Goal: Task Accomplishment & Management: Manage account settings

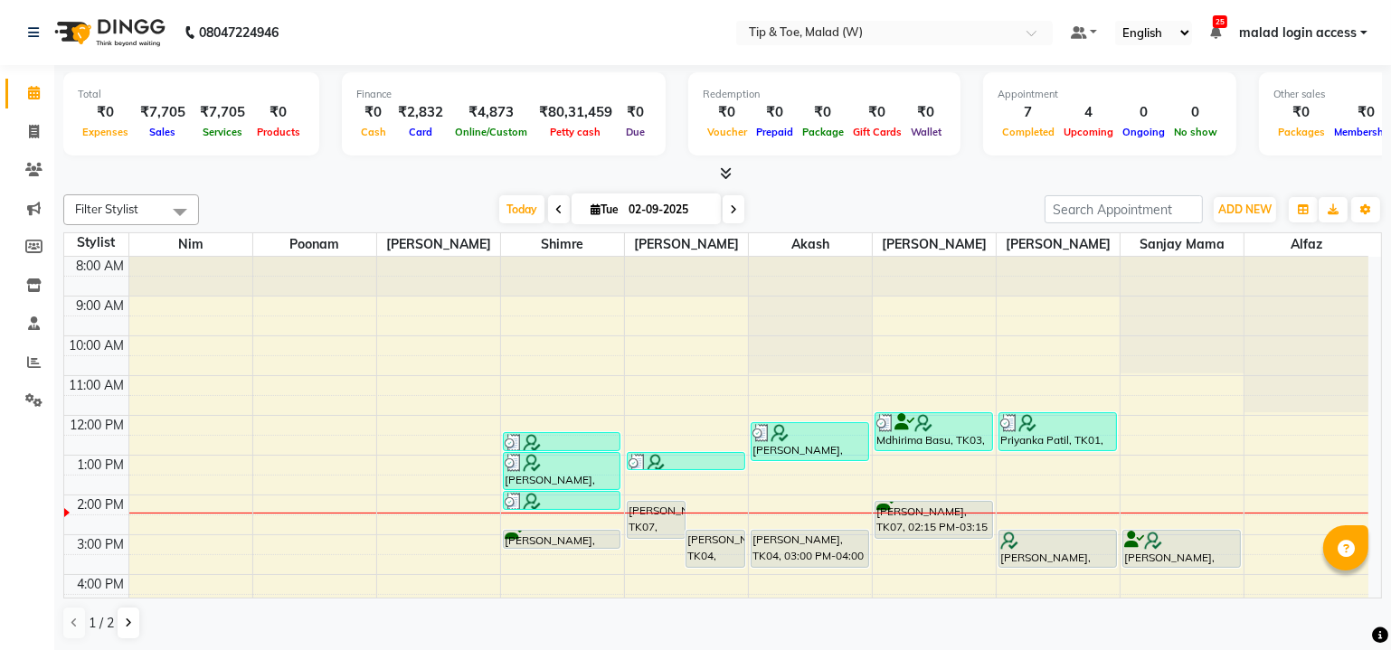
scroll to position [166, 0]
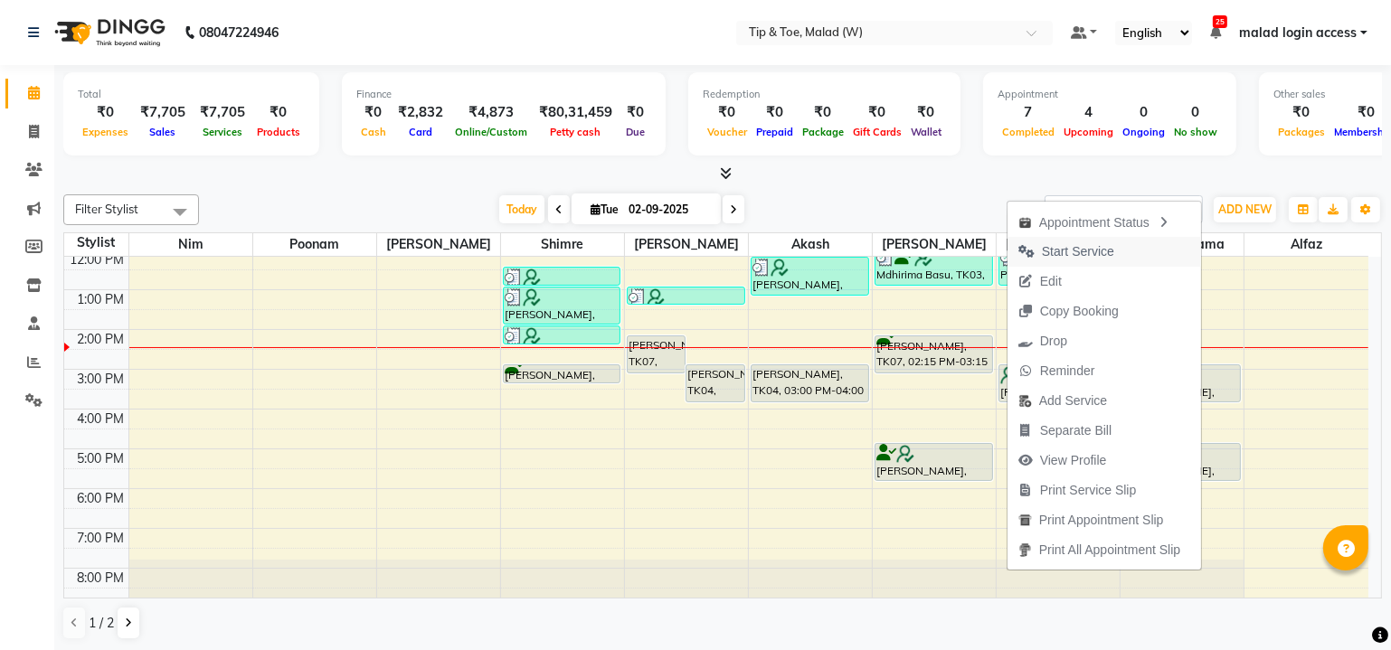
click at [1090, 256] on span "Start Service" at bounding box center [1078, 251] width 72 height 19
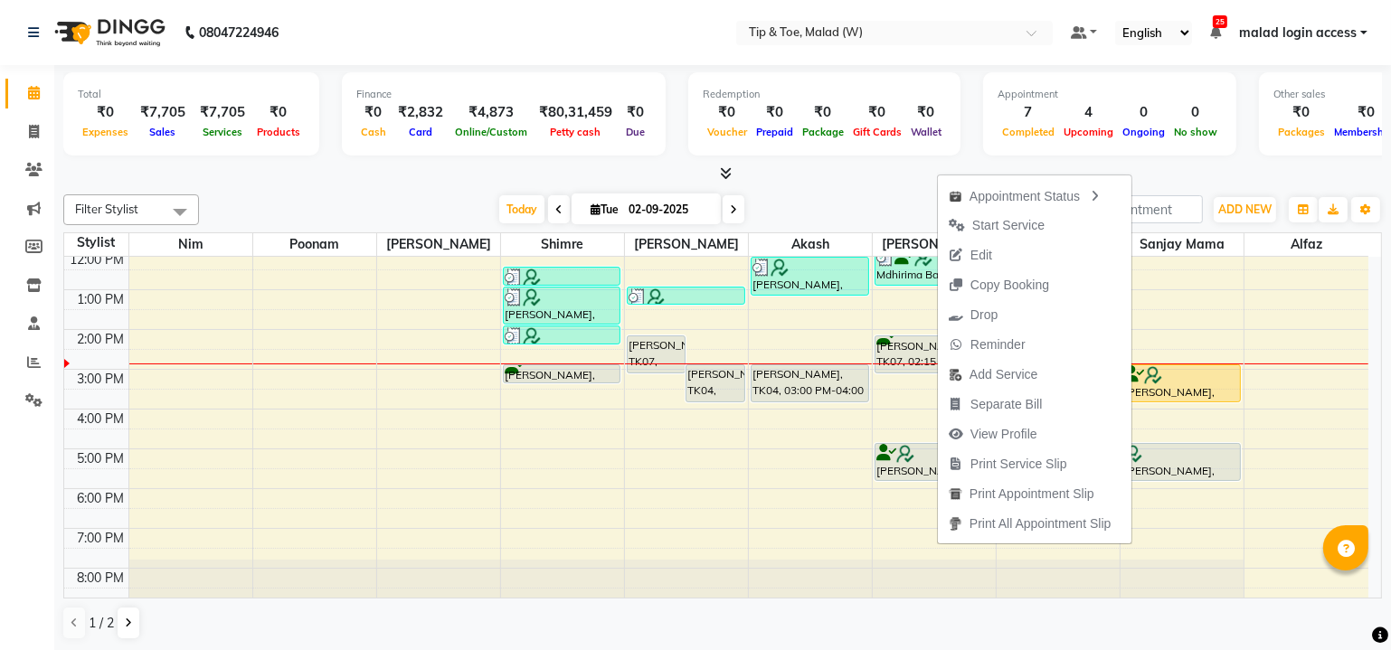
click at [1007, 227] on span "Start Service" at bounding box center [1008, 225] width 72 height 19
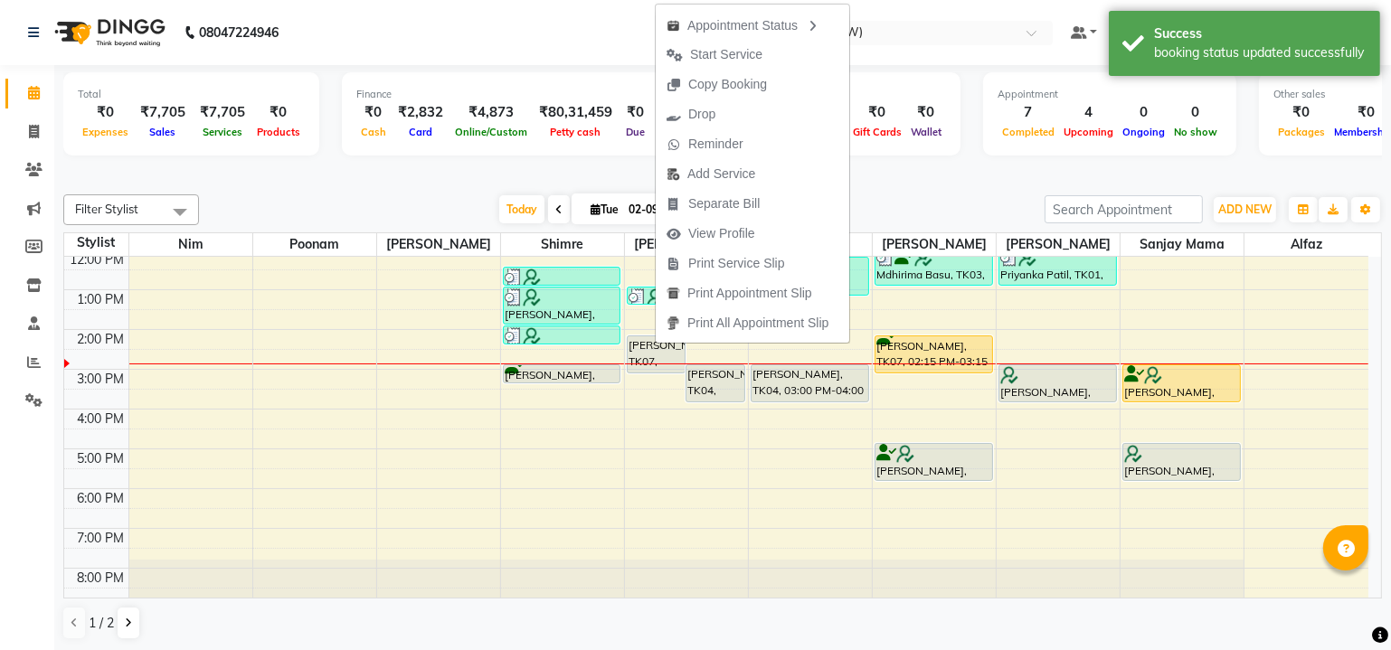
click at [740, 56] on span "Start Service" at bounding box center [726, 54] width 72 height 19
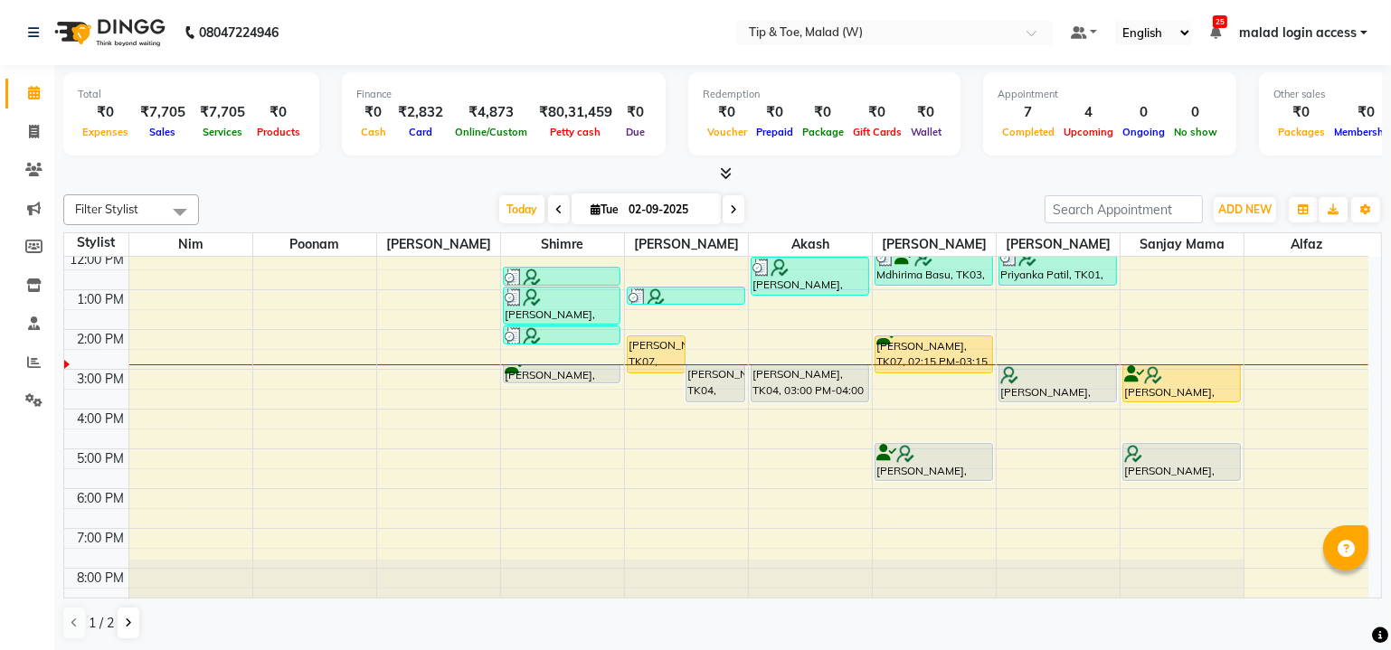
scroll to position [132, 0]
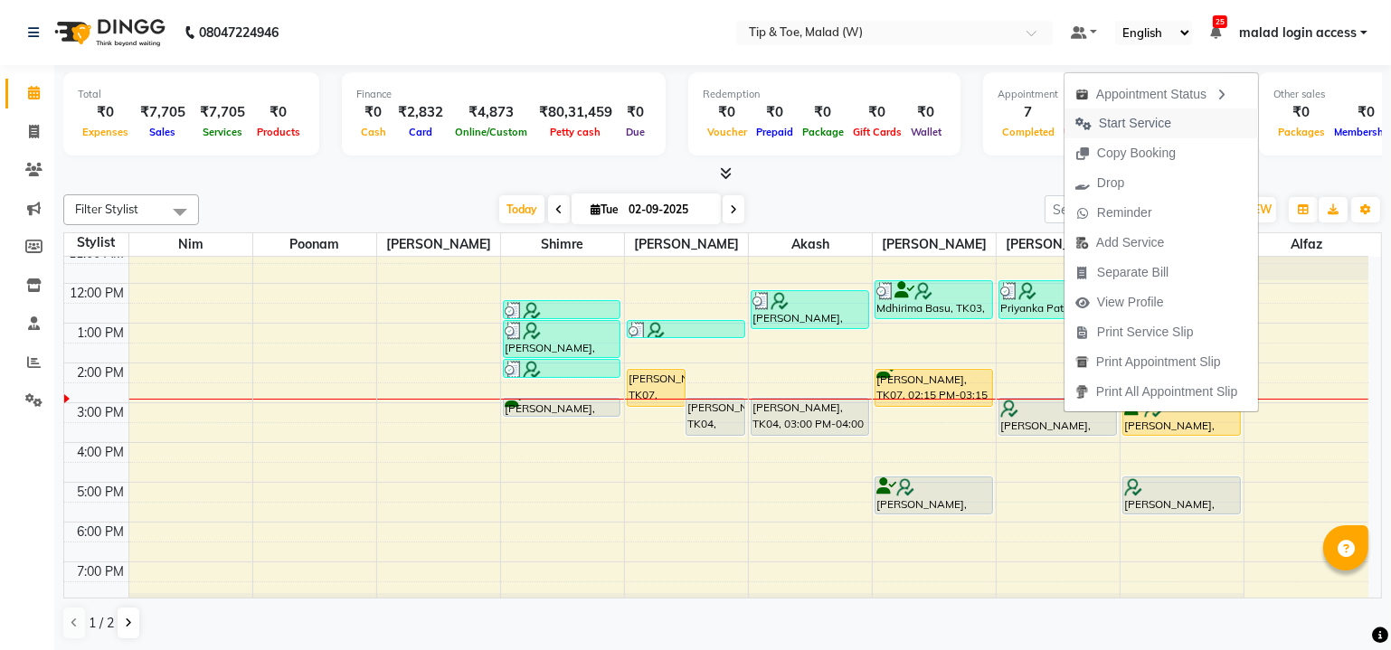
click at [1124, 124] on span "Start Service" at bounding box center [1135, 123] width 72 height 19
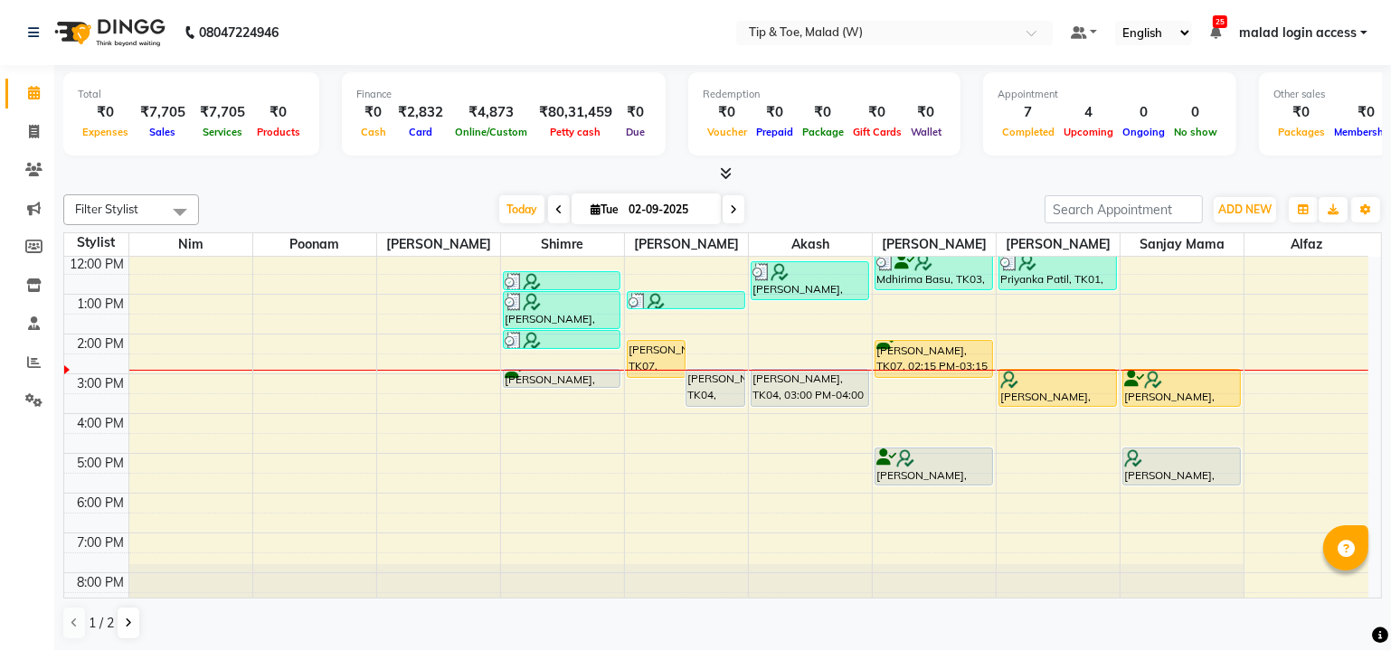
scroll to position [165, 0]
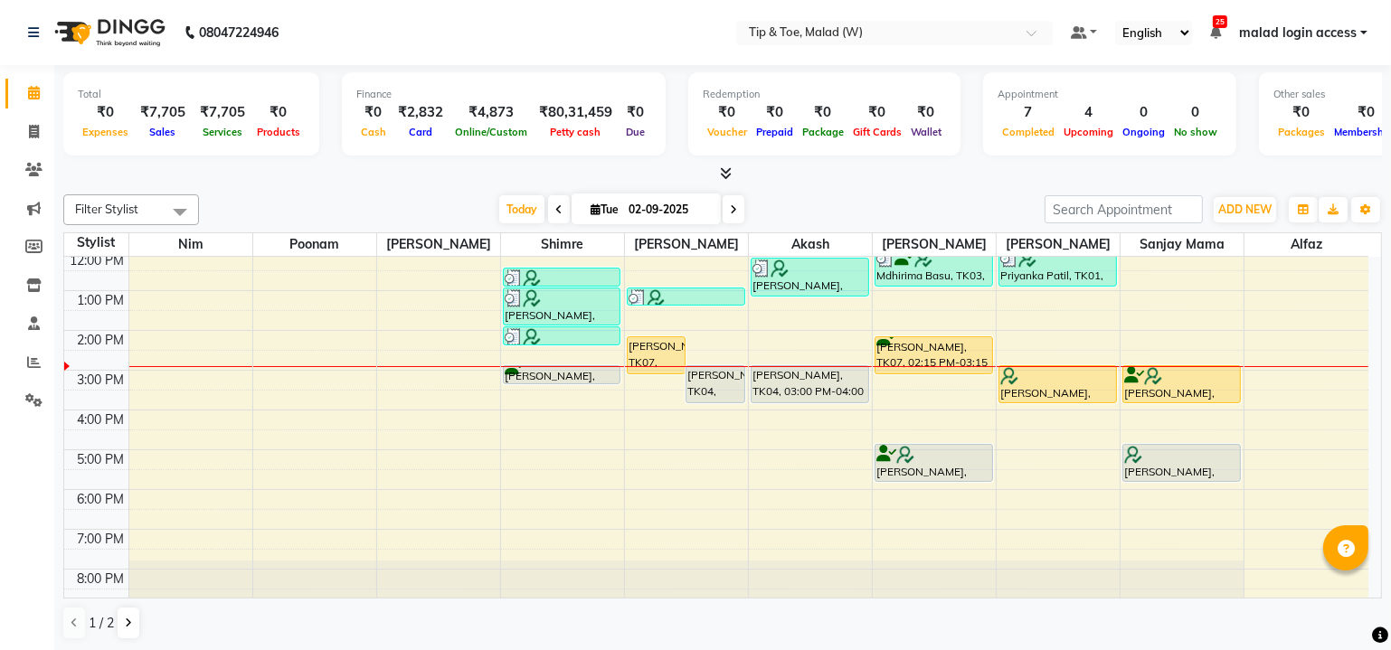
click at [818, 495] on div "8:00 AM 9:00 AM 10:00 AM 11:00 AM 12:00 PM 1:00 PM 2:00 PM 3:00 PM 4:00 PM 5:00…" at bounding box center [716, 350] width 1304 height 516
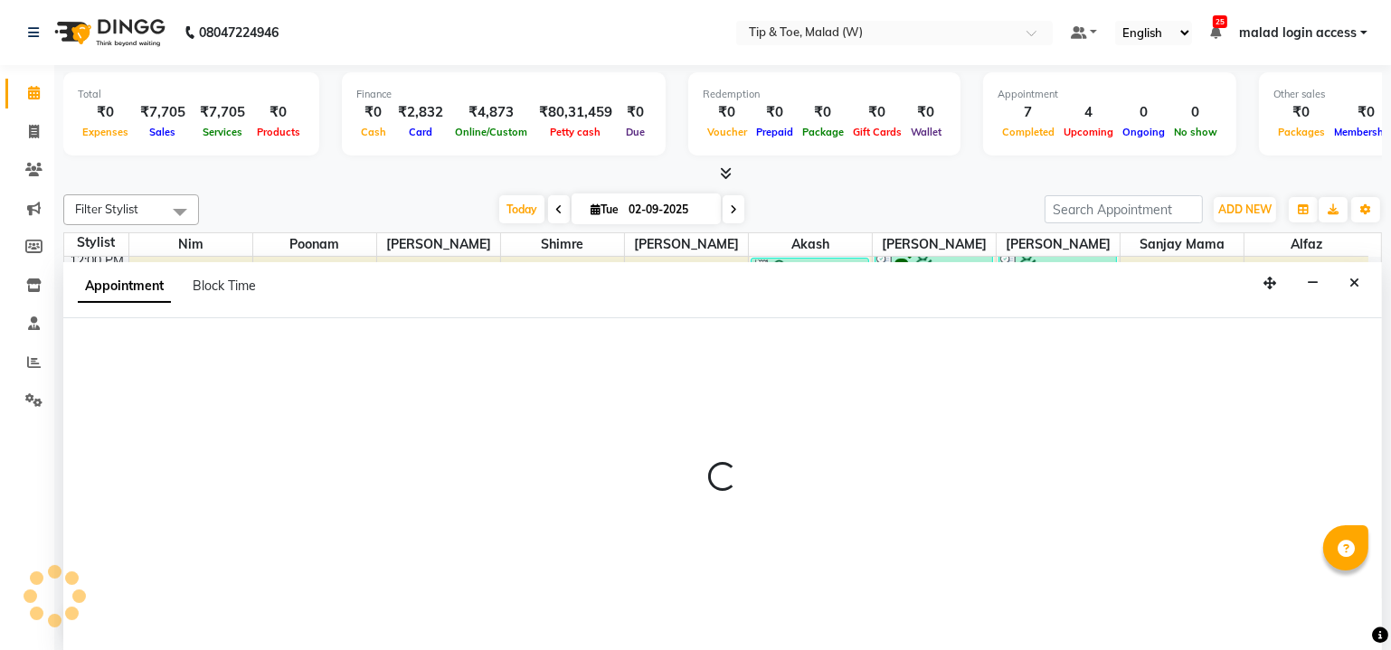
scroll to position [0, 0]
select select "41858"
select select "tentative"
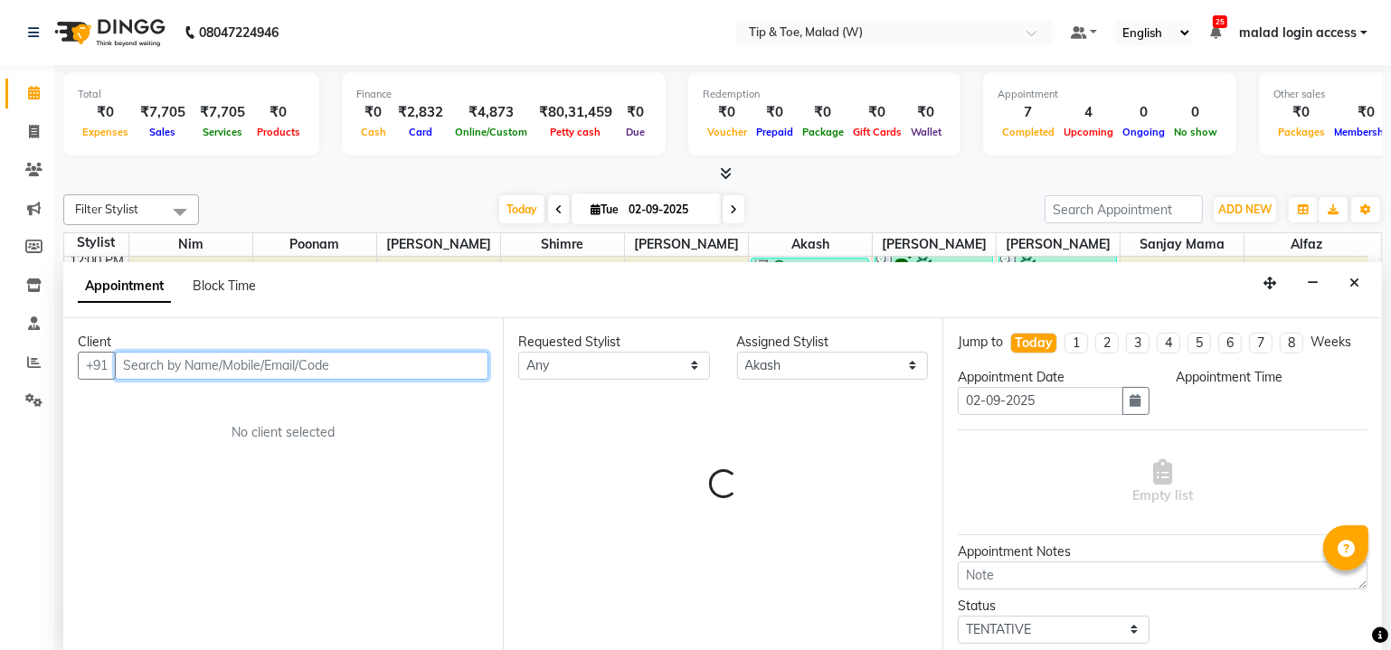
select select "1080"
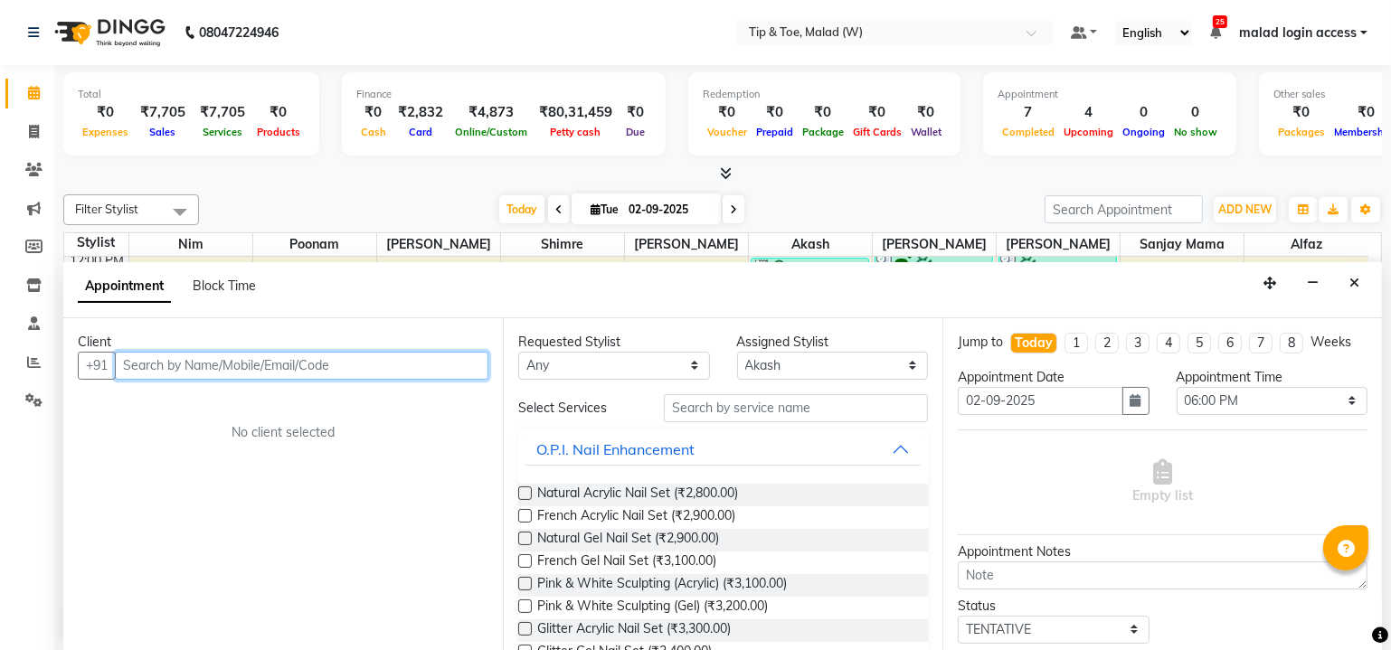
click at [265, 355] on input "text" at bounding box center [302, 366] width 374 height 28
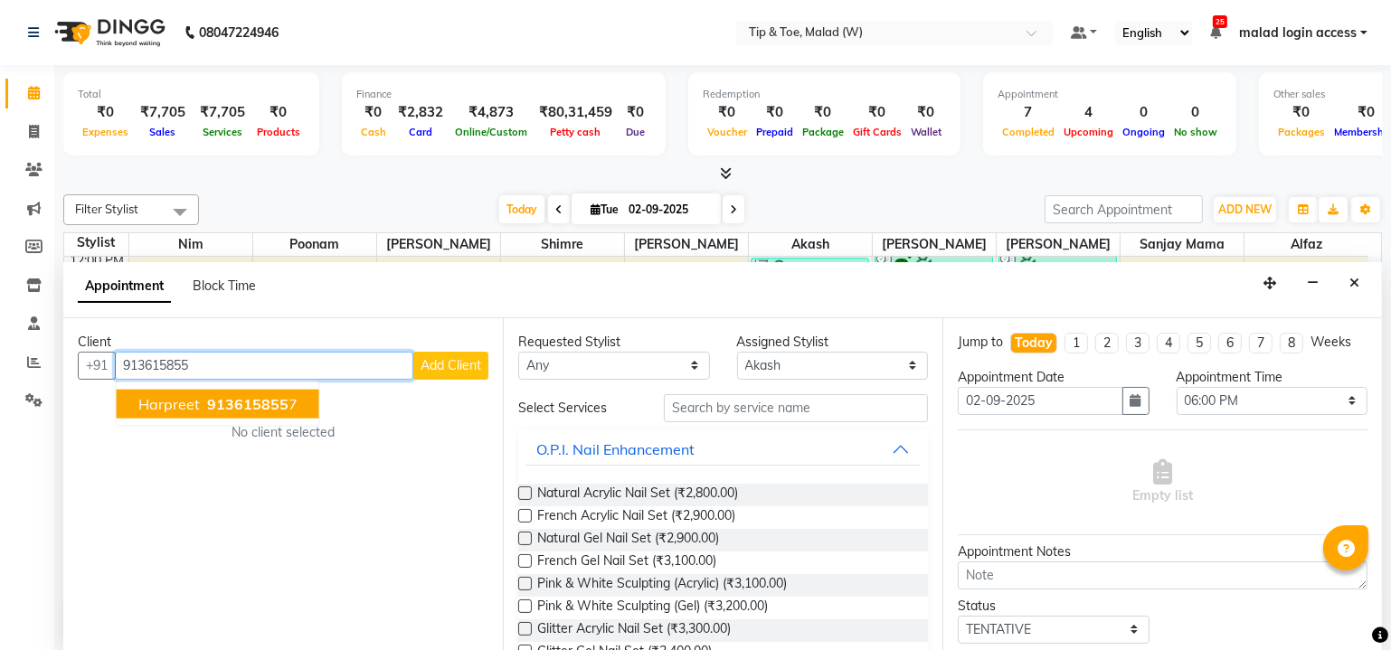
click at [242, 400] on span "913615855" at bounding box center [247, 403] width 81 height 18
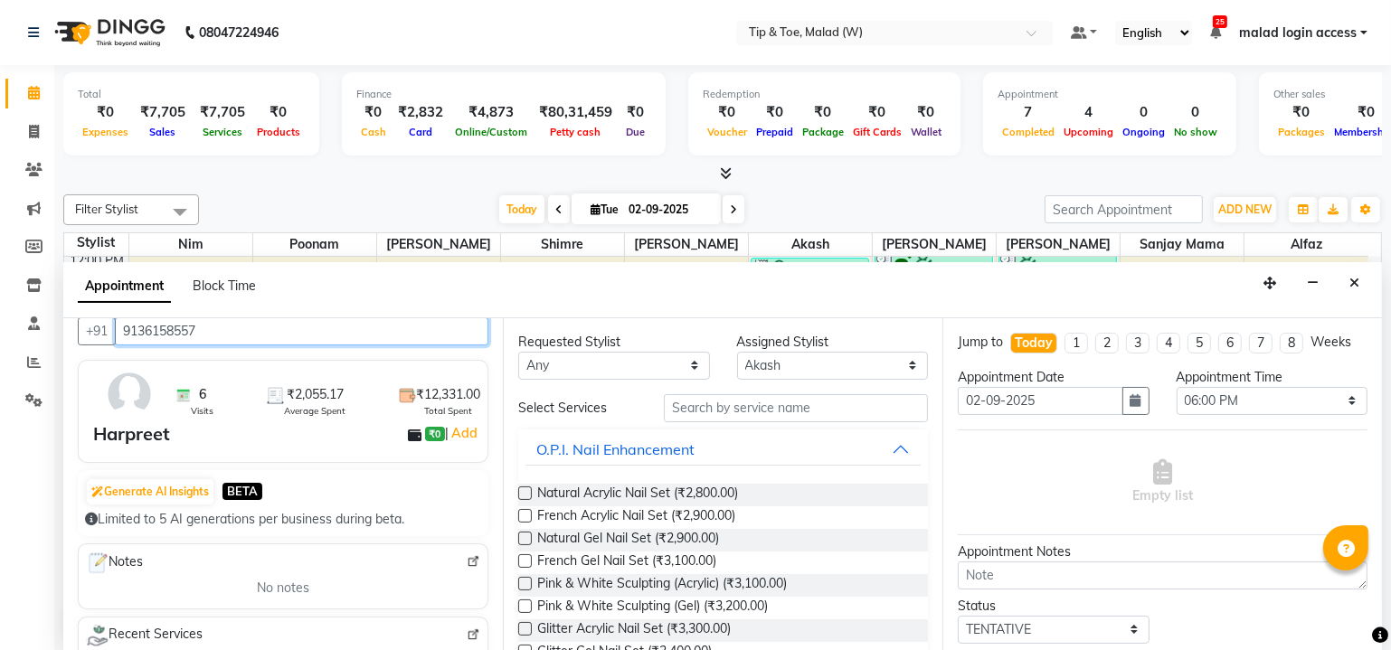
scroll to position [13, 0]
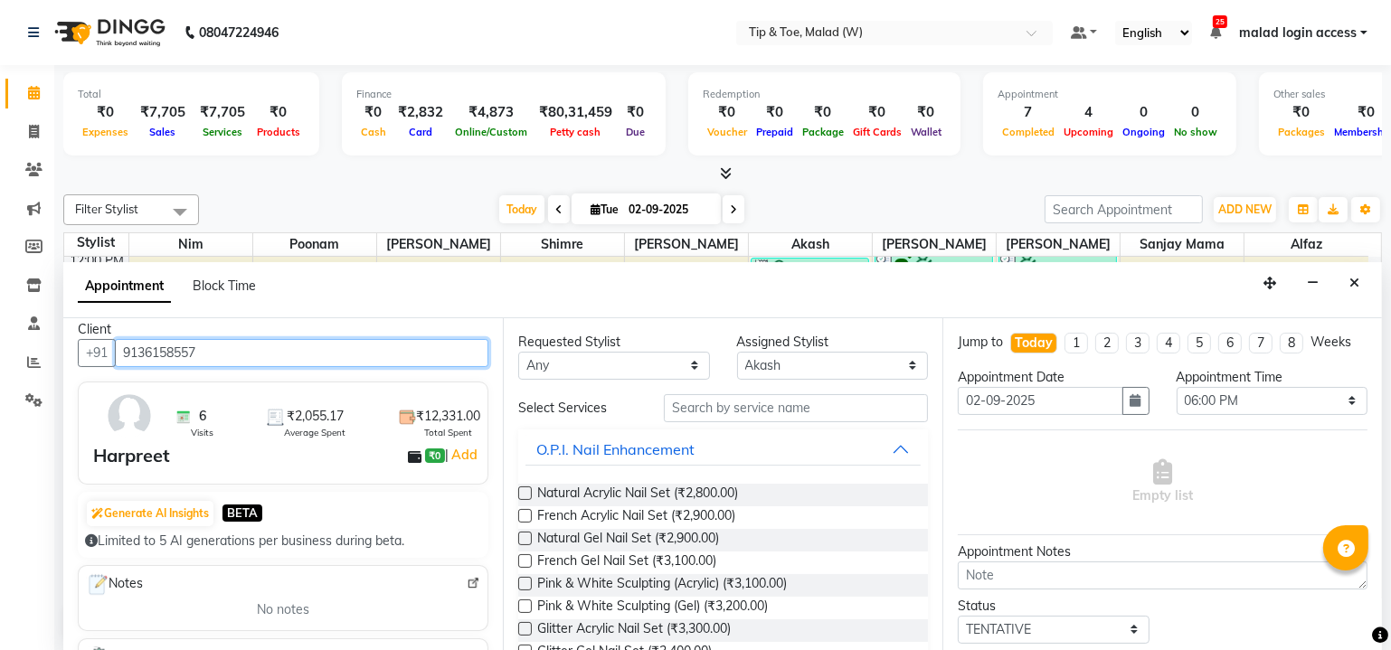
type input "9136158557"
click at [133, 409] on img at bounding box center [129, 416] width 52 height 52
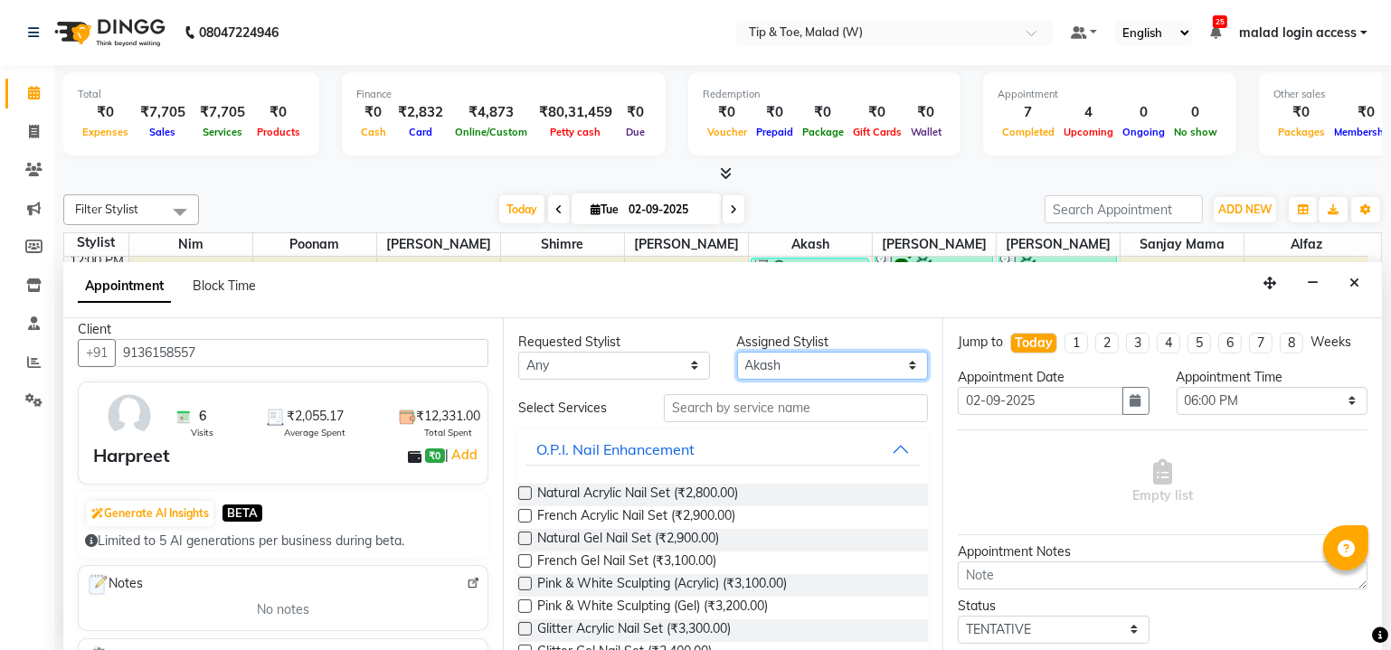
click at [777, 364] on select "Select Ajay Akash Alfaz Dibakar Manisha Singh Mayur Nim poonam Sanjay mama Shim…" at bounding box center [833, 366] width 192 height 28
select select "41795"
click at [737, 352] on select "Select Ajay Akash Alfaz Dibakar Manisha Singh Mayur Nim poonam Sanjay mama Shim…" at bounding box center [833, 366] width 192 height 28
click at [776, 157] on div "Total ₹0 Expenses ₹7,705 Sales ₹7,705 Services ₹0 Products Finance ₹0 Cash ₹2,8…" at bounding box center [722, 116] width 1319 height 89
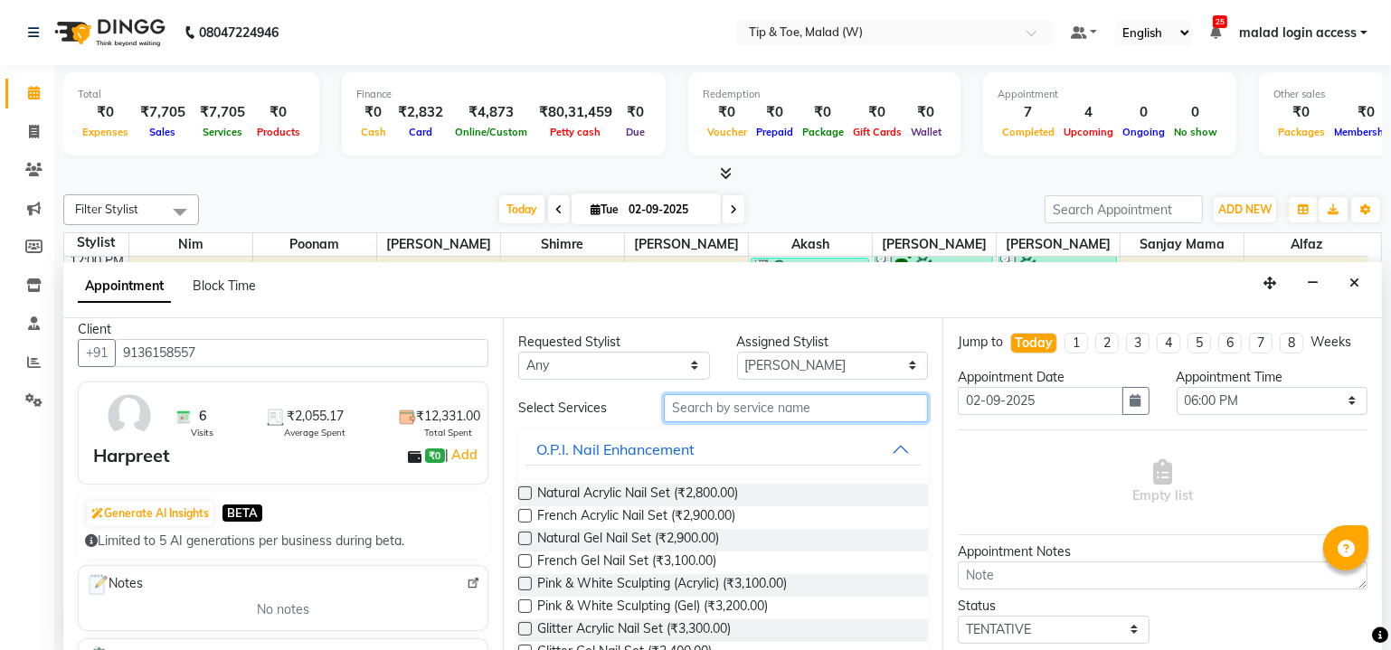
click at [676, 408] on input "text" at bounding box center [796, 408] width 264 height 28
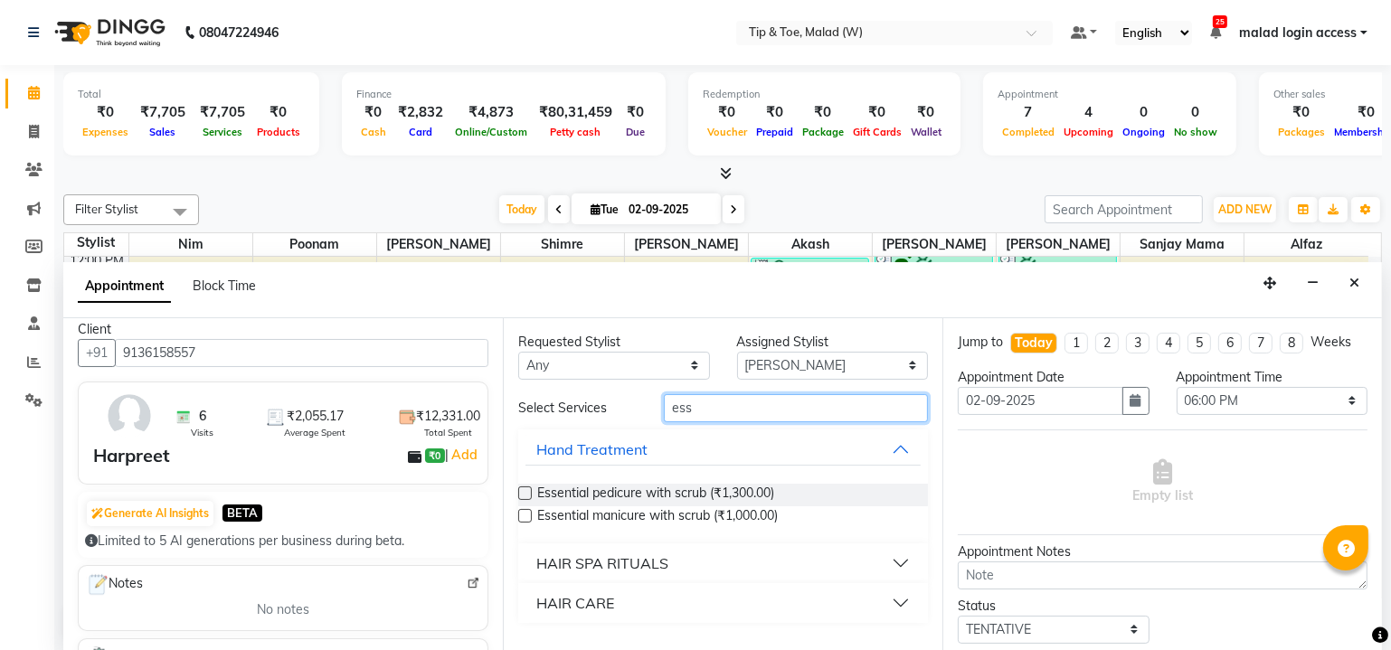
type input "ess"
click at [523, 491] on label at bounding box center [525, 494] width 14 height 14
click at [523, 491] on input "checkbox" at bounding box center [524, 495] width 12 height 12
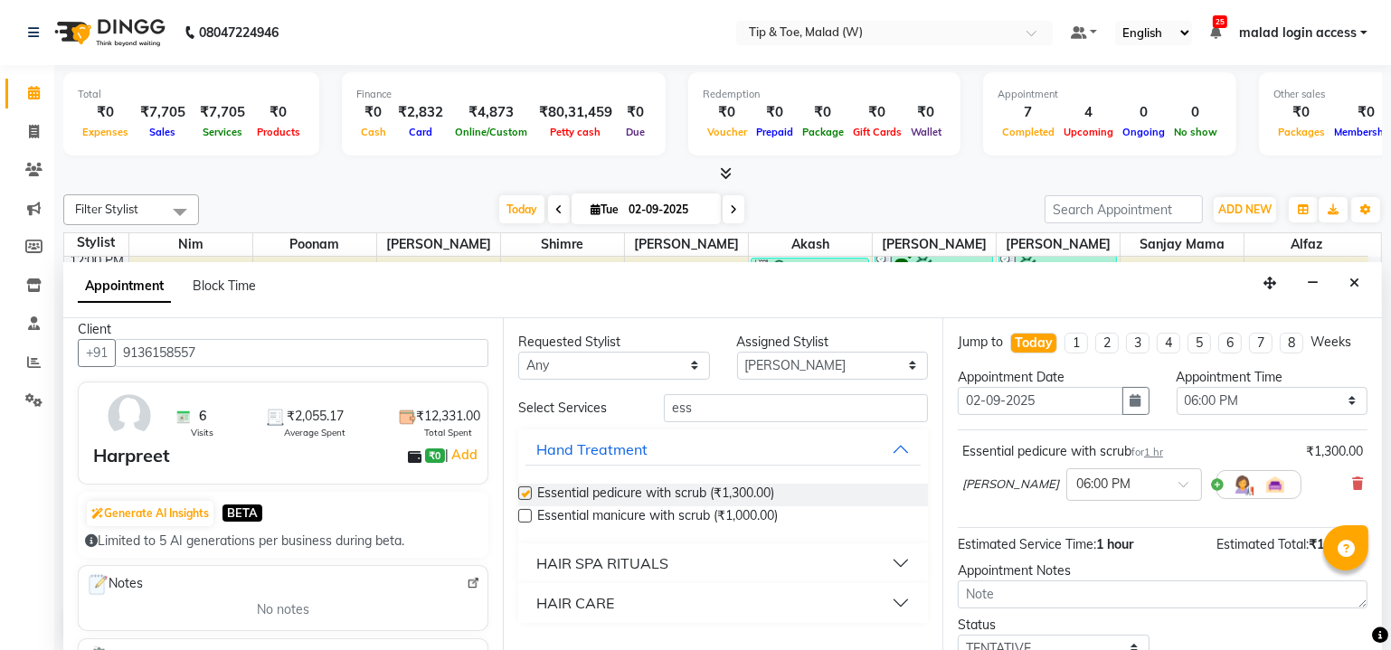
checkbox input "false"
click at [1107, 485] on div at bounding box center [1134, 483] width 134 height 19
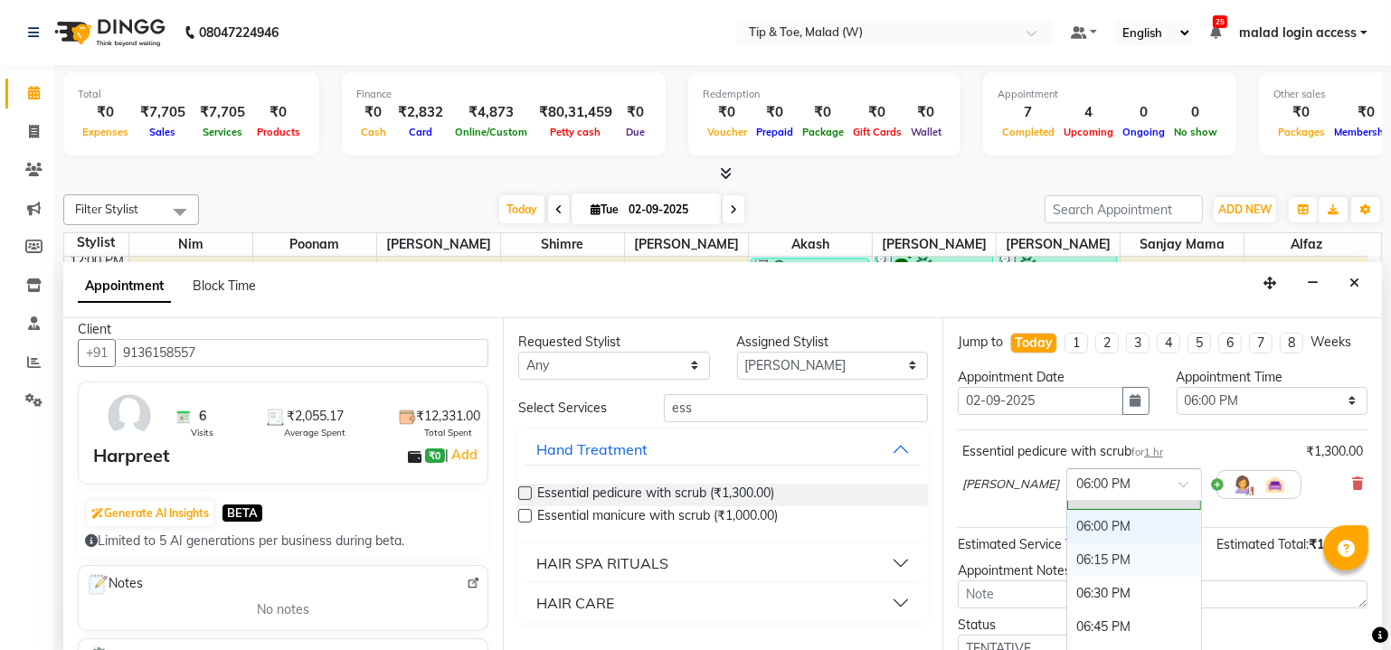
click at [1067, 544] on div "06:15 PM" at bounding box center [1134, 560] width 134 height 33
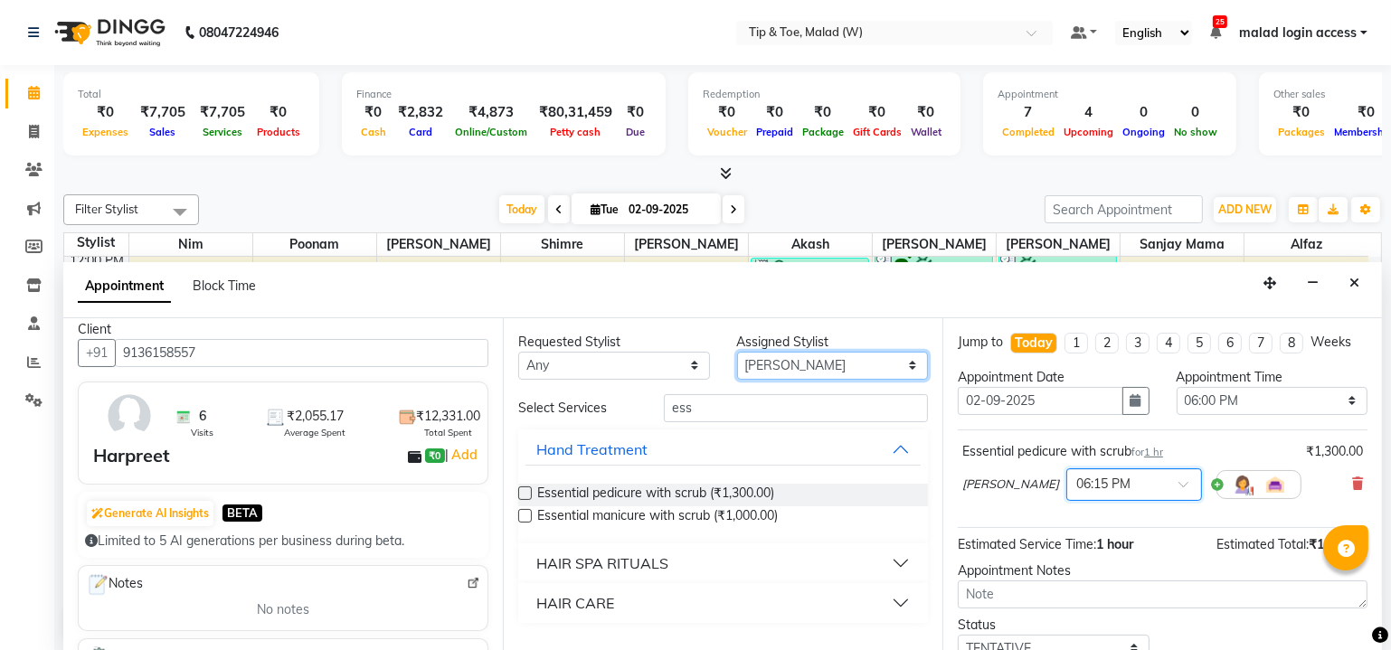
click at [793, 366] on select "Select Ajay Akash Alfaz Dibakar Manisha Singh Mayur Nim poonam Sanjay mama Shim…" at bounding box center [833, 366] width 192 height 28
select select "77019"
click at [737, 352] on select "Select Ajay Akash Alfaz Dibakar Manisha Singh Mayur Nim poonam Sanjay mama Shim…" at bounding box center [833, 366] width 192 height 28
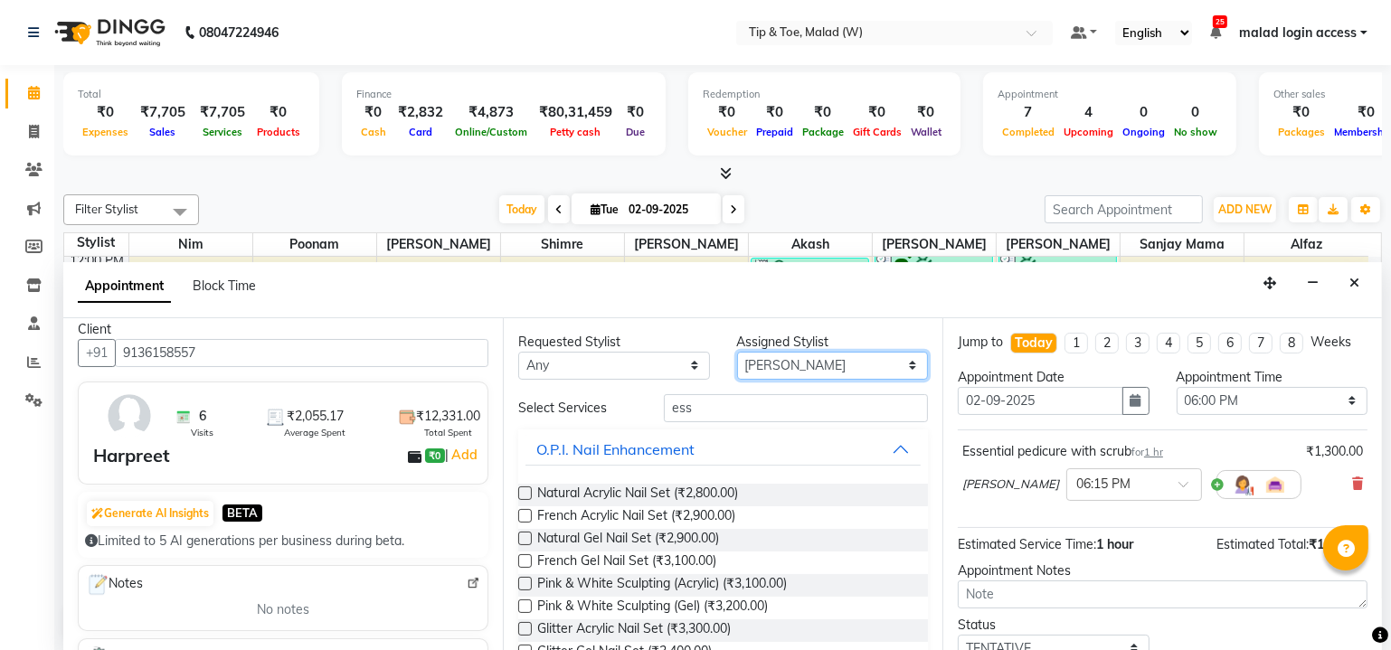
click at [805, 366] on select "Select Ajay Akash Alfaz Dibakar Manisha Singh Mayur Nim poonam Sanjay mama Shim…" at bounding box center [833, 366] width 192 height 28
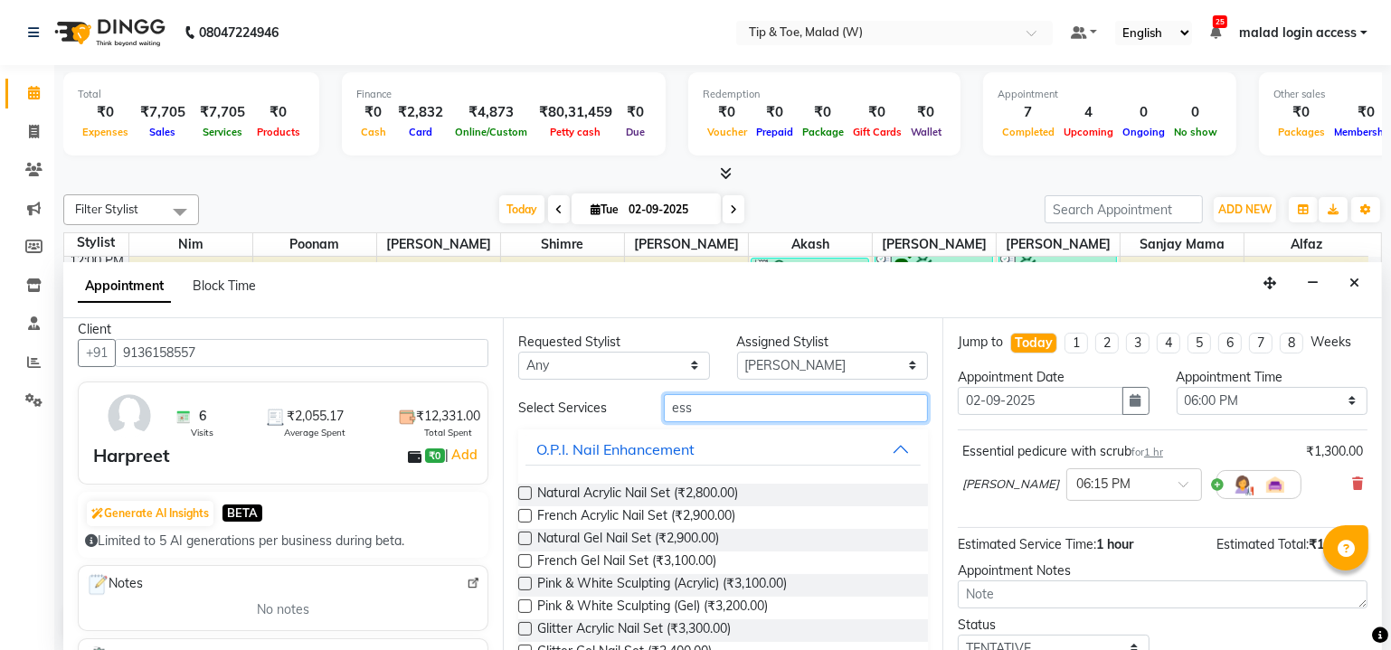
click at [742, 408] on input "ess" at bounding box center [796, 408] width 264 height 28
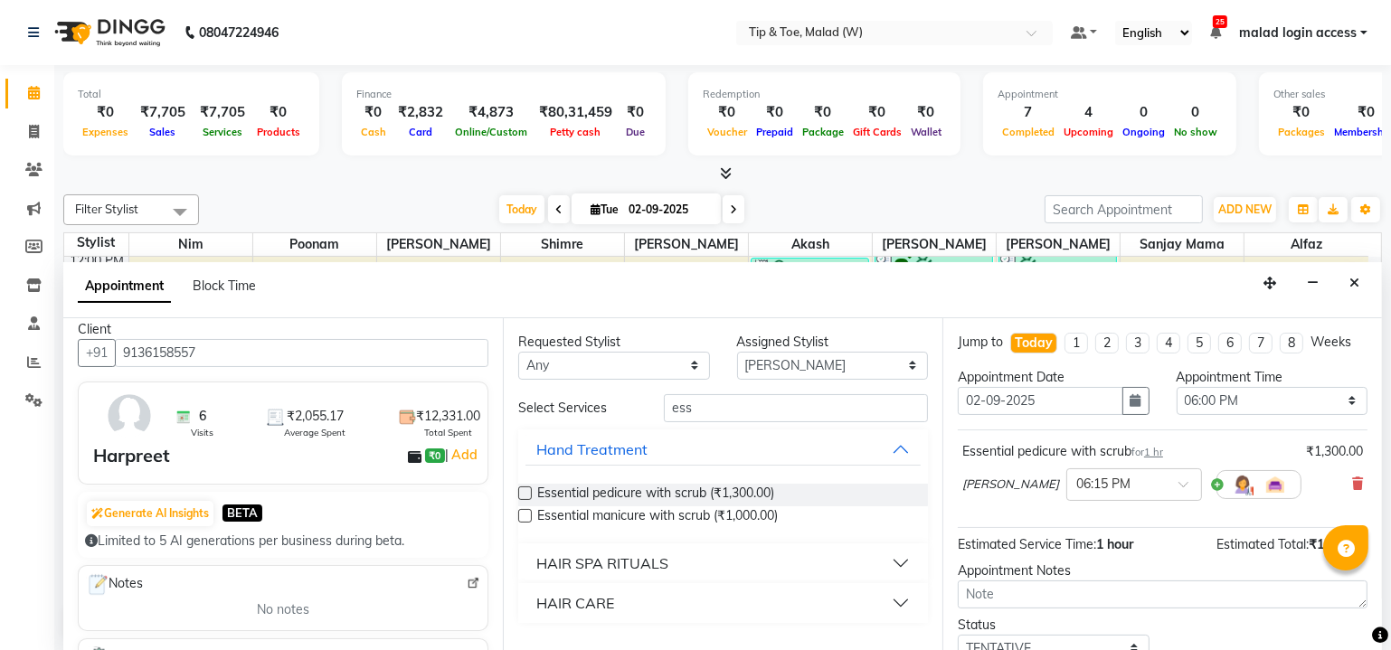
click at [520, 516] on label at bounding box center [525, 516] width 14 height 14
click at [520, 516] on input "checkbox" at bounding box center [524, 518] width 12 height 12
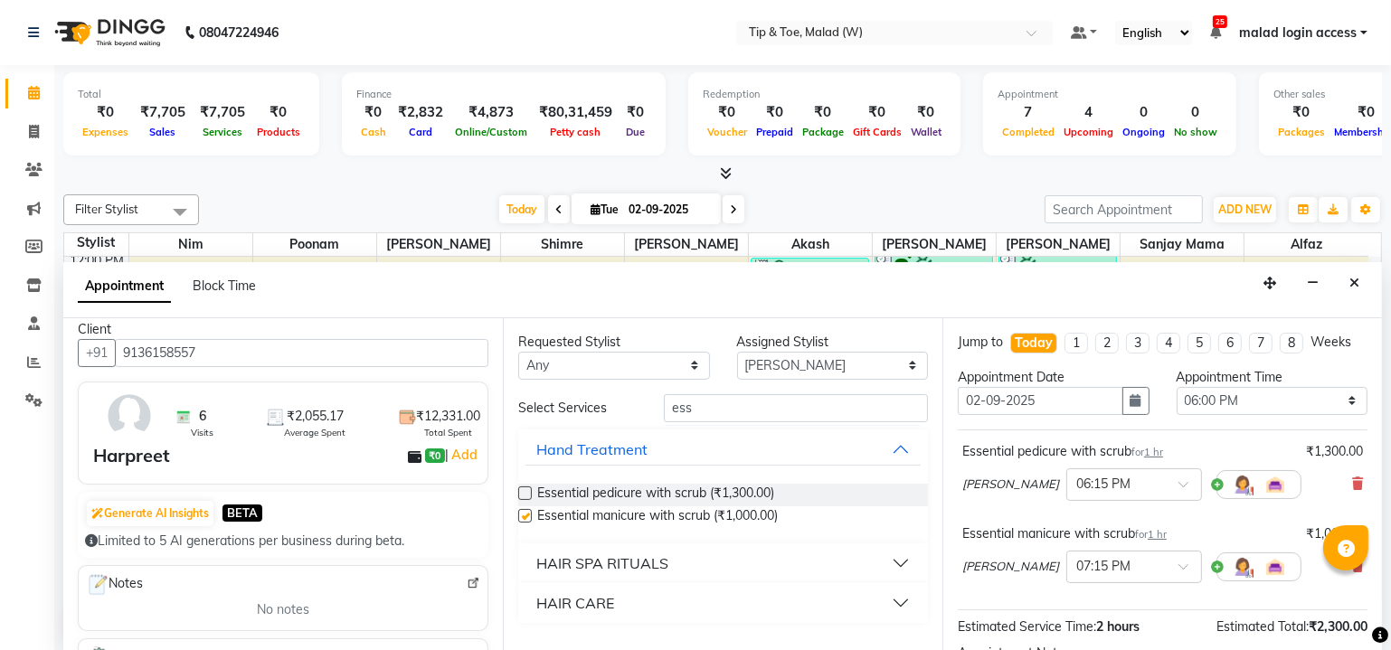
checkbox input "false"
click at [1120, 561] on div at bounding box center [1134, 565] width 134 height 19
click at [1082, 639] on div "06:15 PM" at bounding box center [1134, 654] width 134 height 33
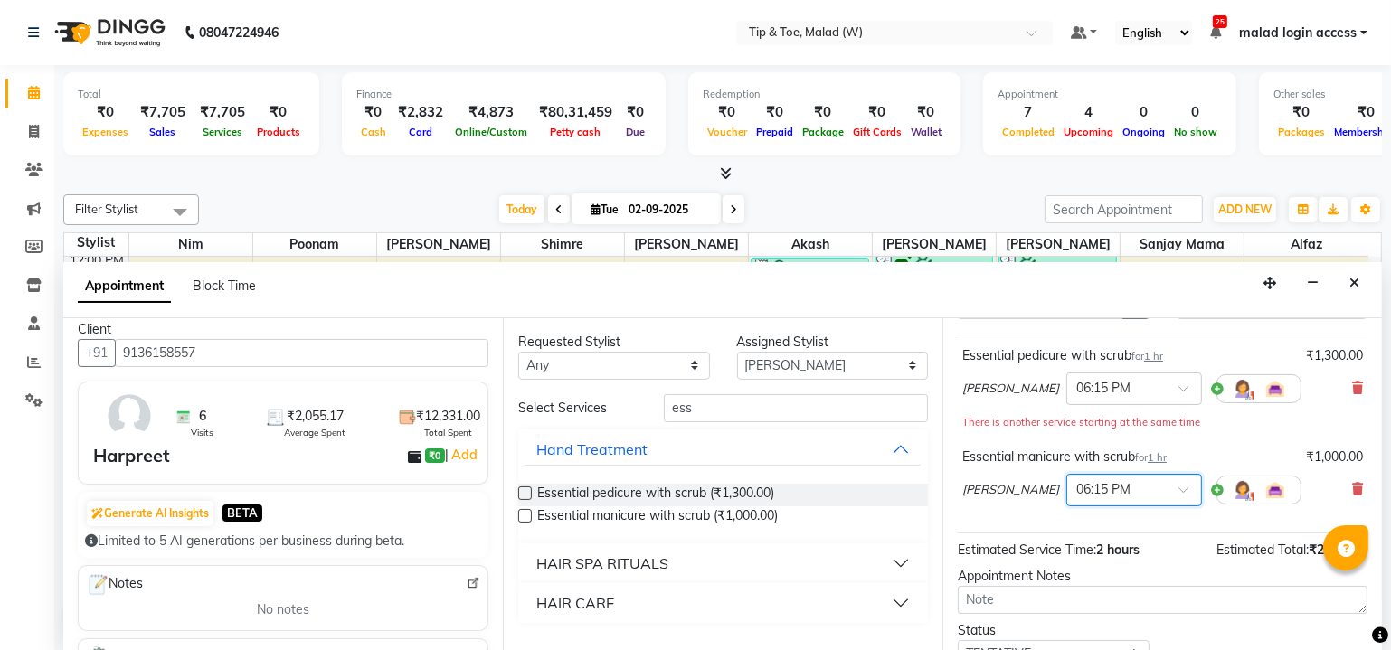
scroll to position [222, 0]
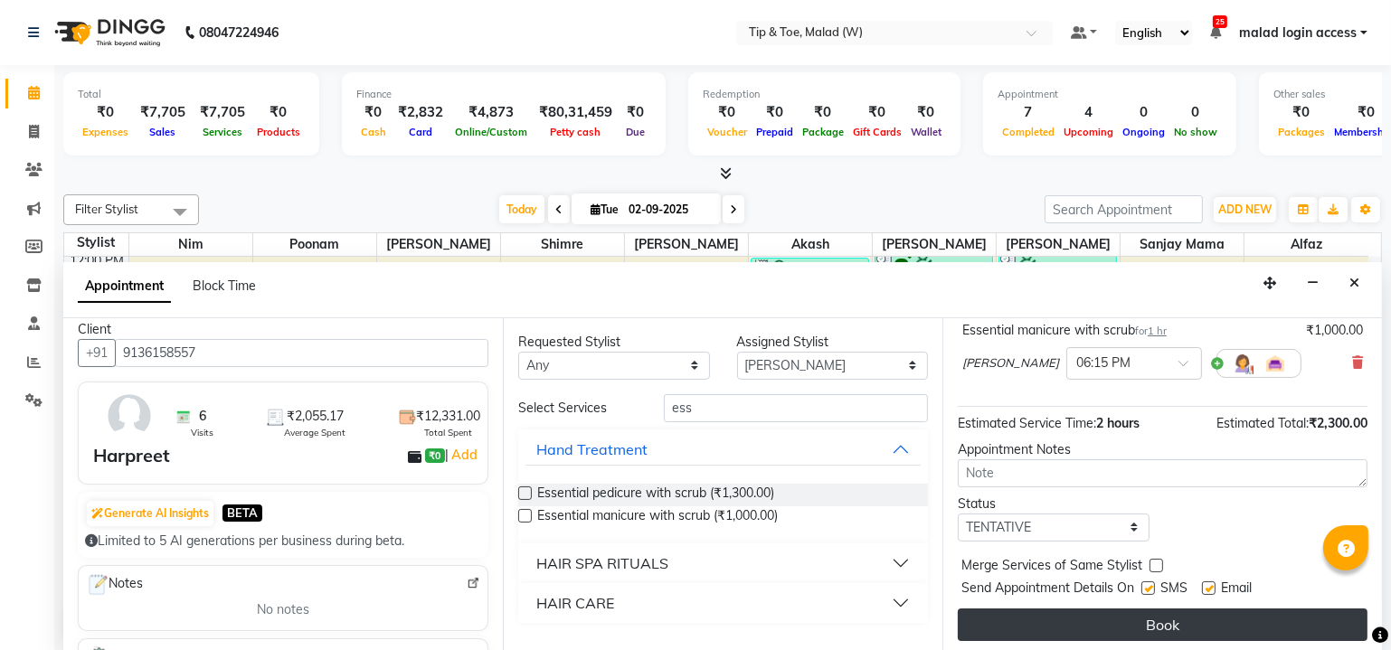
click at [1178, 616] on button "Book" at bounding box center [1163, 625] width 410 height 33
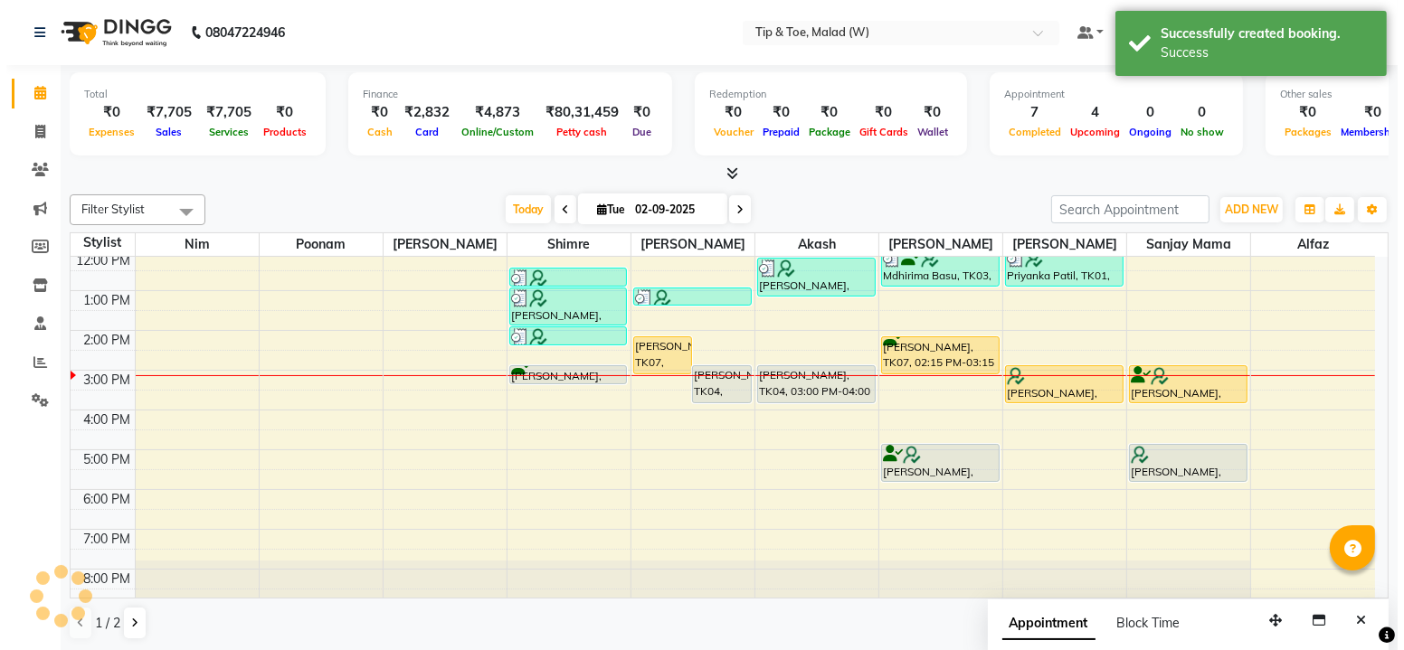
scroll to position [0, 0]
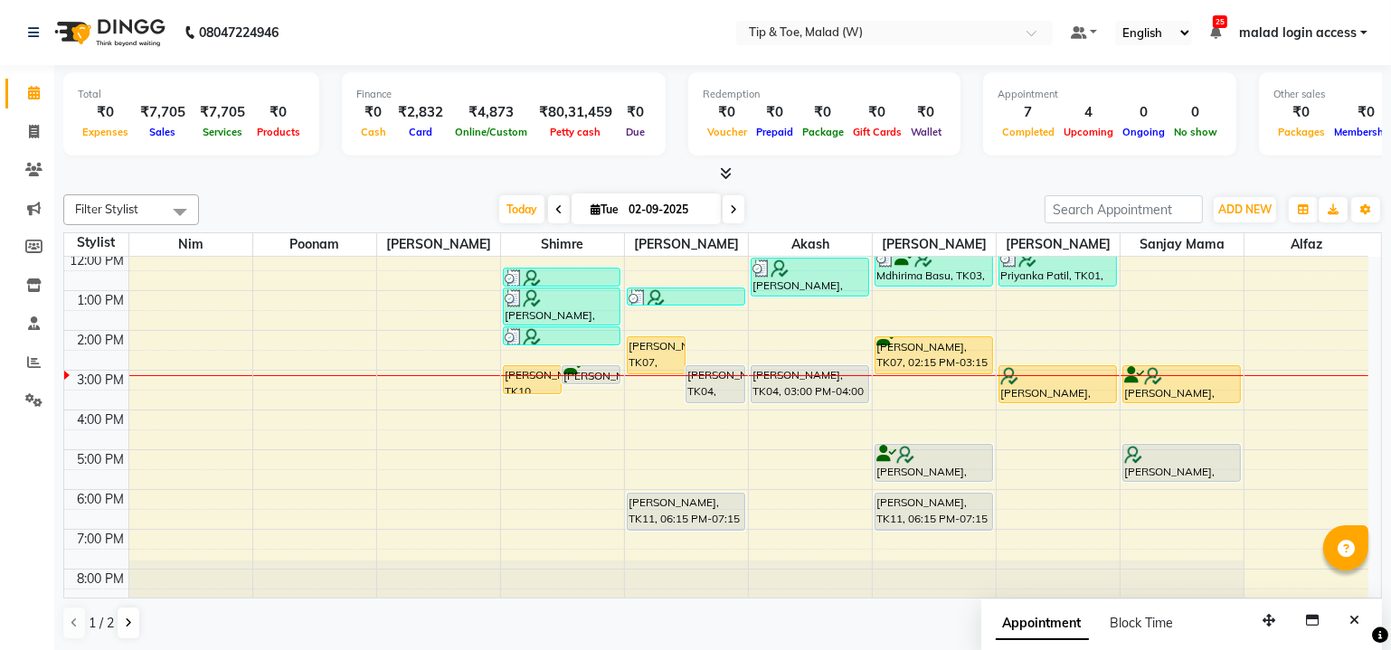
click at [1341, 619] on div "Appointment Block Time" at bounding box center [1181, 628] width 401 height 56
click at [1349, 620] on icon "Close" at bounding box center [1354, 620] width 10 height 13
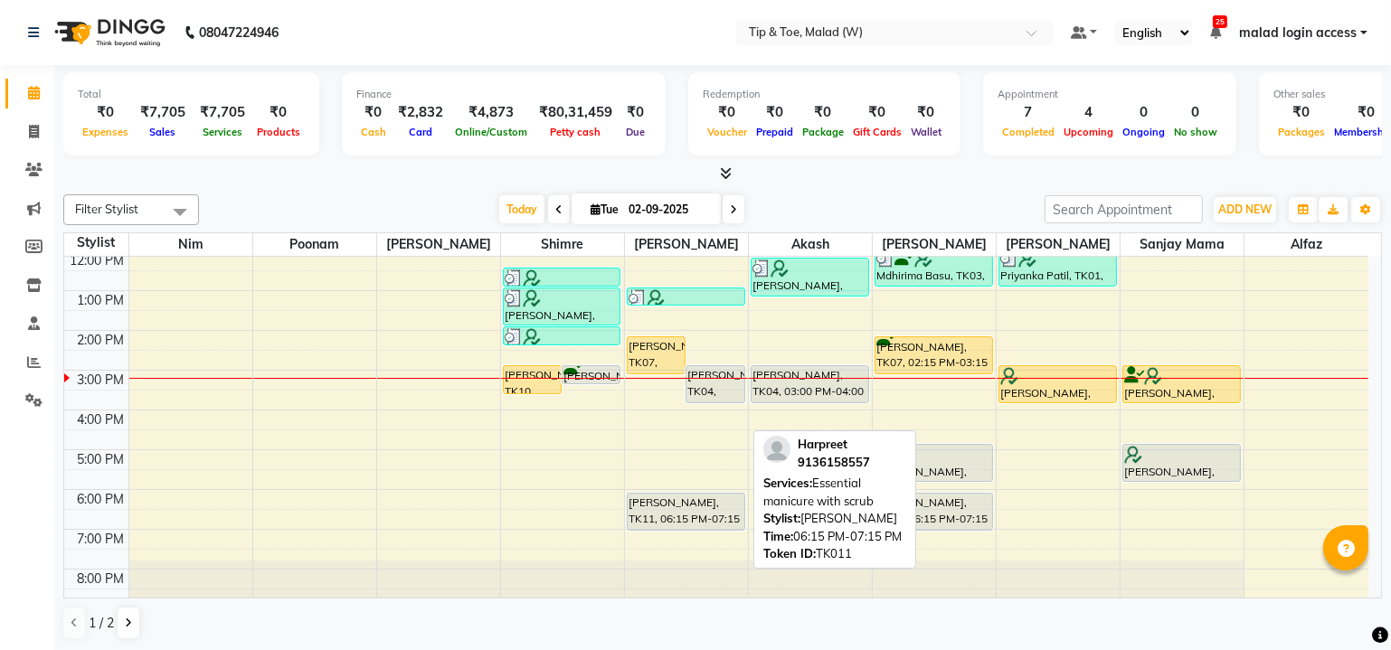
click at [669, 494] on div "Harpreet, TK11, 06:15 PM-07:15 PM, Essential manicure with scrub" at bounding box center [686, 512] width 117 height 36
click at [663, 494] on div "Harpreet, TK11, 06:15 PM-07:15 PM, Essential manicure with scrub" at bounding box center [686, 512] width 117 height 36
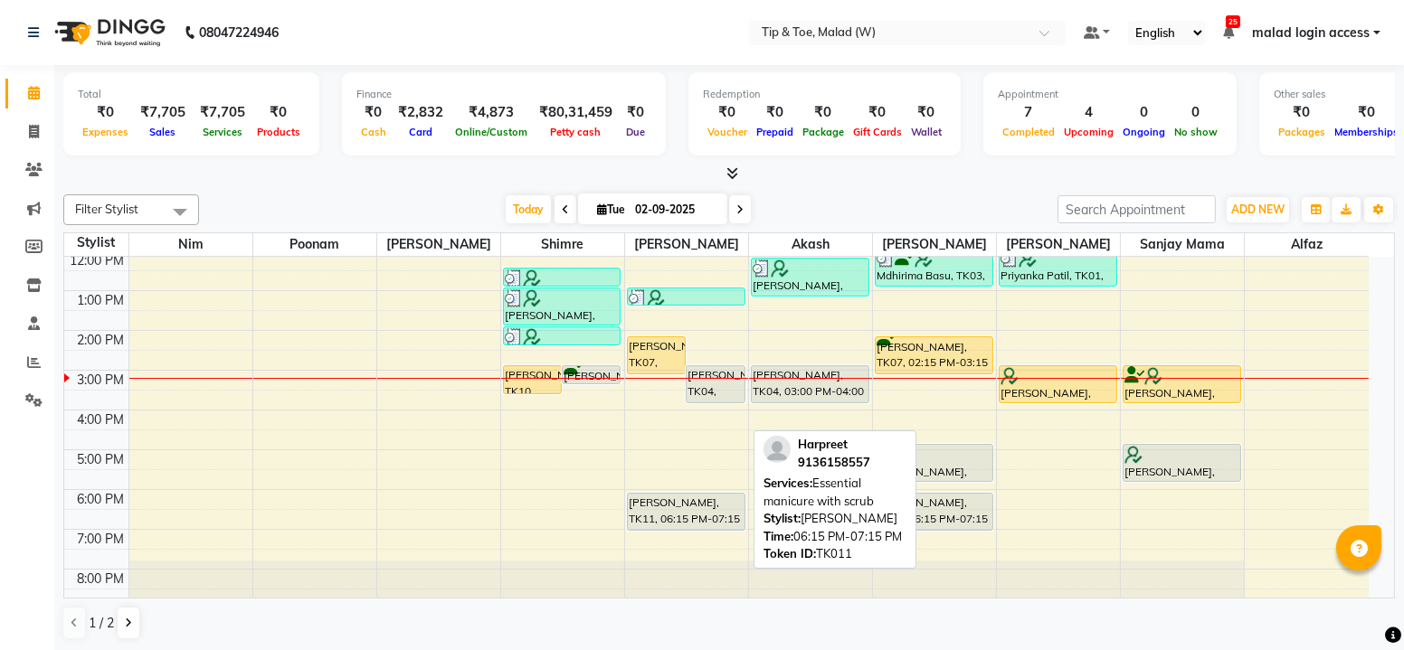
select select "7"
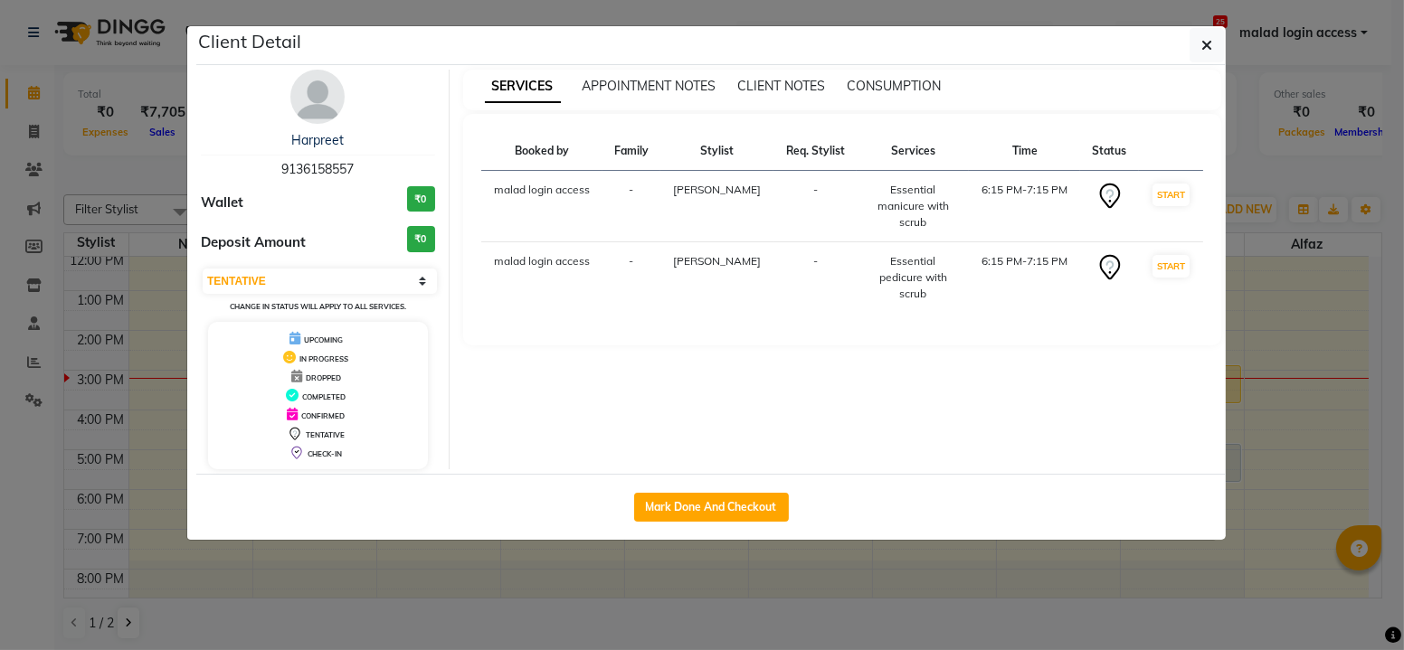
click at [314, 102] on img at bounding box center [317, 97] width 54 height 54
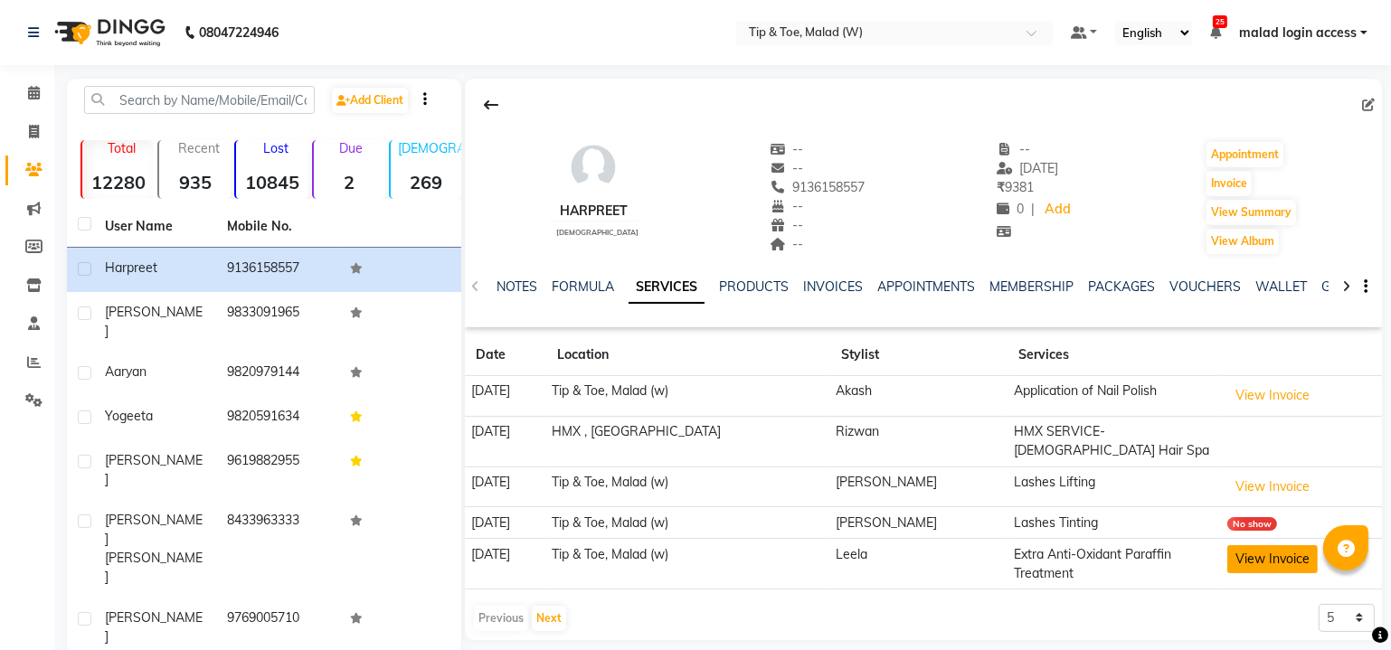
click at [1238, 545] on button "View Invoice" at bounding box center [1272, 559] width 90 height 28
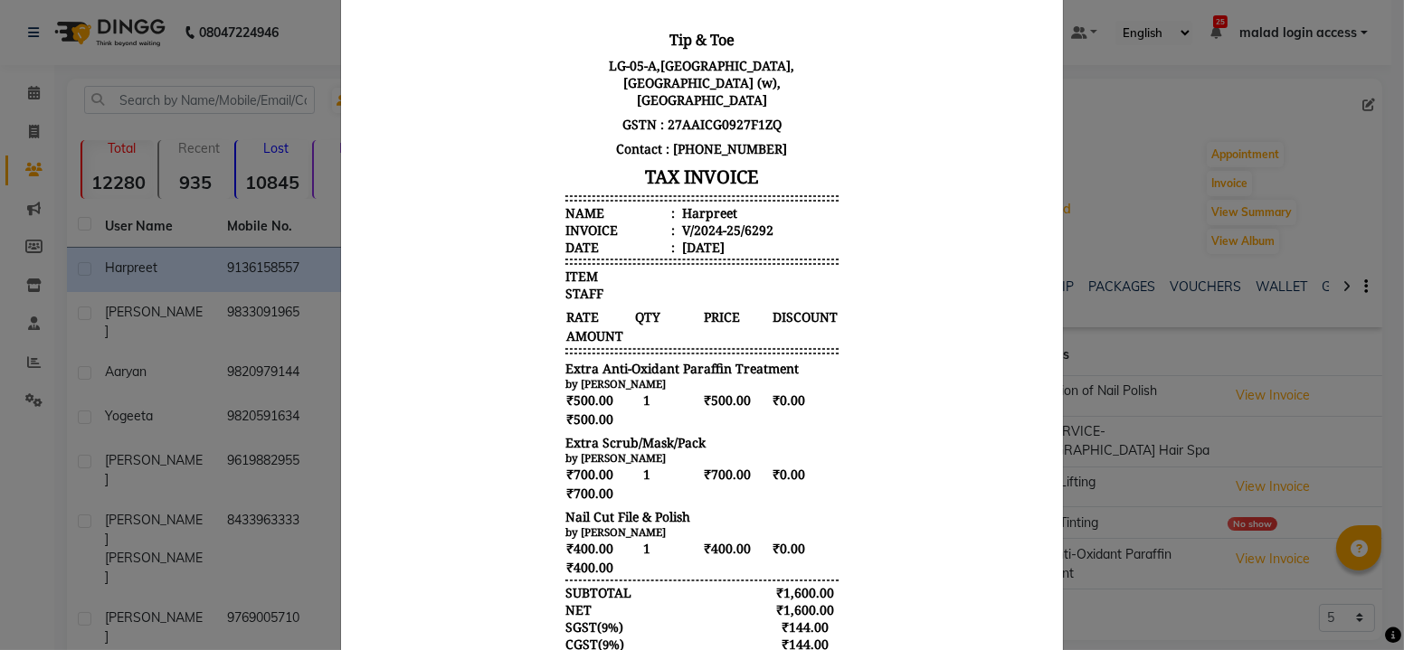
scroll to position [44, 0]
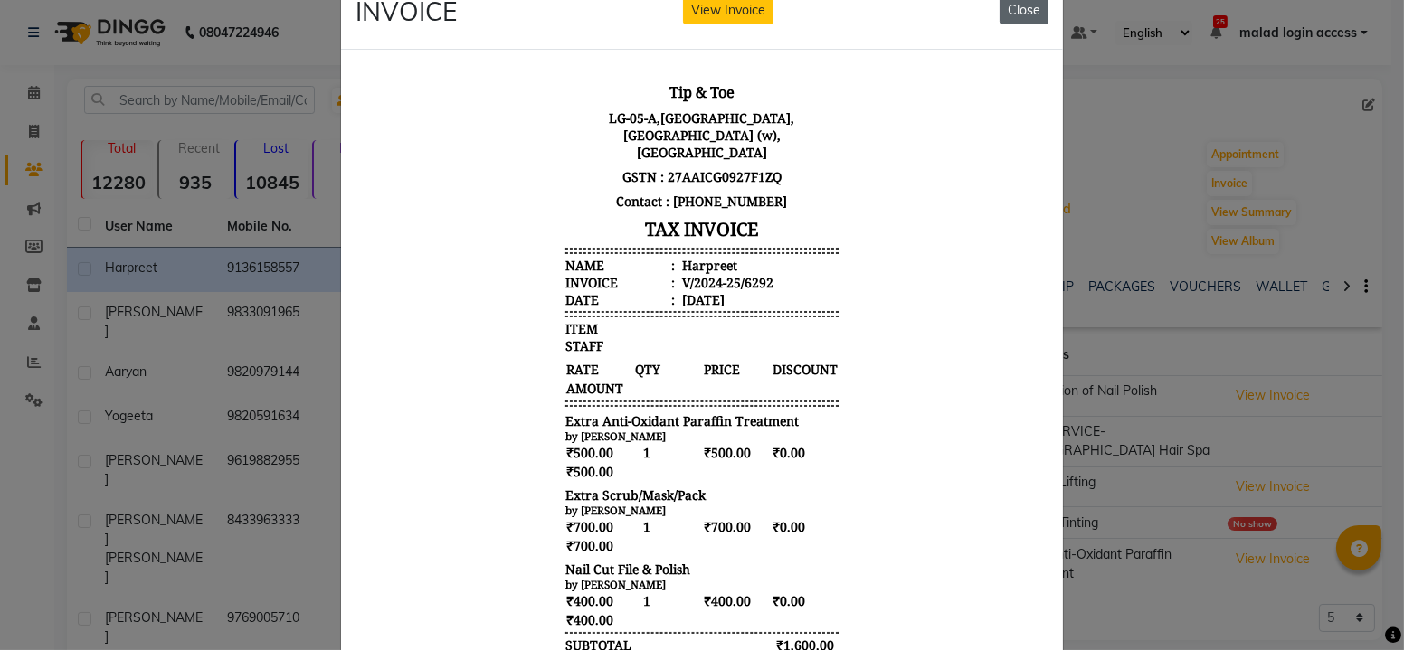
click at [1022, 4] on button "Close" at bounding box center [1023, 10] width 49 height 28
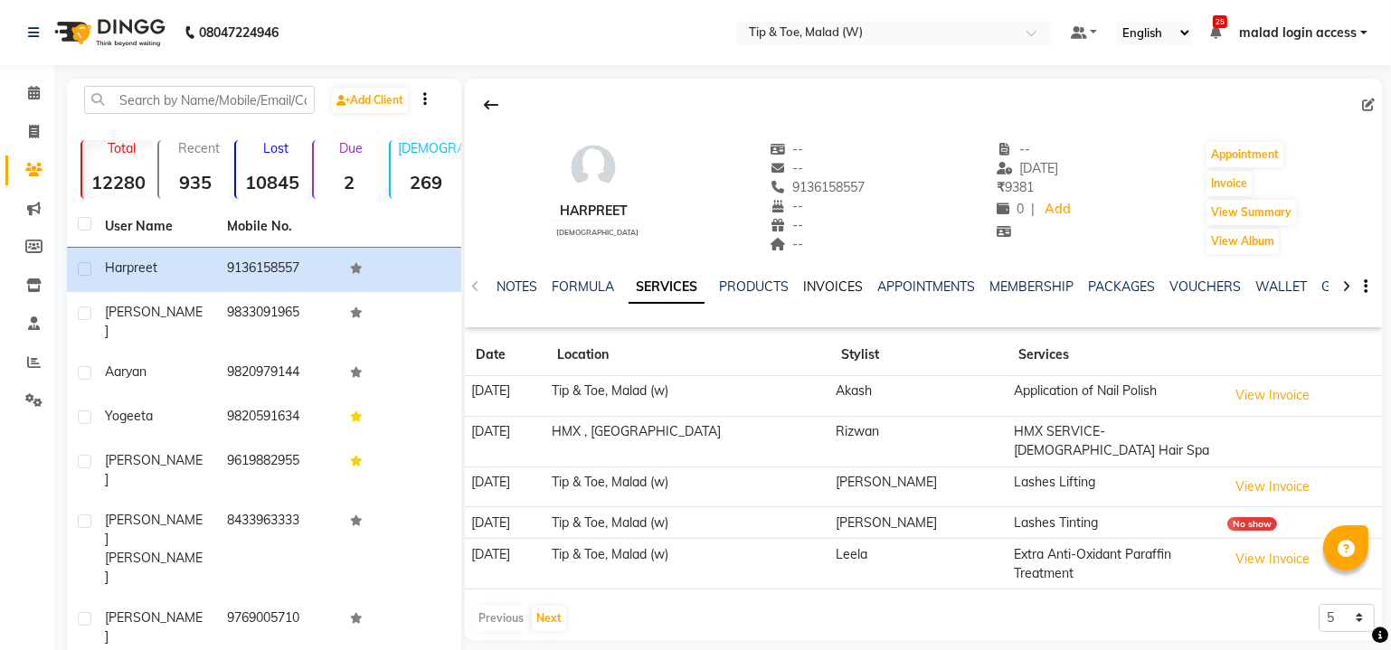
click at [835, 284] on link "INVOICES" at bounding box center [833, 287] width 60 height 16
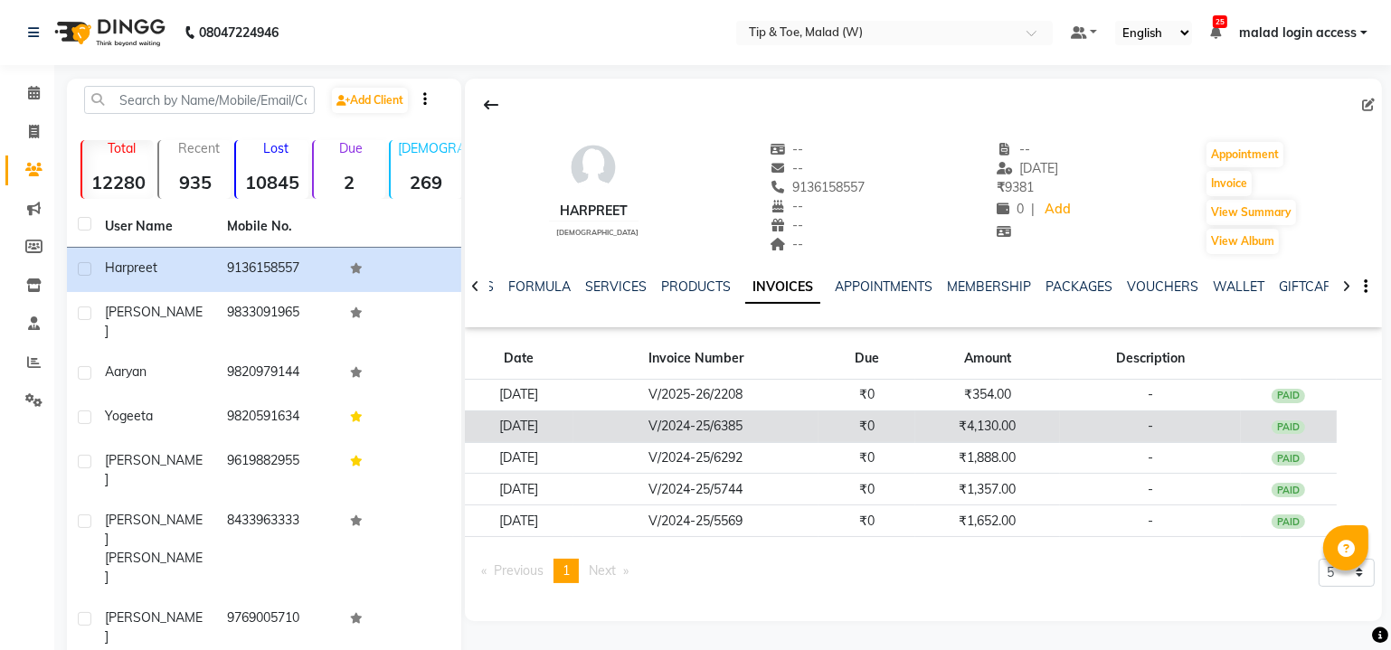
click at [1036, 419] on td "₹4,130.00" at bounding box center [987, 427] width 145 height 32
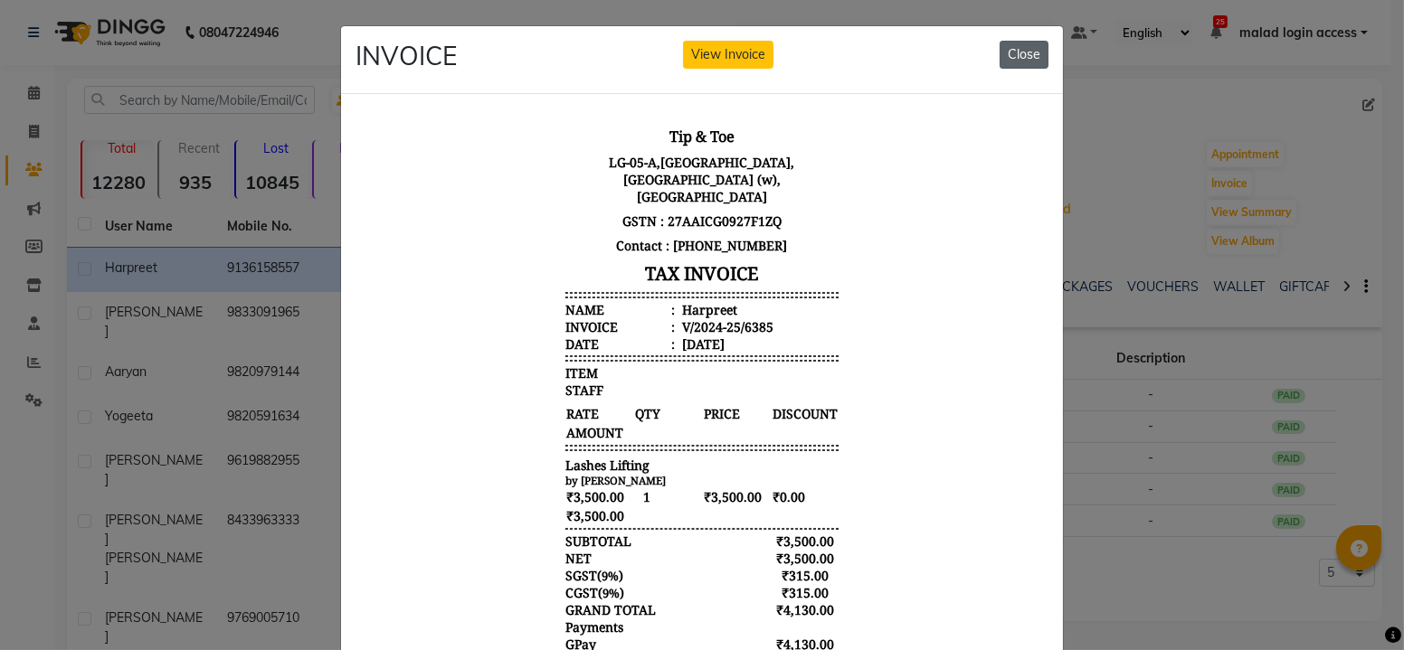
click at [1016, 52] on button "Close" at bounding box center [1023, 55] width 49 height 28
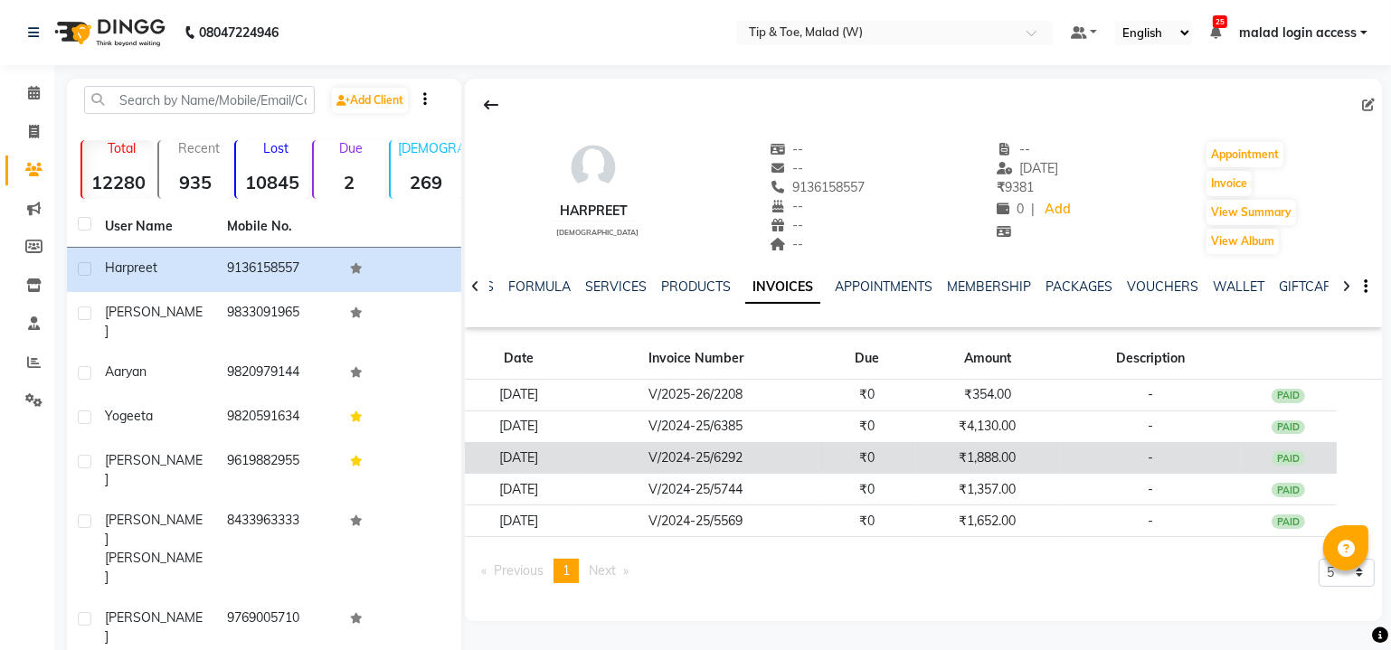
click at [751, 451] on td "V/2024-25/6292" at bounding box center [695, 458] width 245 height 32
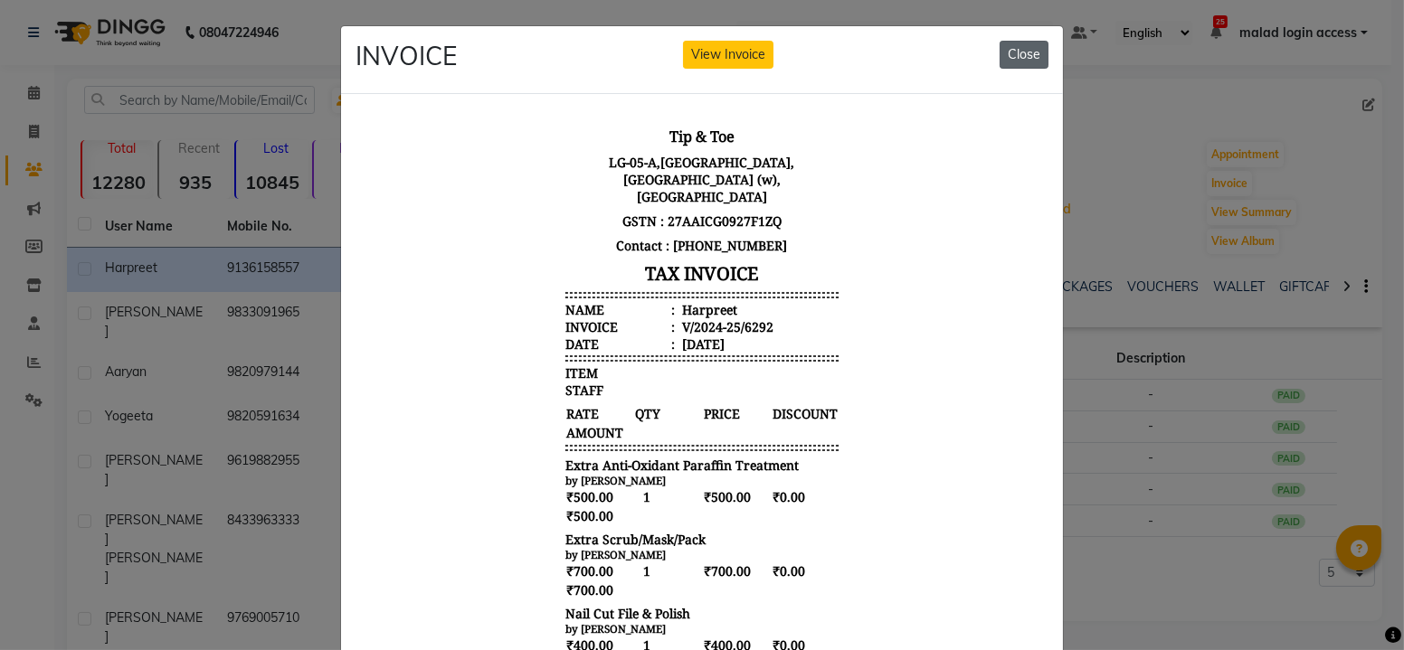
click at [1006, 57] on button "Close" at bounding box center [1023, 55] width 49 height 28
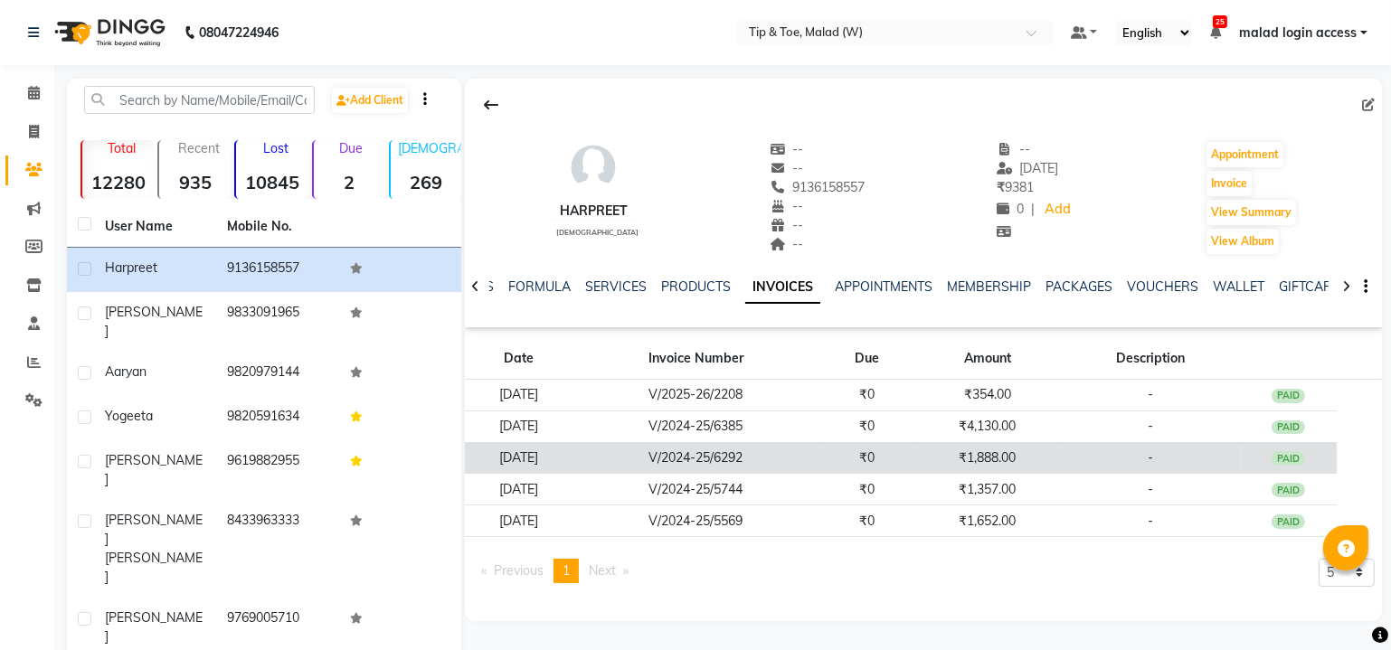
click at [784, 448] on td "V/2024-25/6292" at bounding box center [695, 458] width 245 height 32
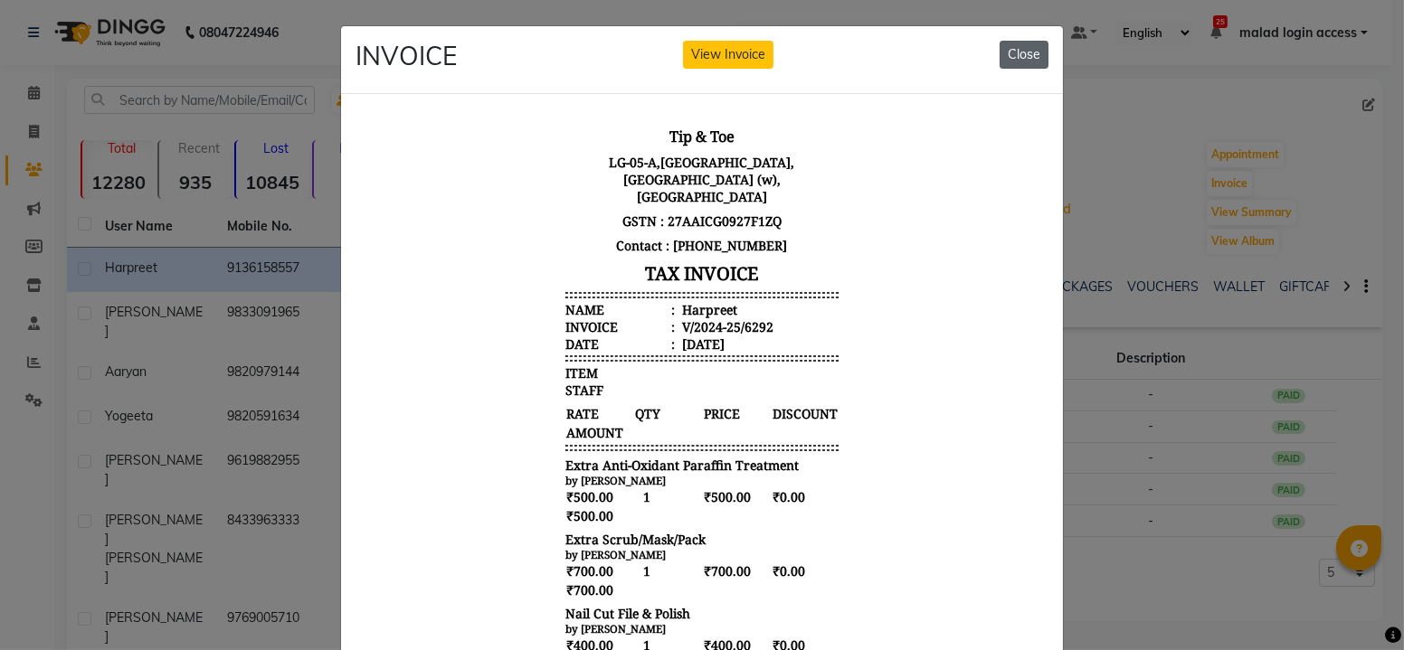
click at [1013, 46] on button "Close" at bounding box center [1023, 55] width 49 height 28
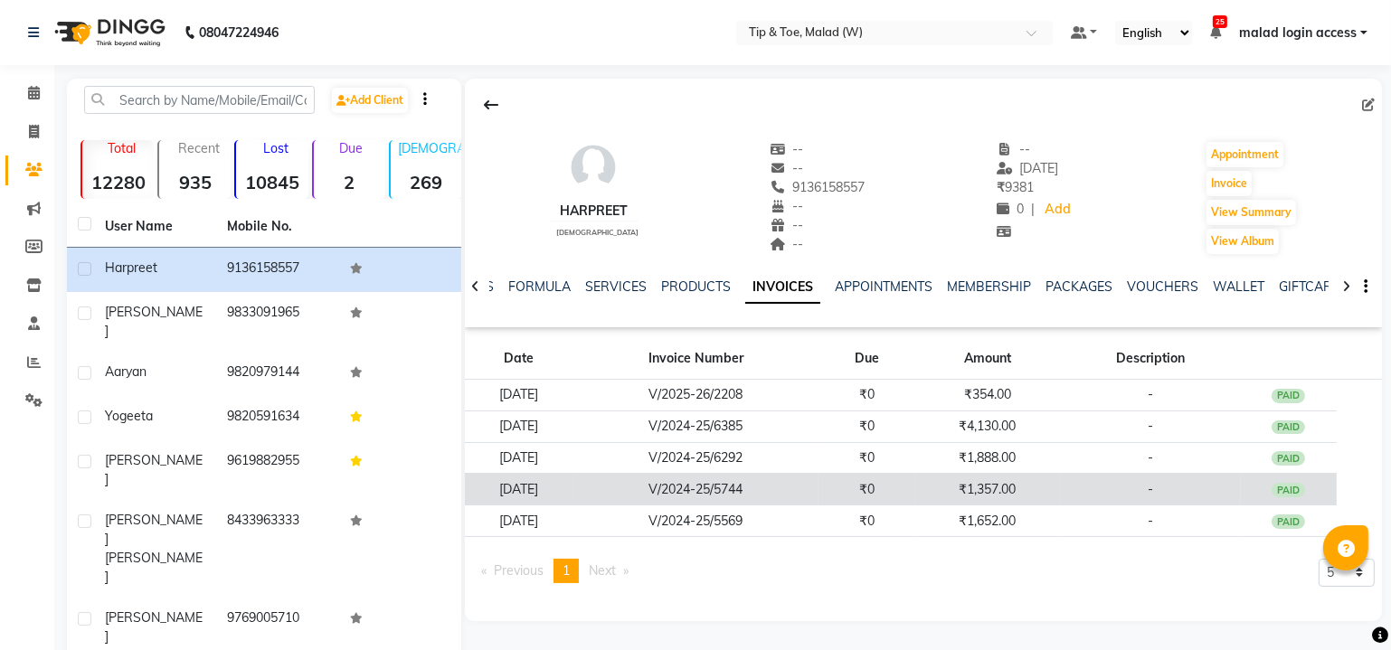
click at [727, 483] on td "V/2024-25/5744" at bounding box center [695, 490] width 245 height 32
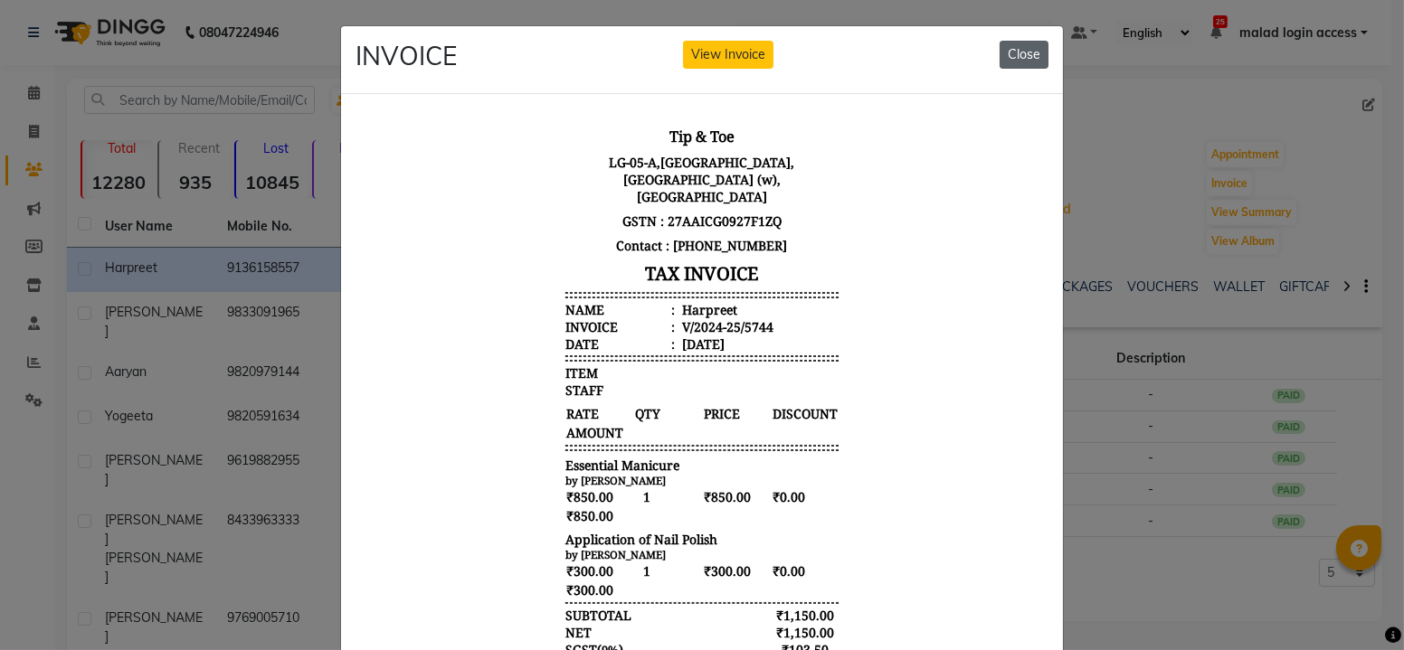
click at [1022, 56] on button "Close" at bounding box center [1023, 55] width 49 height 28
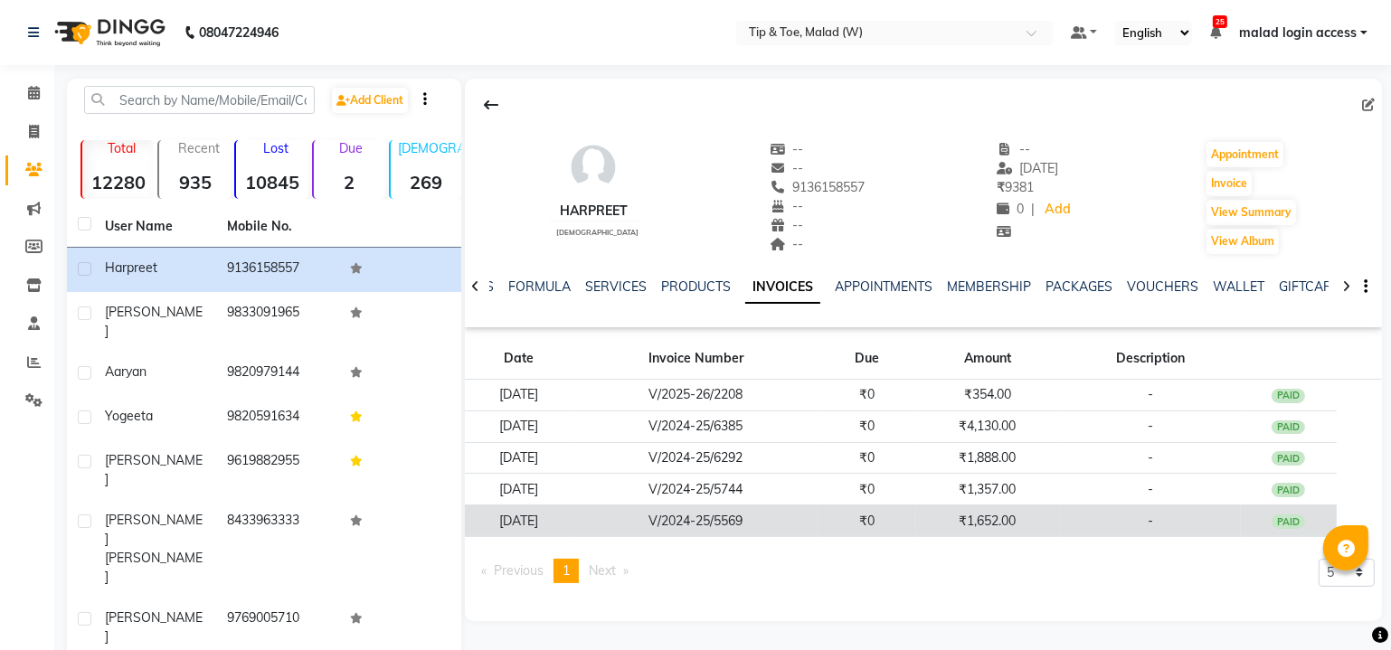
click at [795, 516] on td "V/2024-25/5569" at bounding box center [695, 522] width 245 height 32
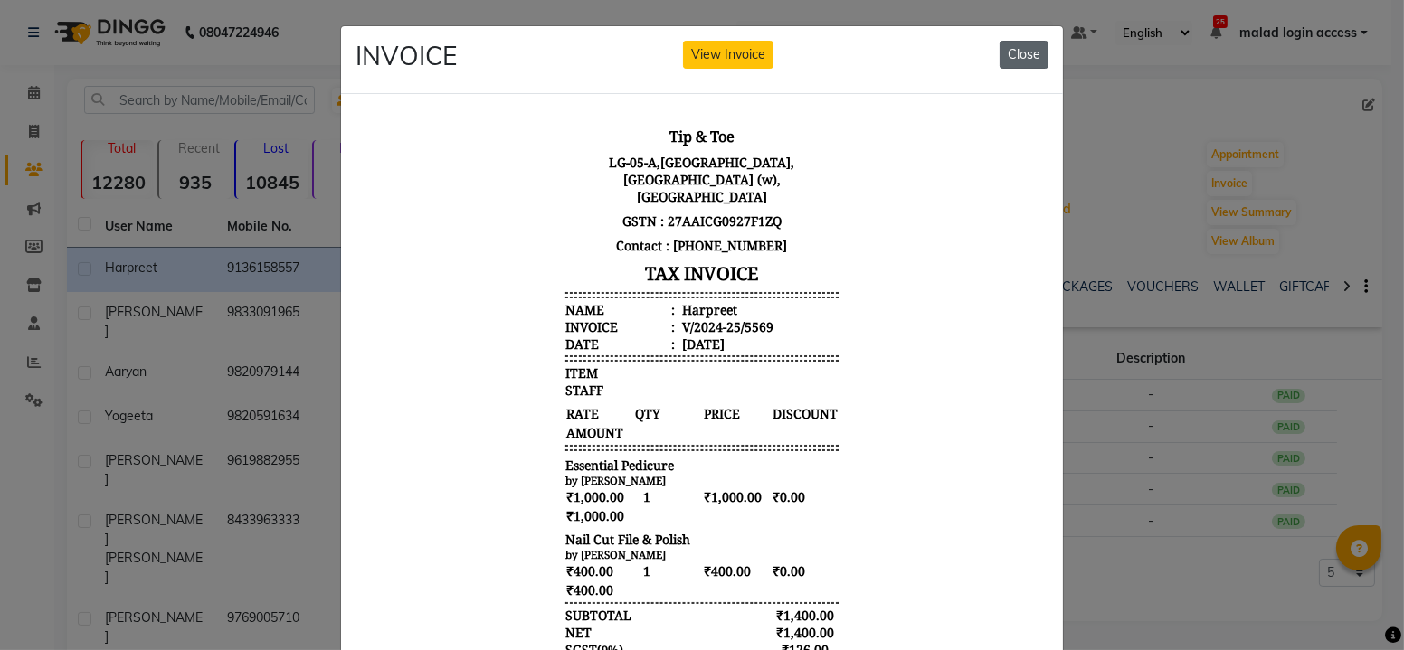
click at [1022, 56] on button "Close" at bounding box center [1023, 55] width 49 height 28
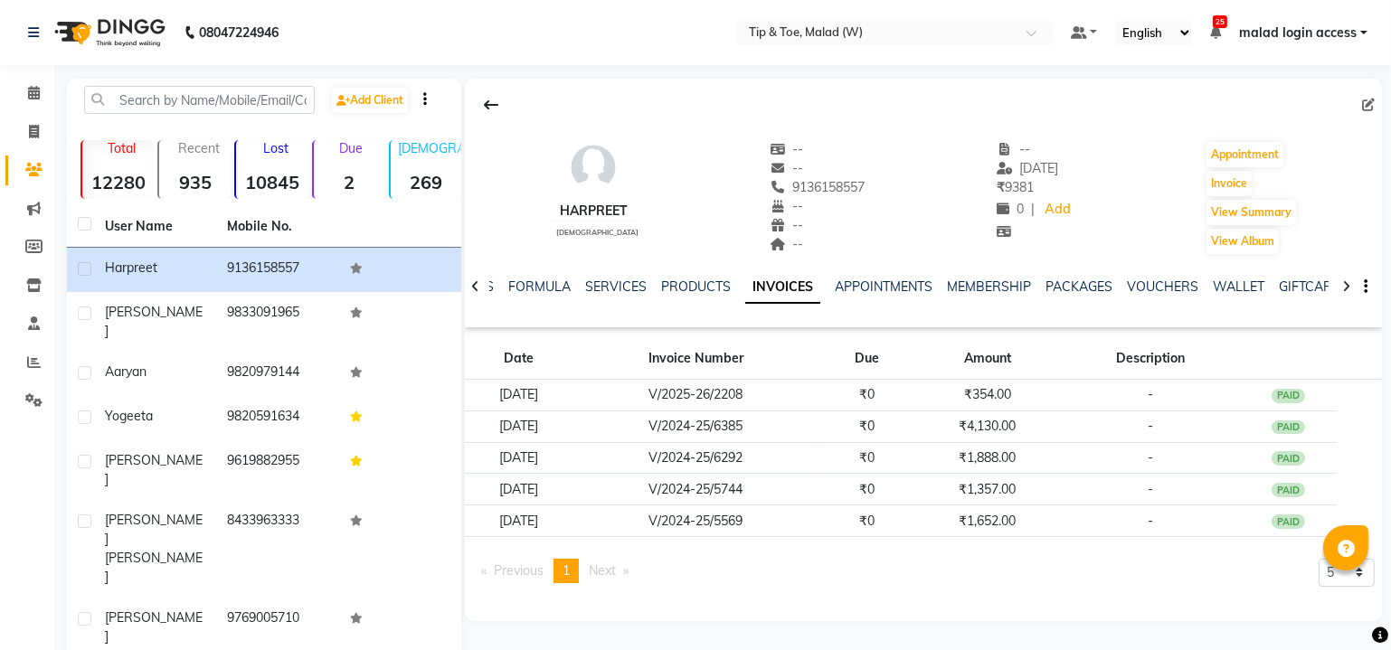
drag, startPoint x: 487, startPoint y: 92, endPoint x: 497, endPoint y: 101, distance: 14.1
click at [487, 93] on button at bounding box center [491, 105] width 38 height 34
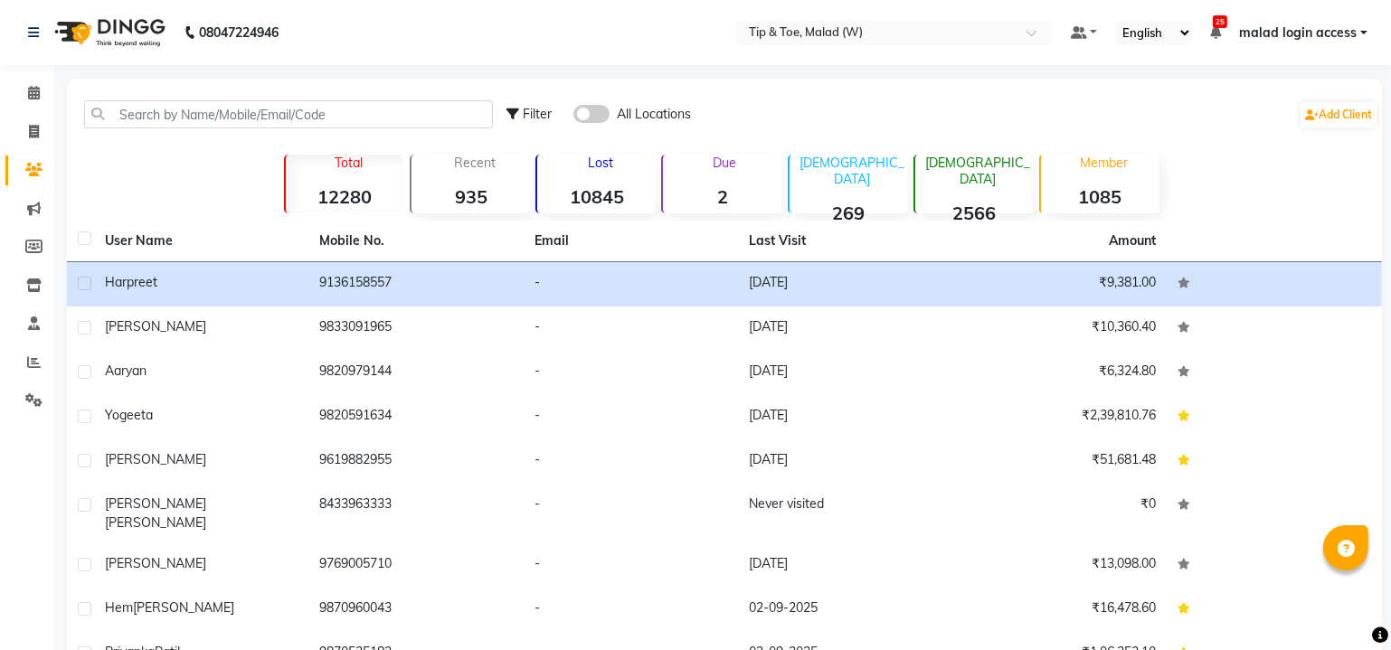
click at [30, 108] on li "Calendar" at bounding box center [27, 93] width 54 height 39
click at [42, 92] on span at bounding box center [34, 93] width 32 height 21
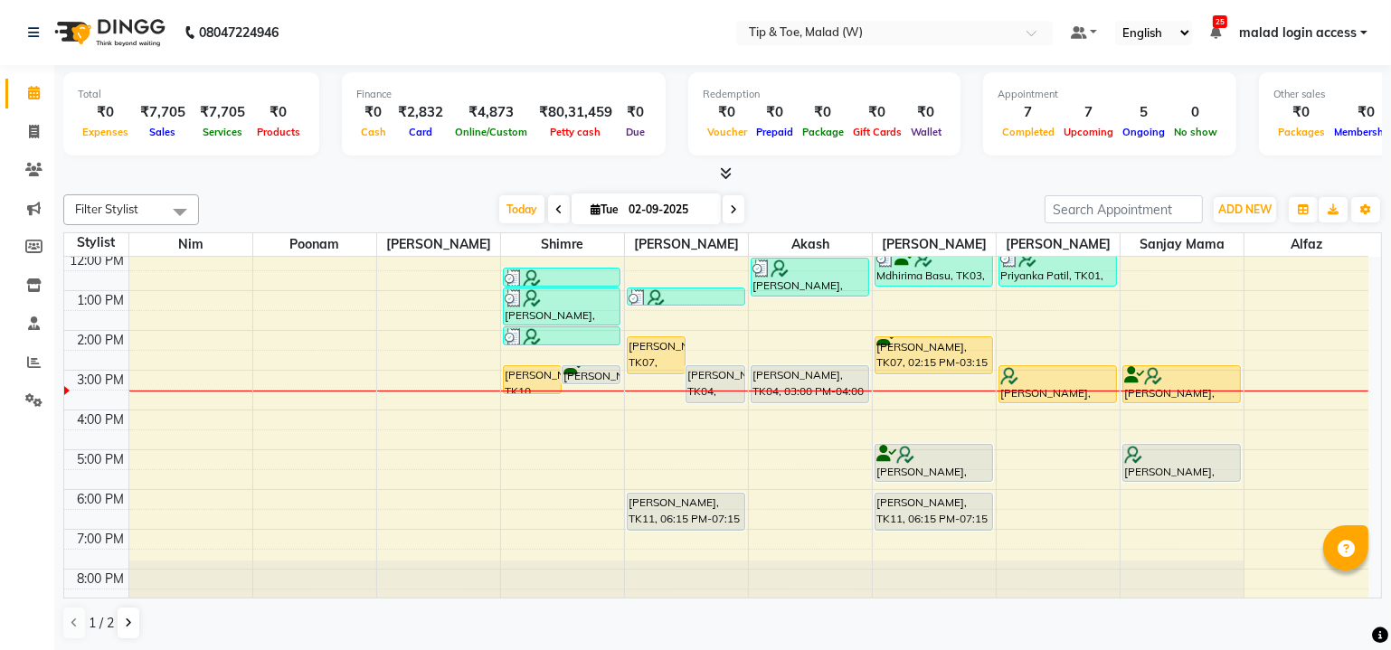
scroll to position [165, 0]
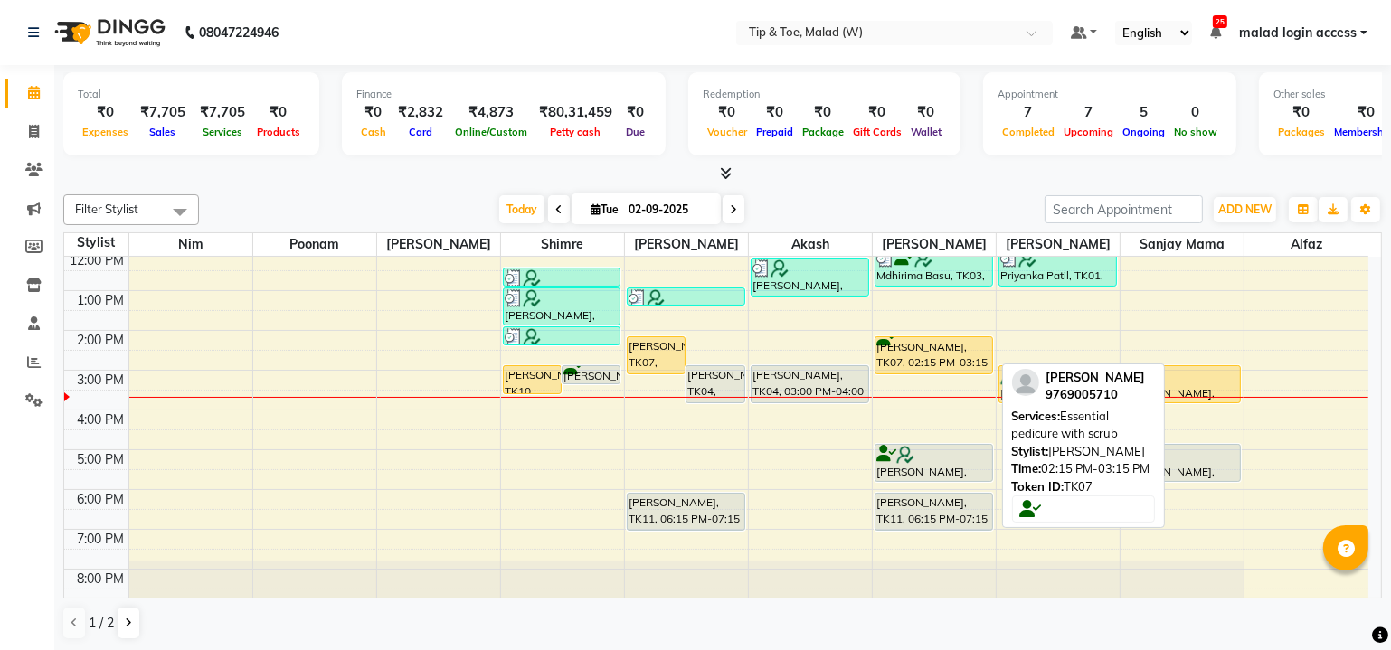
click at [909, 348] on div "[PERSON_NAME], TK07, 02:15 PM-03:15 PM, Essential pedicure with scrub" at bounding box center [933, 355] width 117 height 36
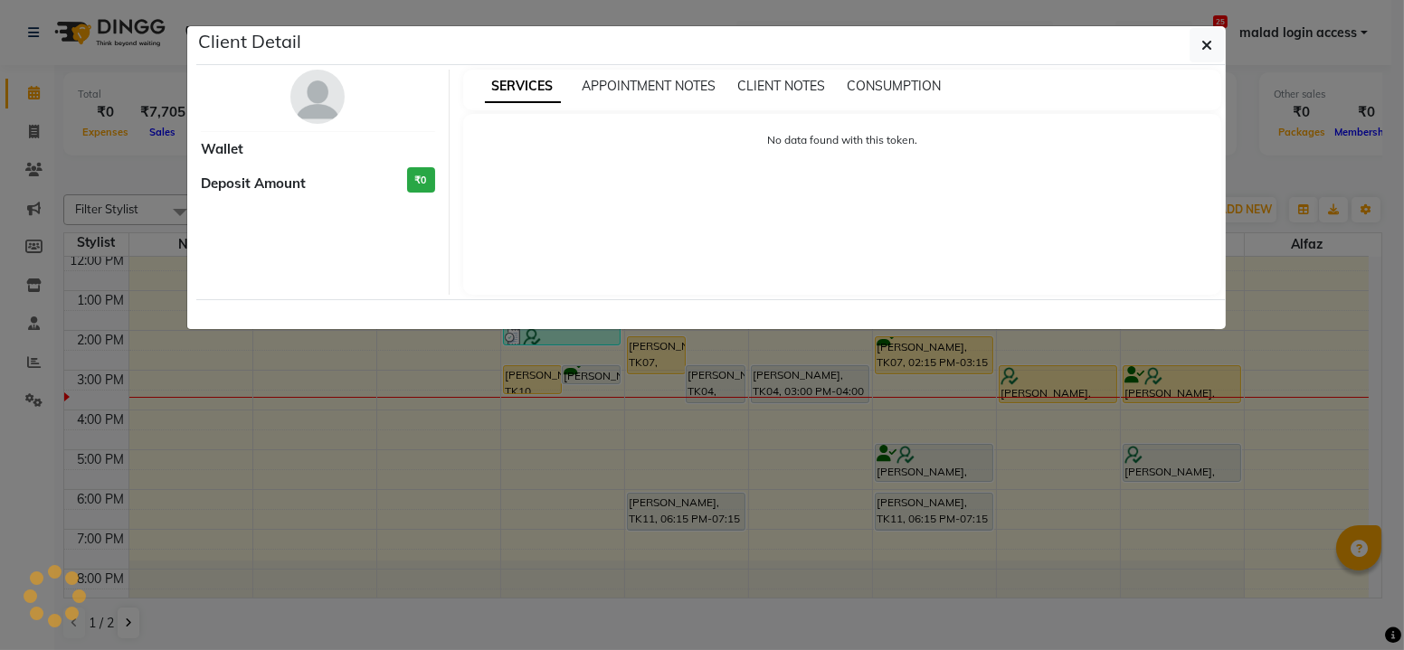
select select "1"
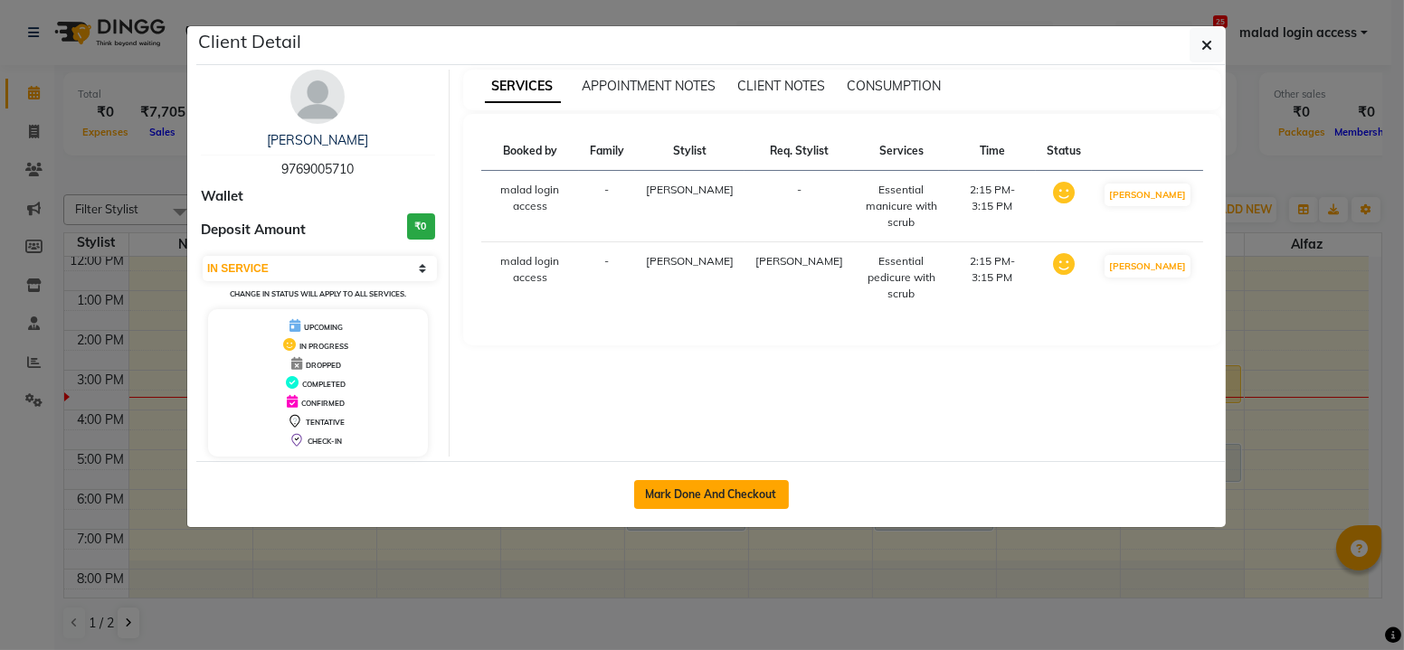
click at [695, 498] on button "Mark Done And Checkout" at bounding box center [711, 494] width 155 height 29
select select "5930"
select select "service"
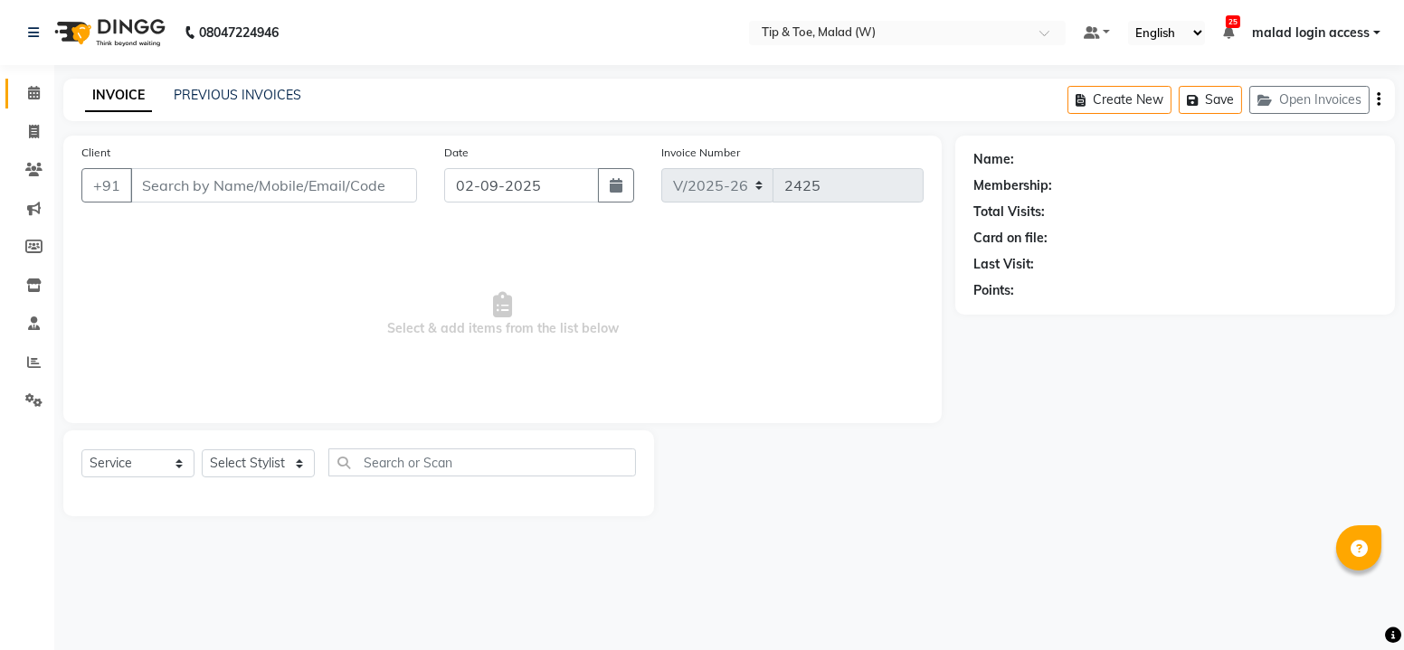
type input "9769005710"
select select "77019"
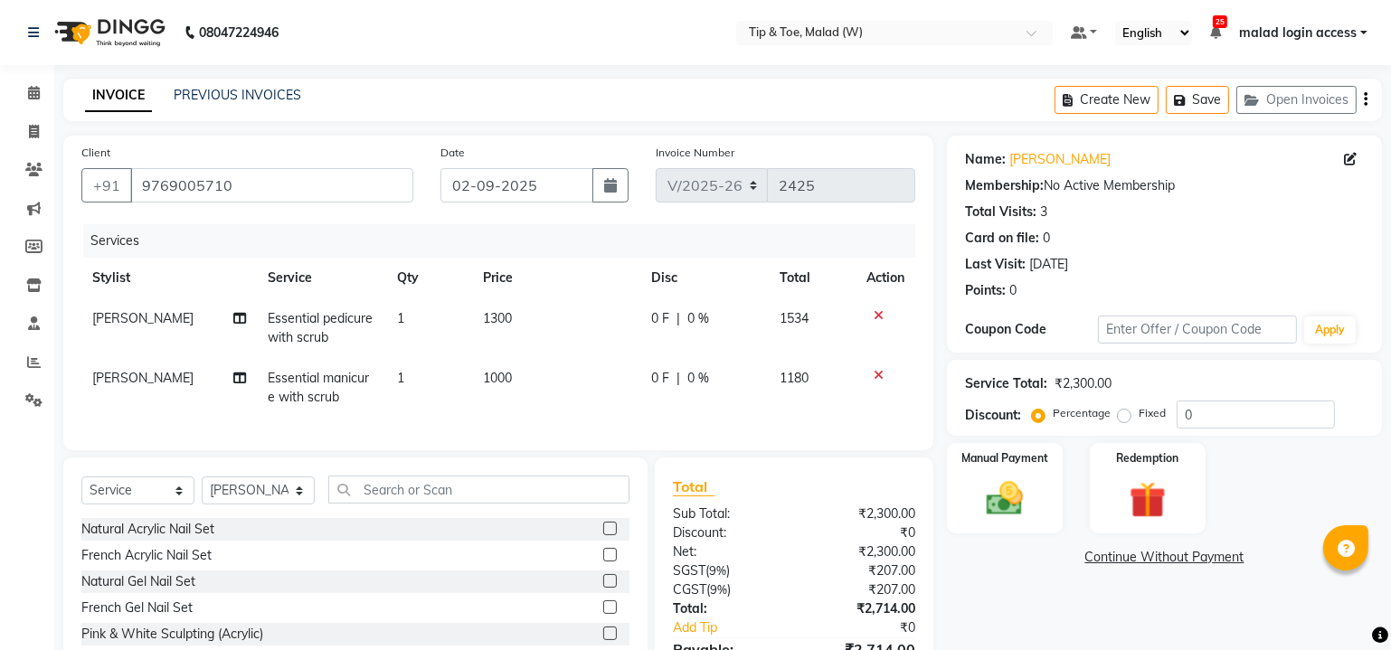
click at [300, 321] on span "Essential pedicure with scrub" at bounding box center [320, 327] width 105 height 35
select select "41795"
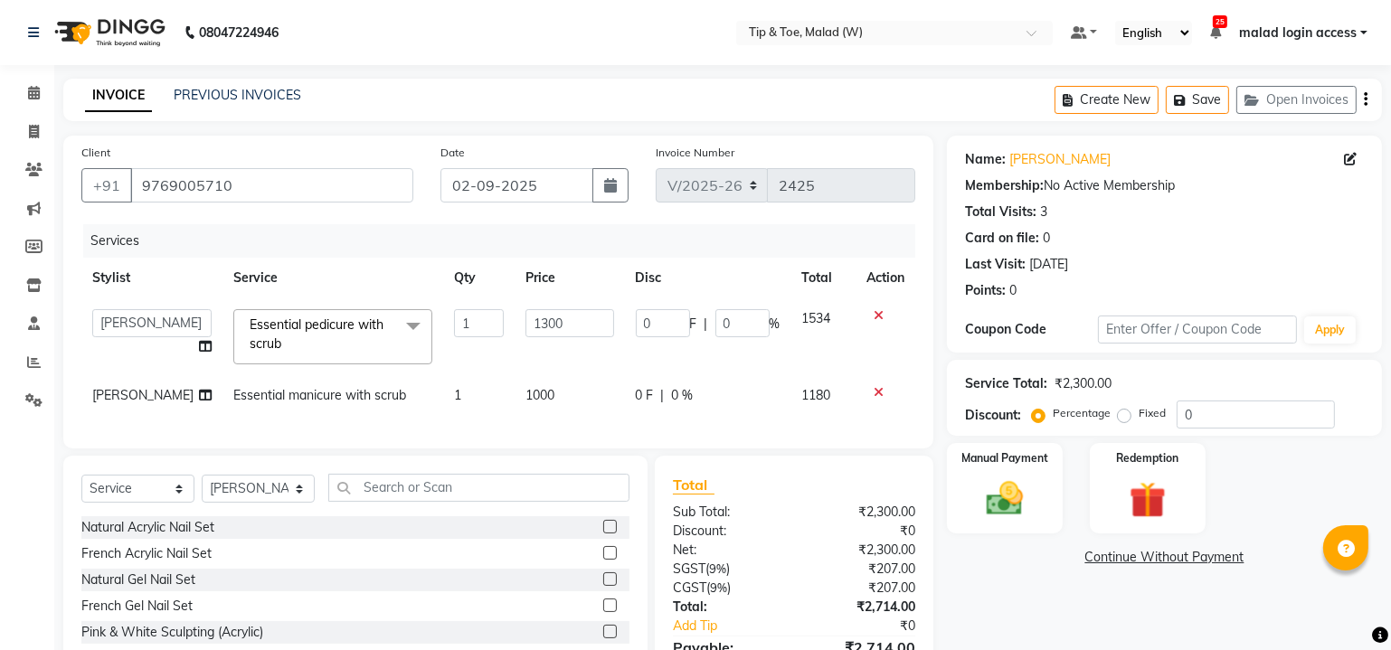
click at [316, 325] on span "Essential pedicure with scrub" at bounding box center [317, 334] width 134 height 35
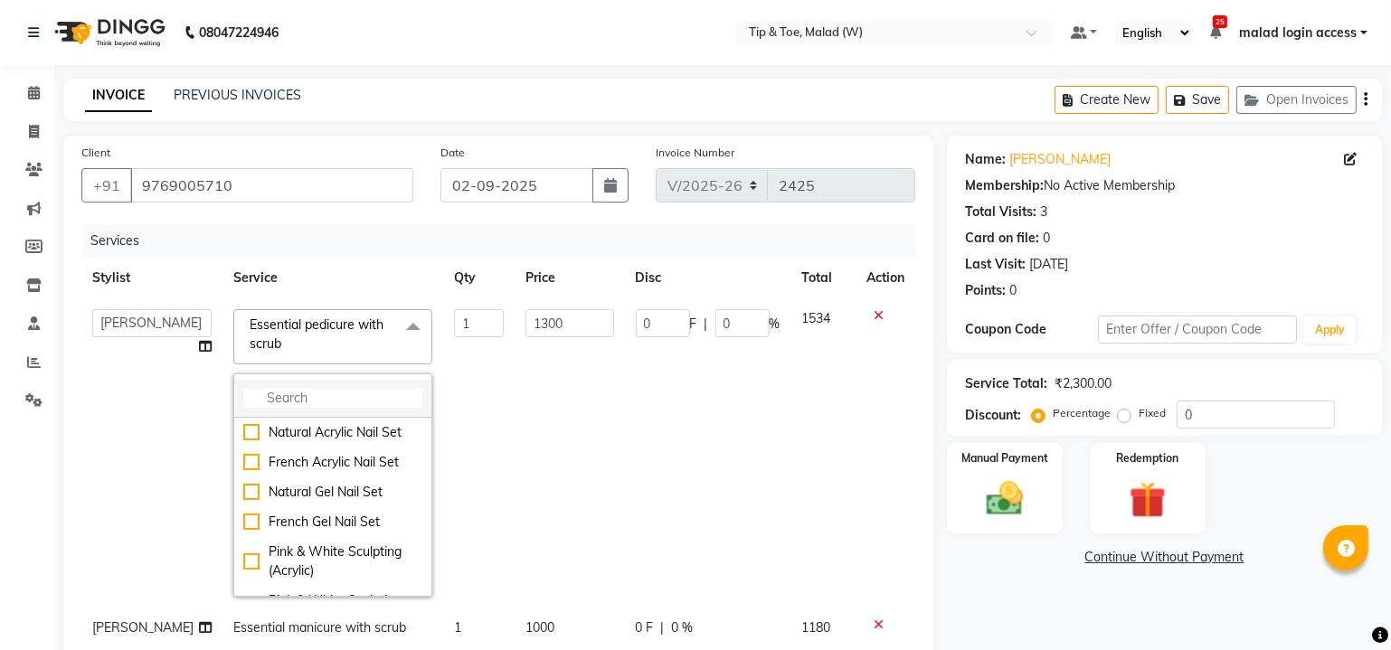
click at [285, 389] on input "multiselect-search" at bounding box center [332, 398] width 179 height 19
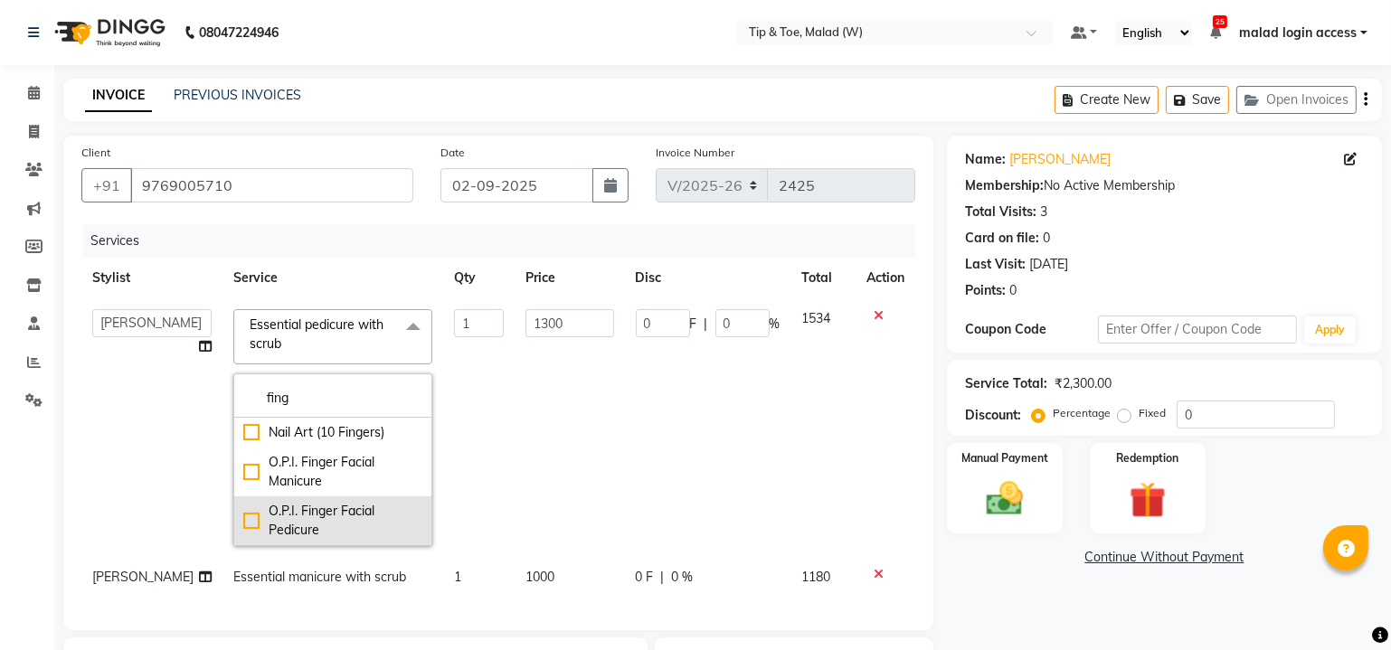
type input "fing"
click at [243, 516] on div "O.P.I. Finger Facial Pedicure" at bounding box center [332, 521] width 179 height 38
checkbox input "true"
type input "2700"
click at [481, 443] on td "1" at bounding box center [478, 427] width 71 height 259
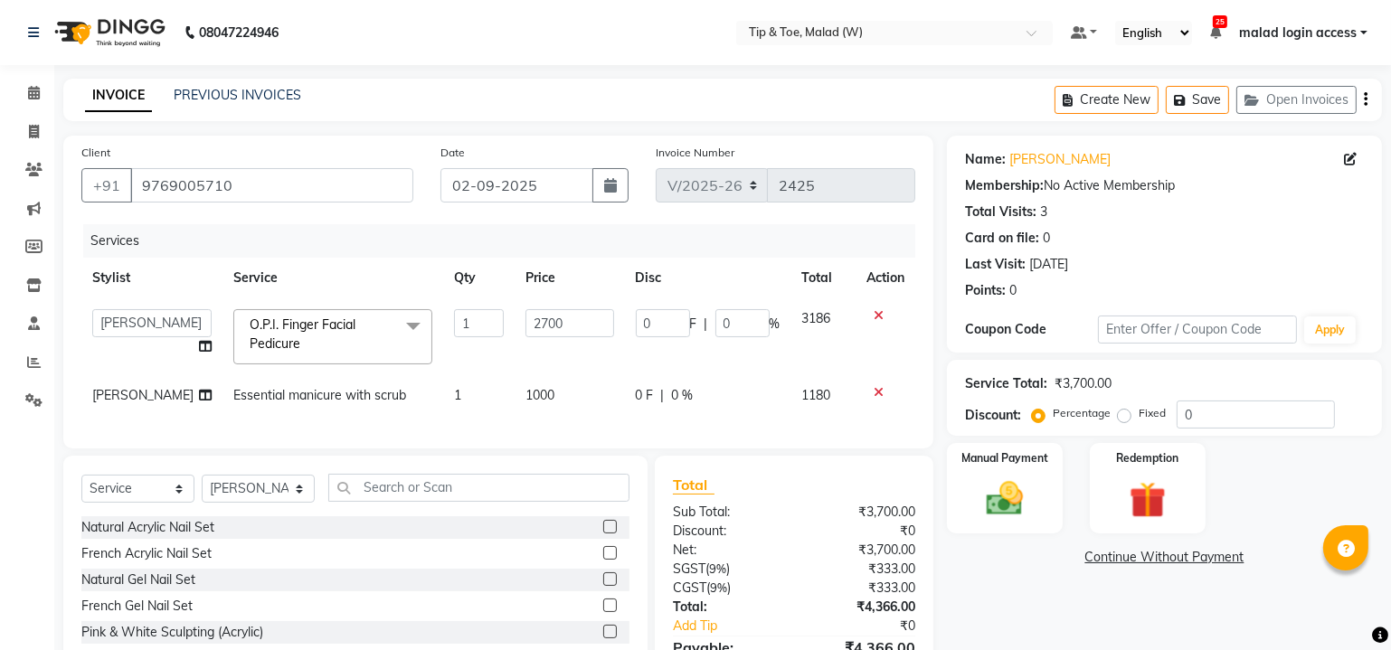
click at [251, 400] on span "Essential manicure with scrub" at bounding box center [319, 395] width 173 height 16
select select "77019"
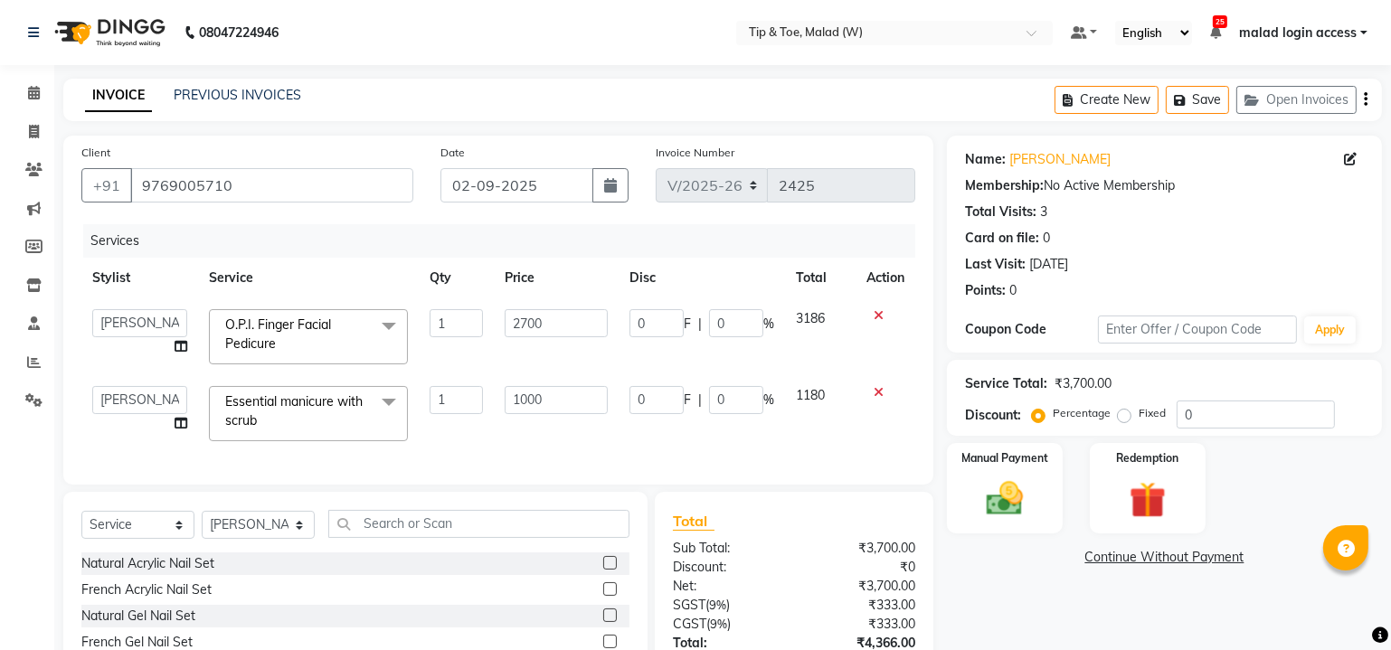
click at [250, 404] on span "Essential manicure with scrub" at bounding box center [293, 410] width 137 height 35
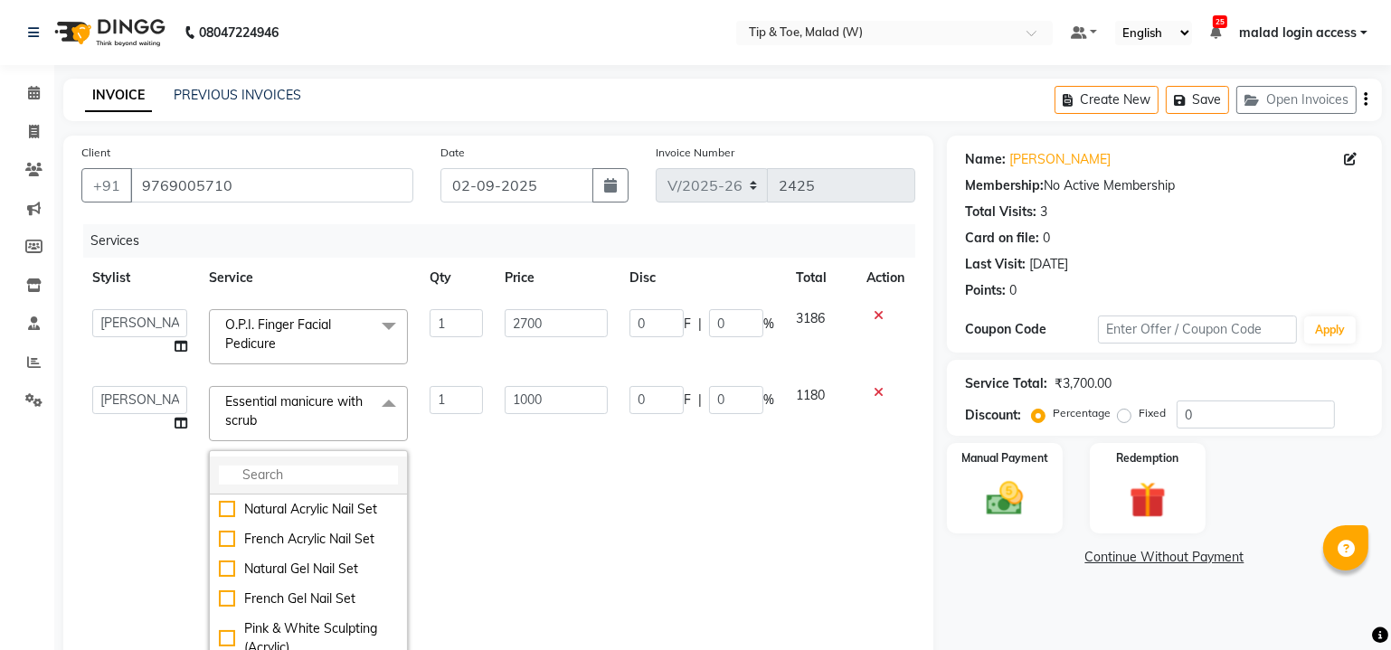
click at [288, 468] on input "multiselect-search" at bounding box center [308, 475] width 179 height 19
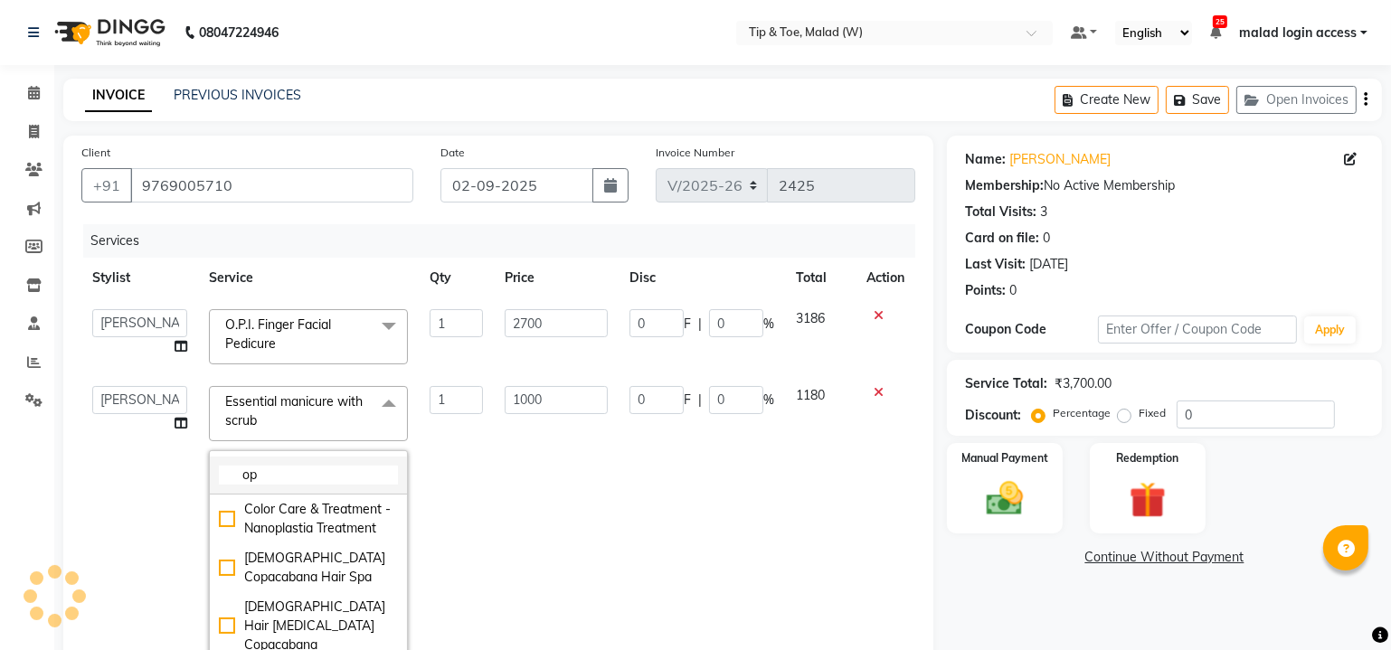
type input "o"
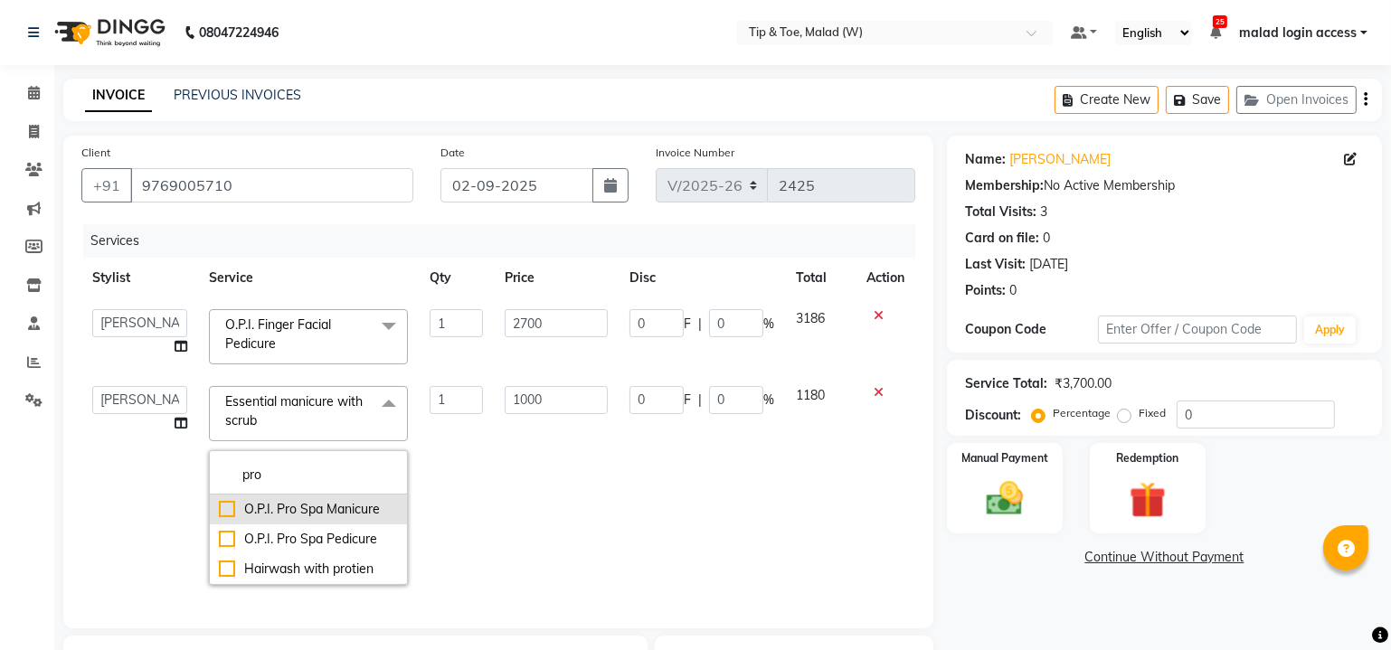
type input "pro"
click at [222, 509] on div "O.P.I. Pro Spa Manicure" at bounding box center [308, 509] width 179 height 19
type input "2600"
checkbox input "true"
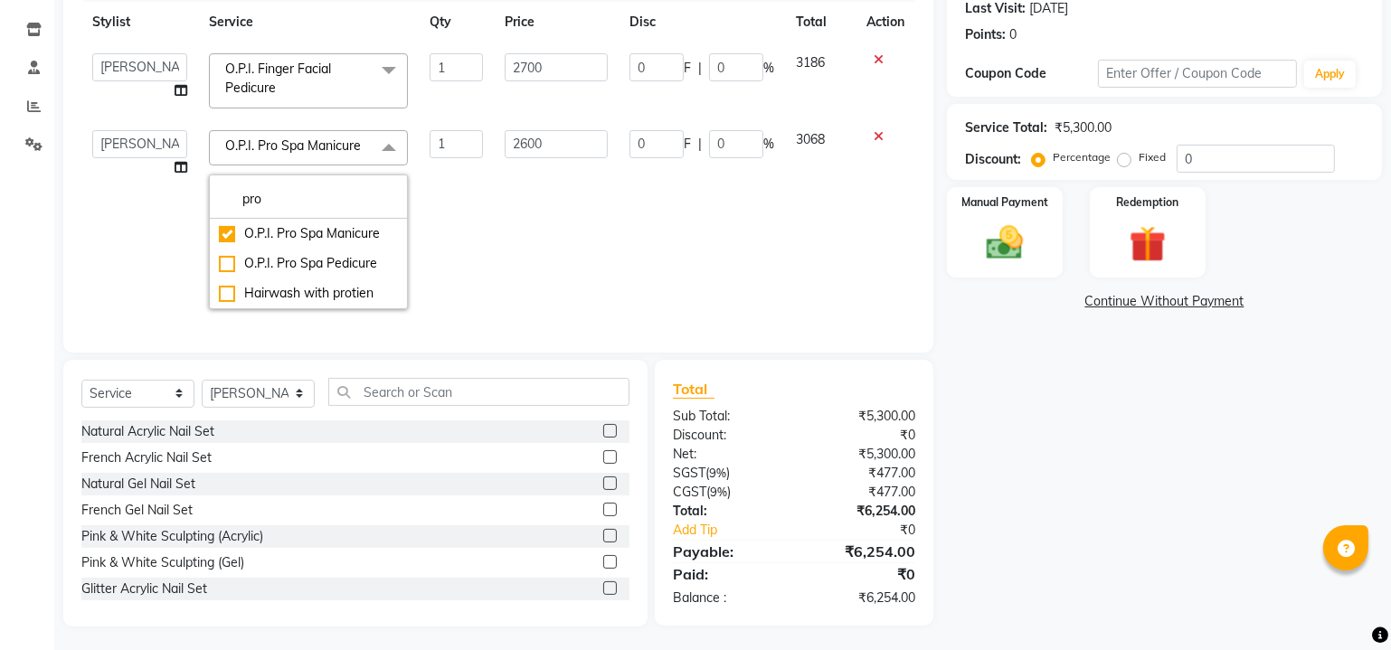
click at [1122, 484] on div "Name: Sharmishta Membership: No Active Membership Total Visits: 3 Card on file:…" at bounding box center [1171, 253] width 449 height 747
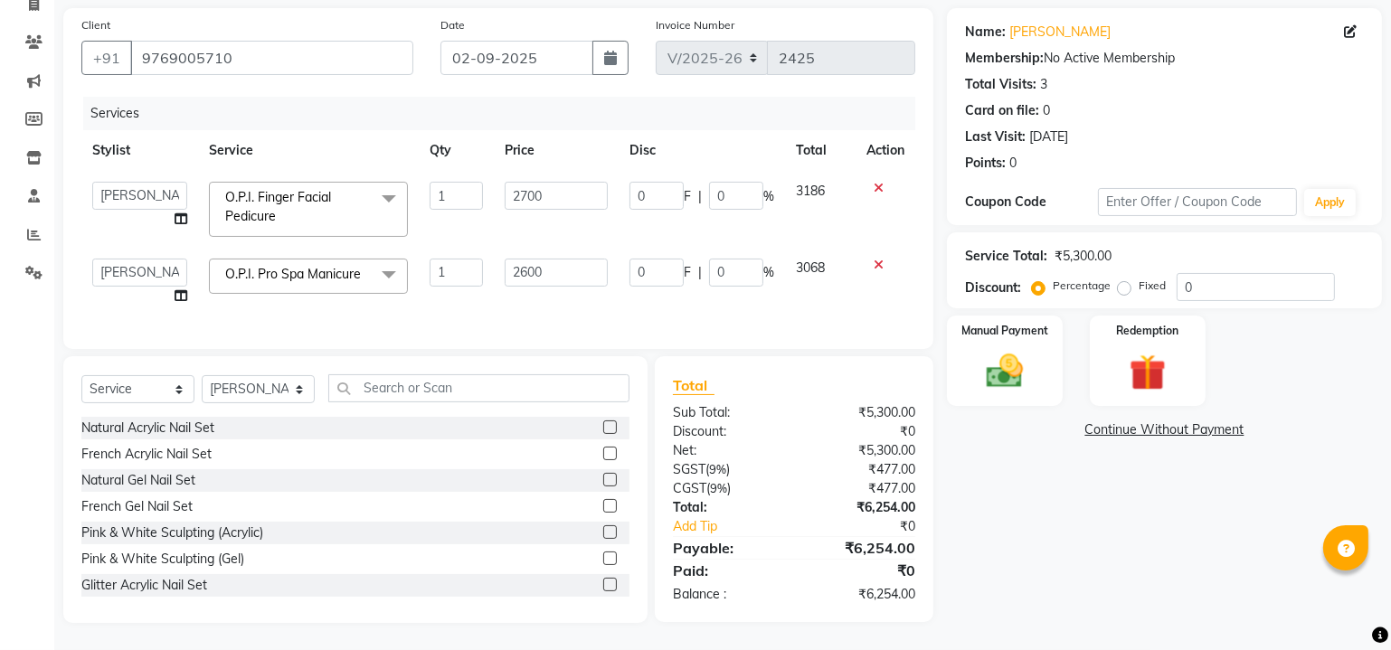
scroll to position [137, 0]
click at [1098, 541] on div "Name: Sharmishta Membership: No Active Membership Total Visits: 3 Card on file:…" at bounding box center [1171, 315] width 449 height 615
click at [1034, 334] on div "Manual Payment" at bounding box center [1004, 361] width 120 height 94
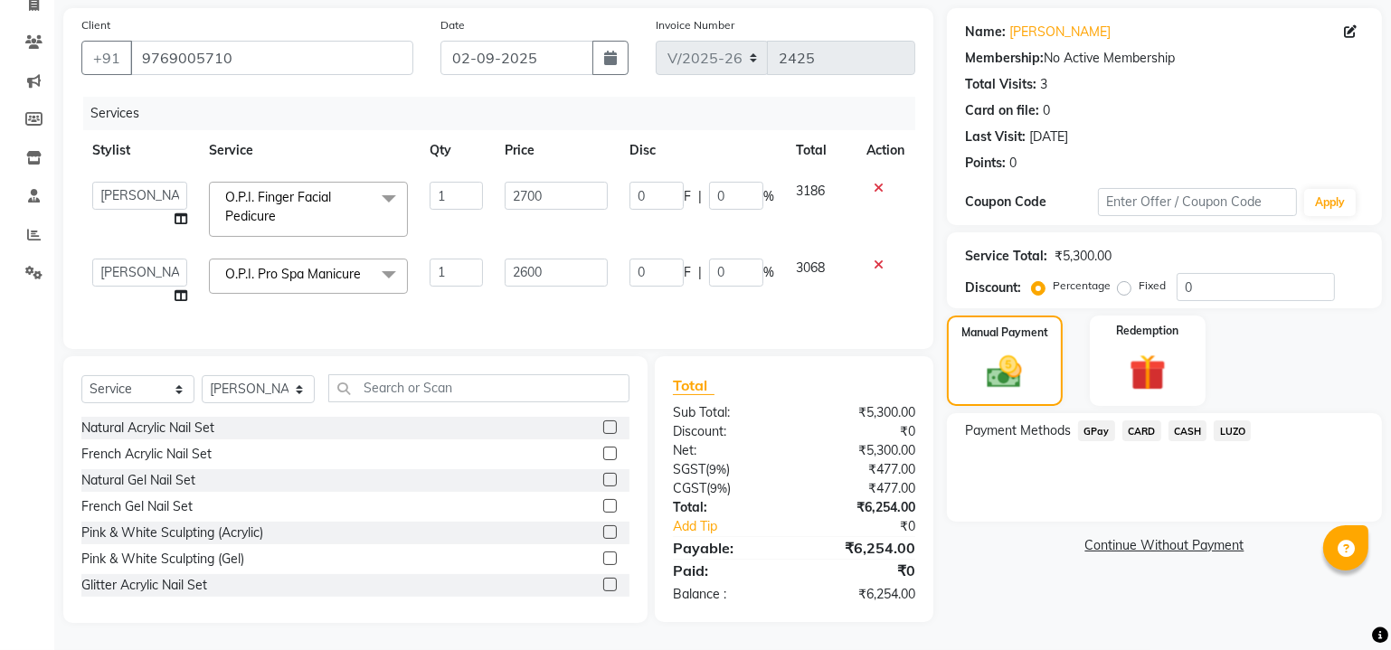
click at [1133, 421] on span "CARD" at bounding box center [1141, 431] width 39 height 21
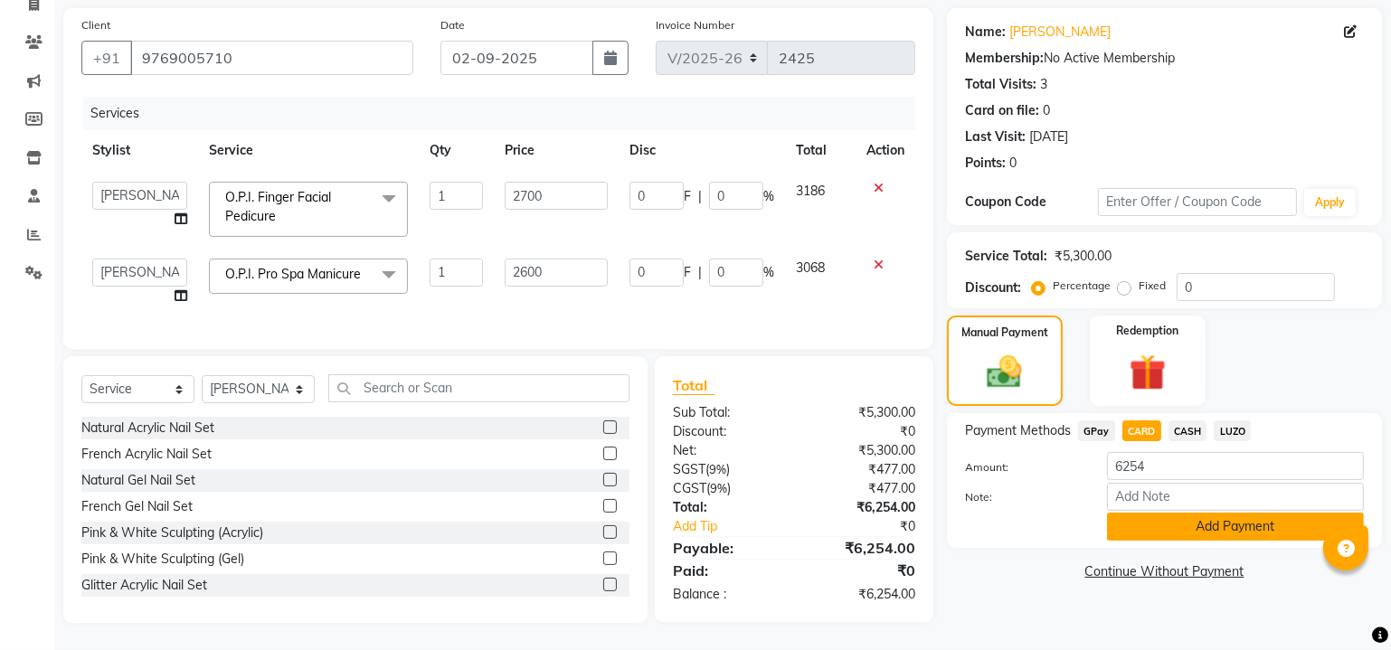
click at [1177, 516] on button "Add Payment" at bounding box center [1235, 527] width 257 height 28
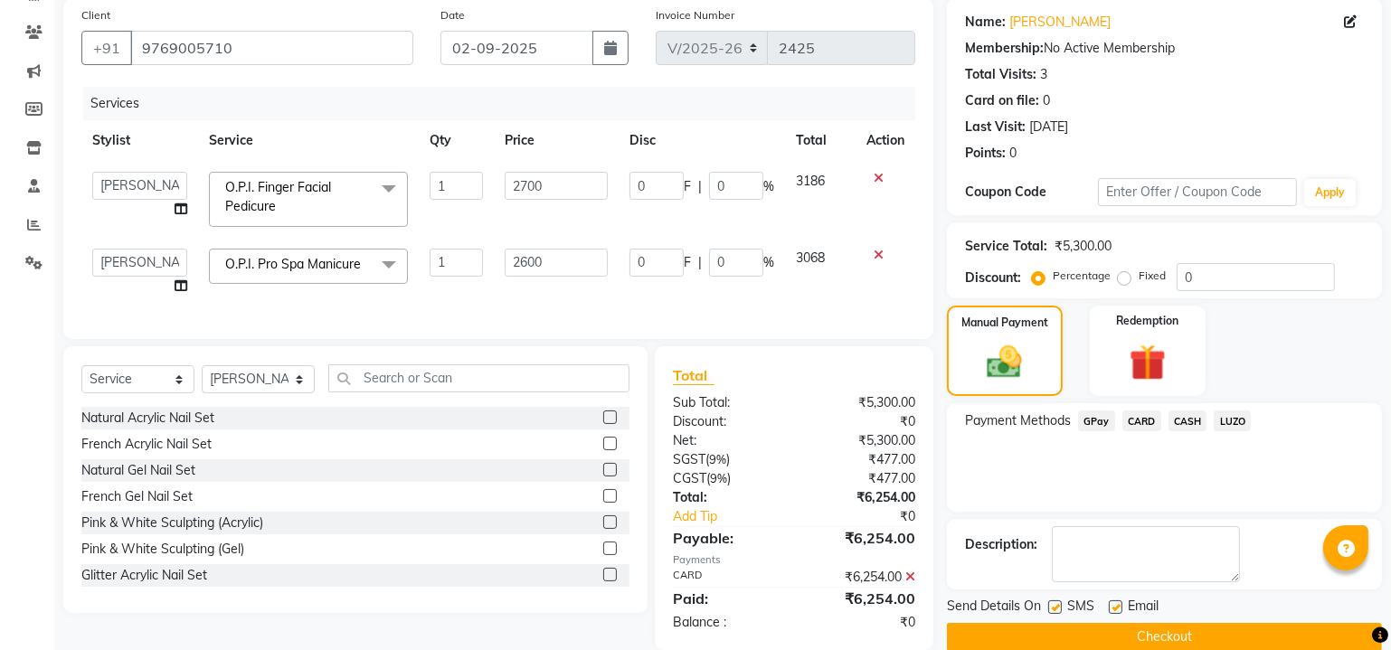
click at [1151, 629] on button "Checkout" at bounding box center [1164, 637] width 435 height 28
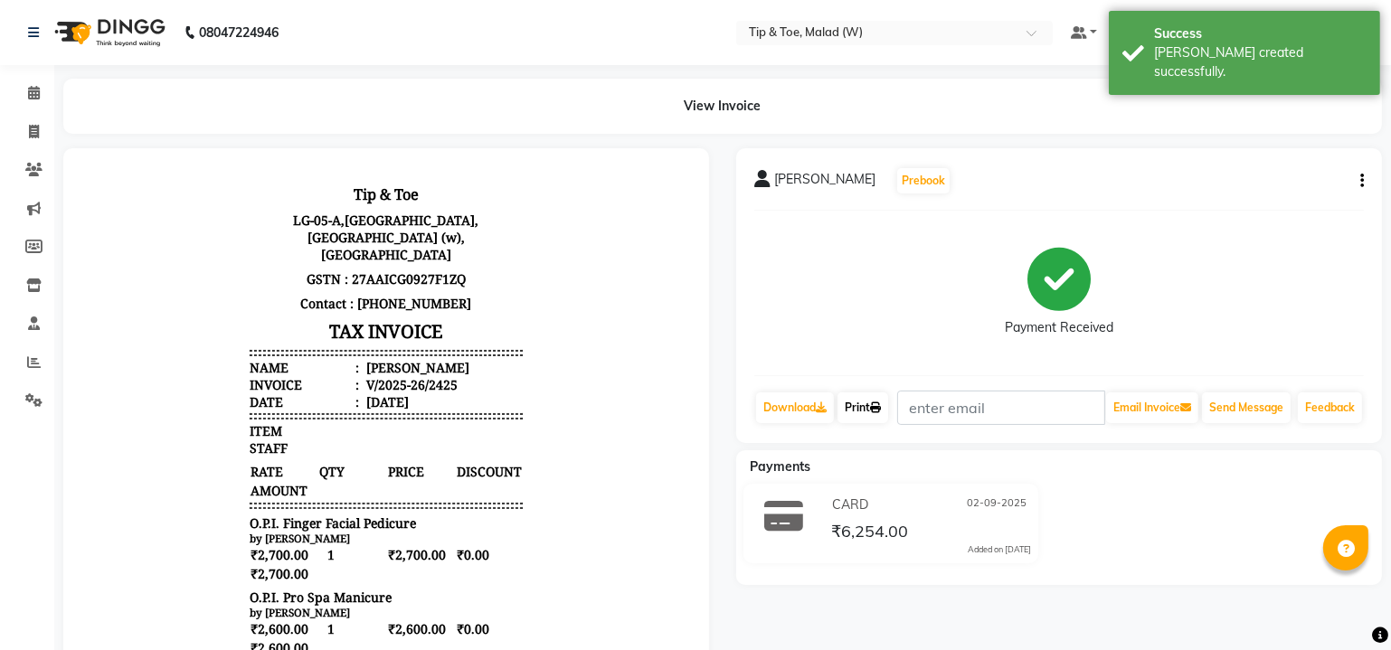
click at [852, 411] on link "Print" at bounding box center [862, 408] width 51 height 31
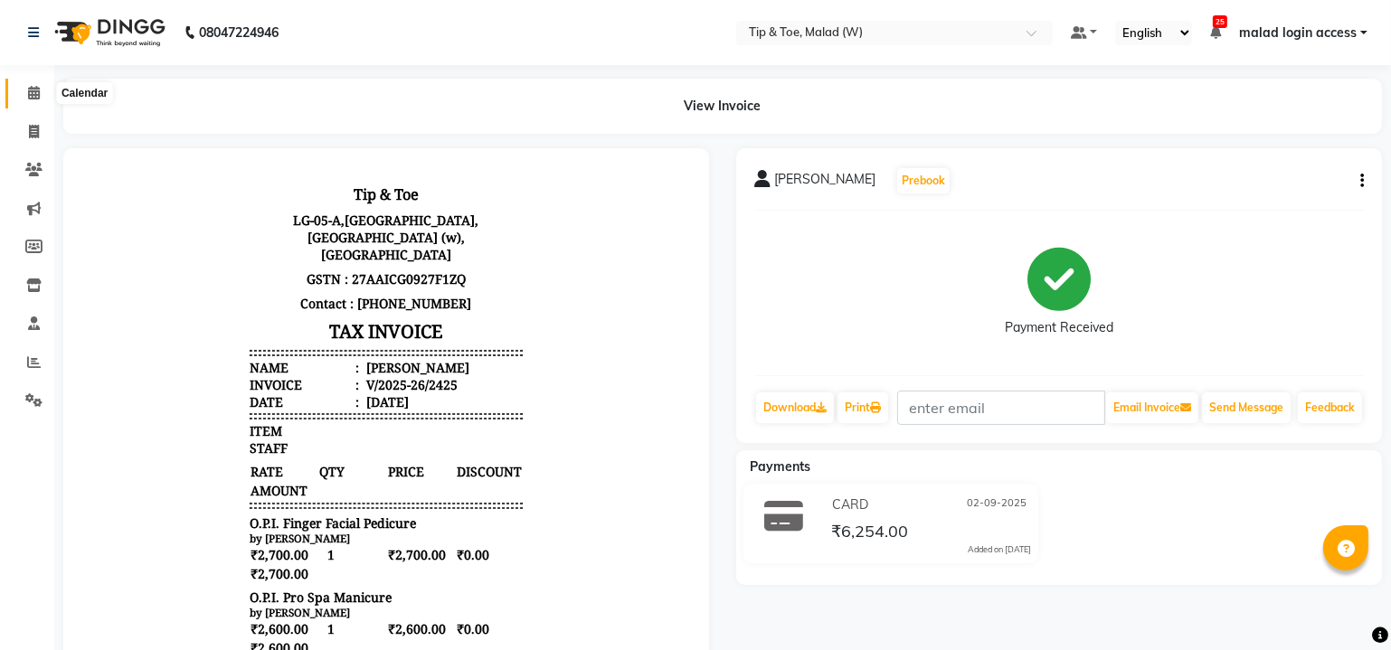
click at [33, 93] on icon at bounding box center [34, 93] width 12 height 14
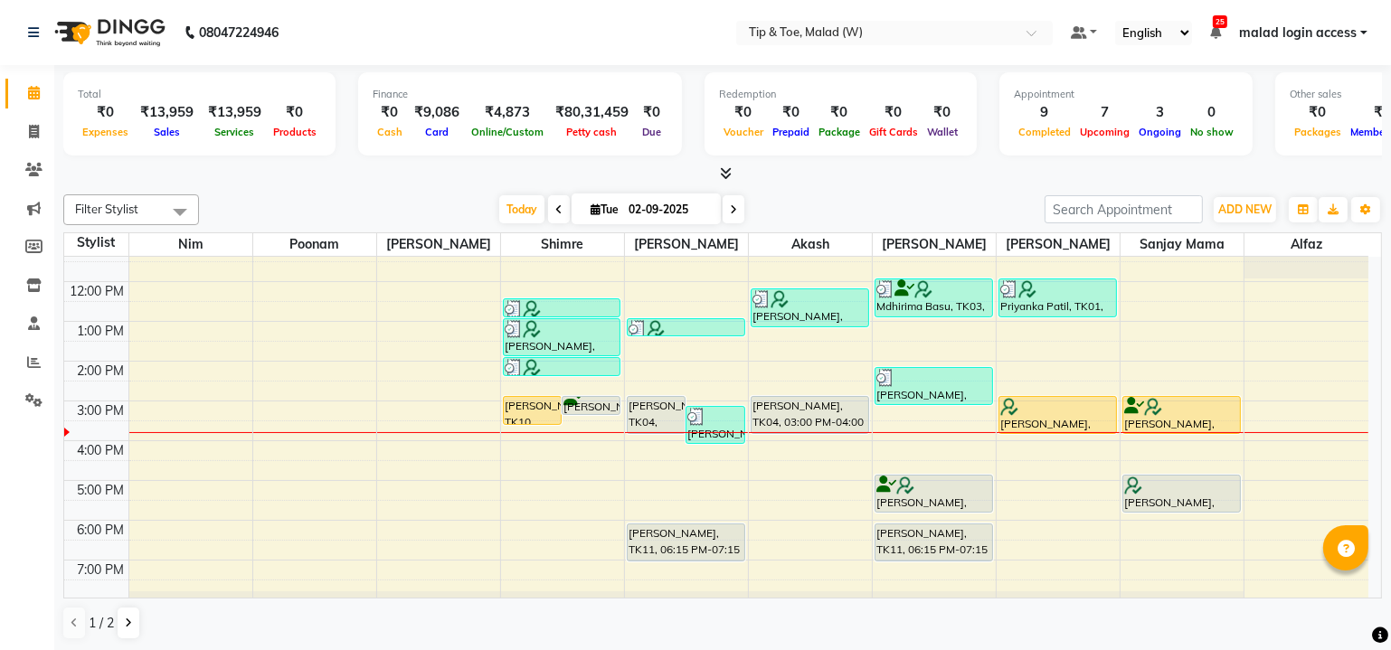
scroll to position [144, 0]
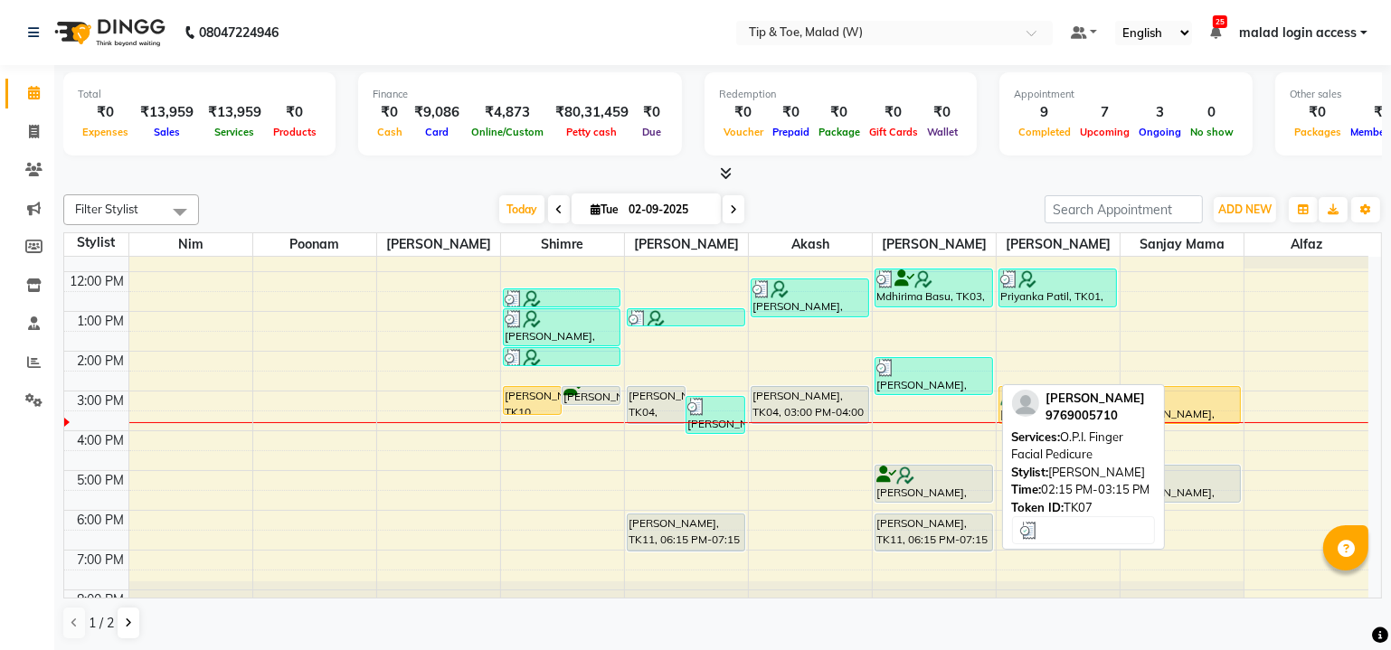
click at [919, 380] on div "Sharmishta, TK07, 02:15 PM-03:15 PM, O.P.I. Finger Facial Pedicure" at bounding box center [933, 376] width 117 height 36
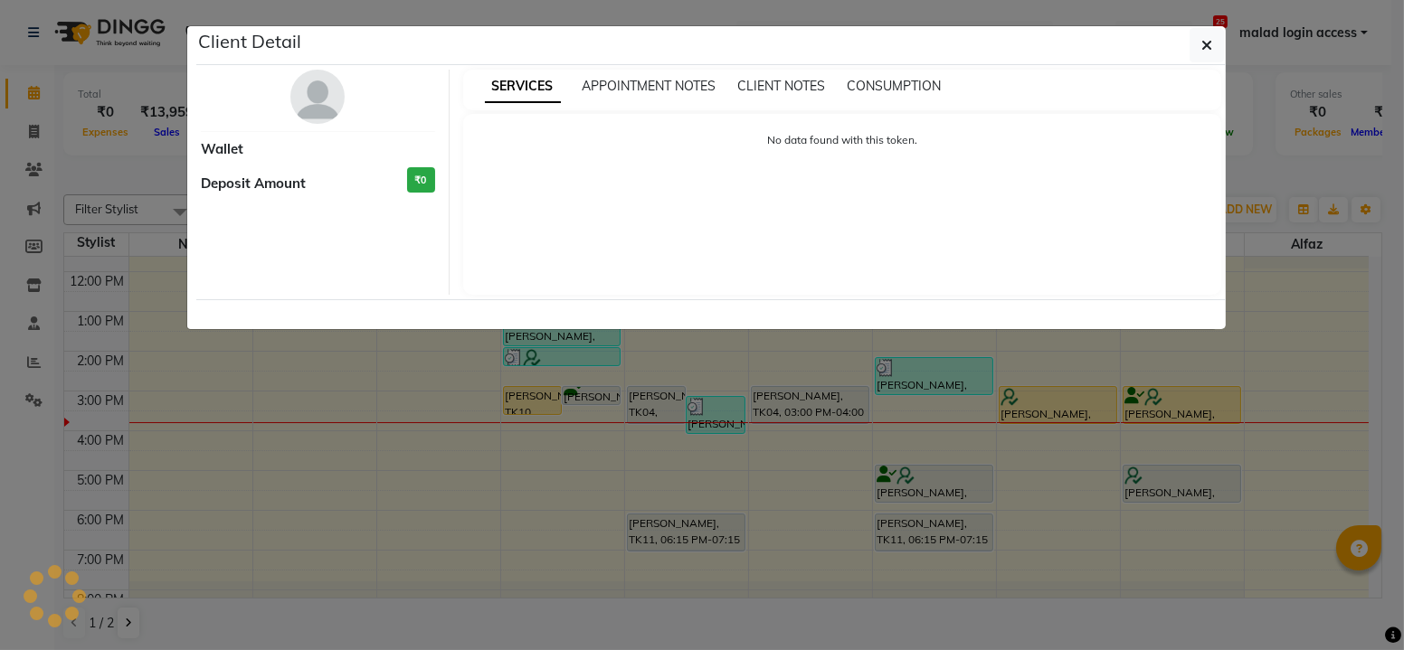
select select "3"
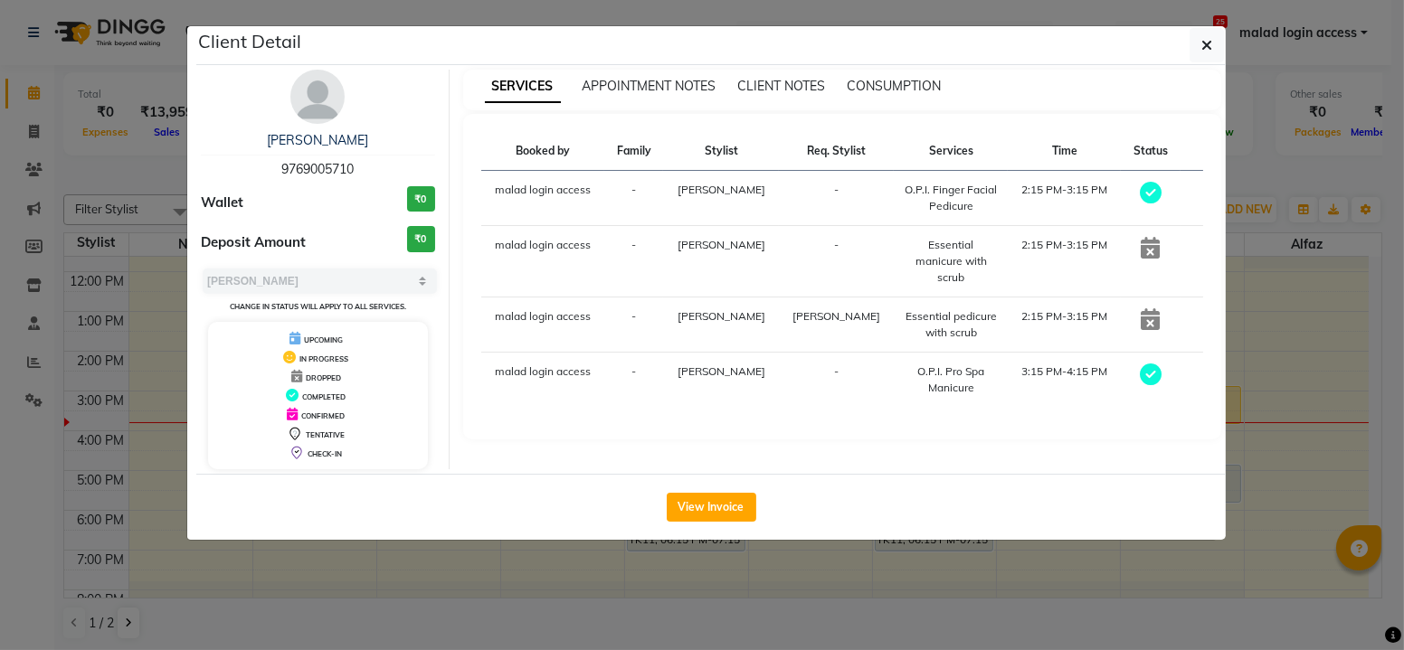
drag, startPoint x: 357, startPoint y: 170, endPoint x: 274, endPoint y: 170, distance: 83.2
click at [274, 170] on div "Sharmishta 9769005710" at bounding box center [318, 155] width 234 height 48
copy span "9769005710"
click at [1210, 36] on span "button" at bounding box center [1206, 45] width 11 height 18
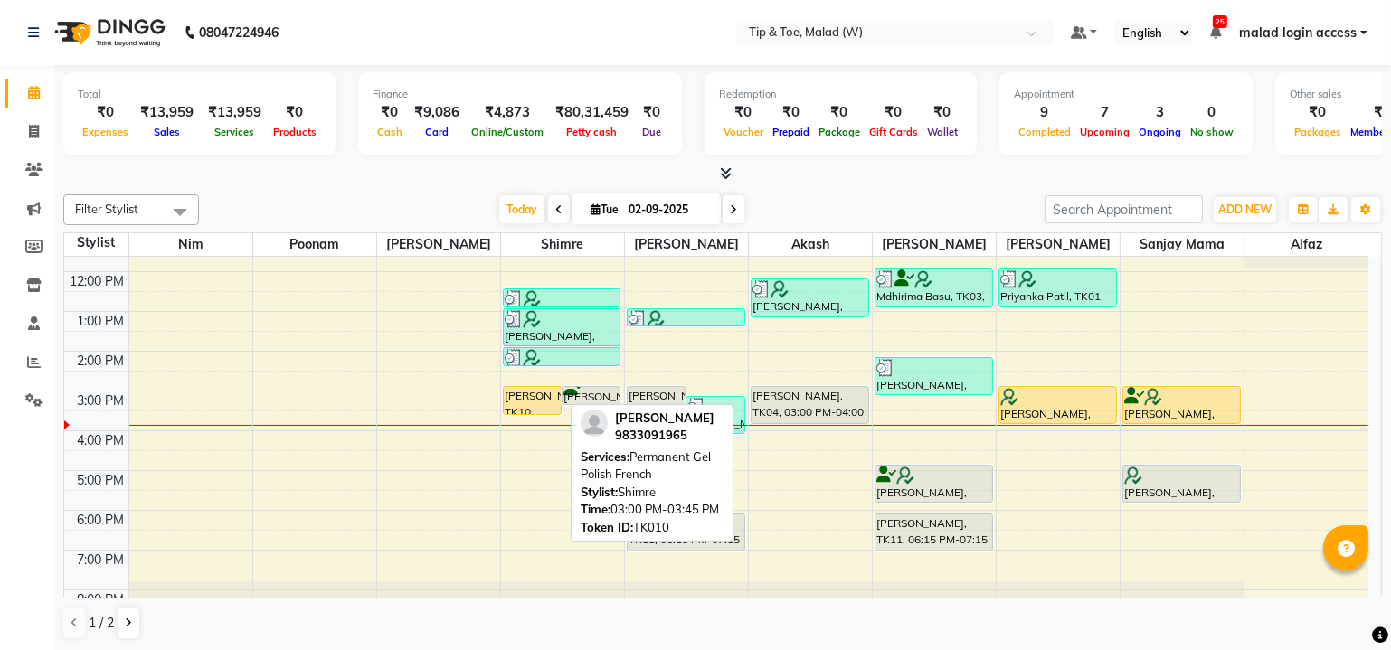
click at [523, 397] on div "[PERSON_NAME], TK10, 03:00 PM-03:45 PM, Permanent Gel Polish French" at bounding box center [532, 400] width 57 height 27
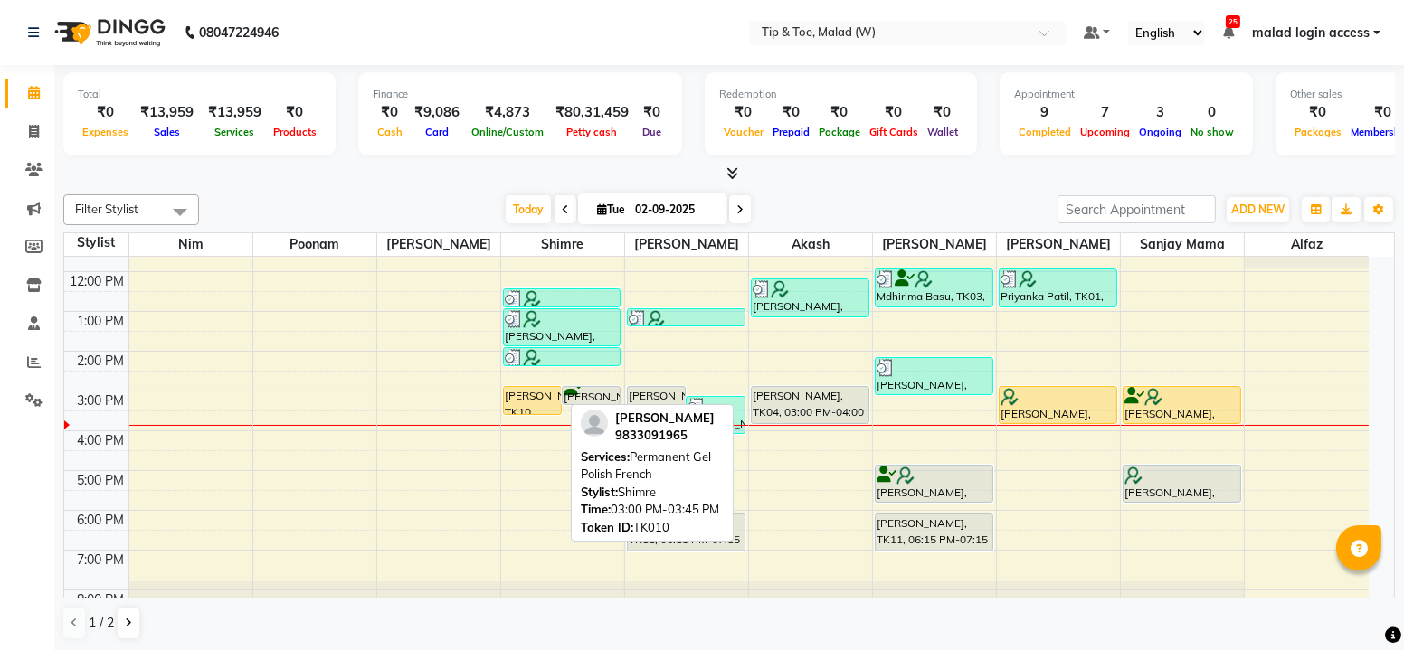
select select "1"
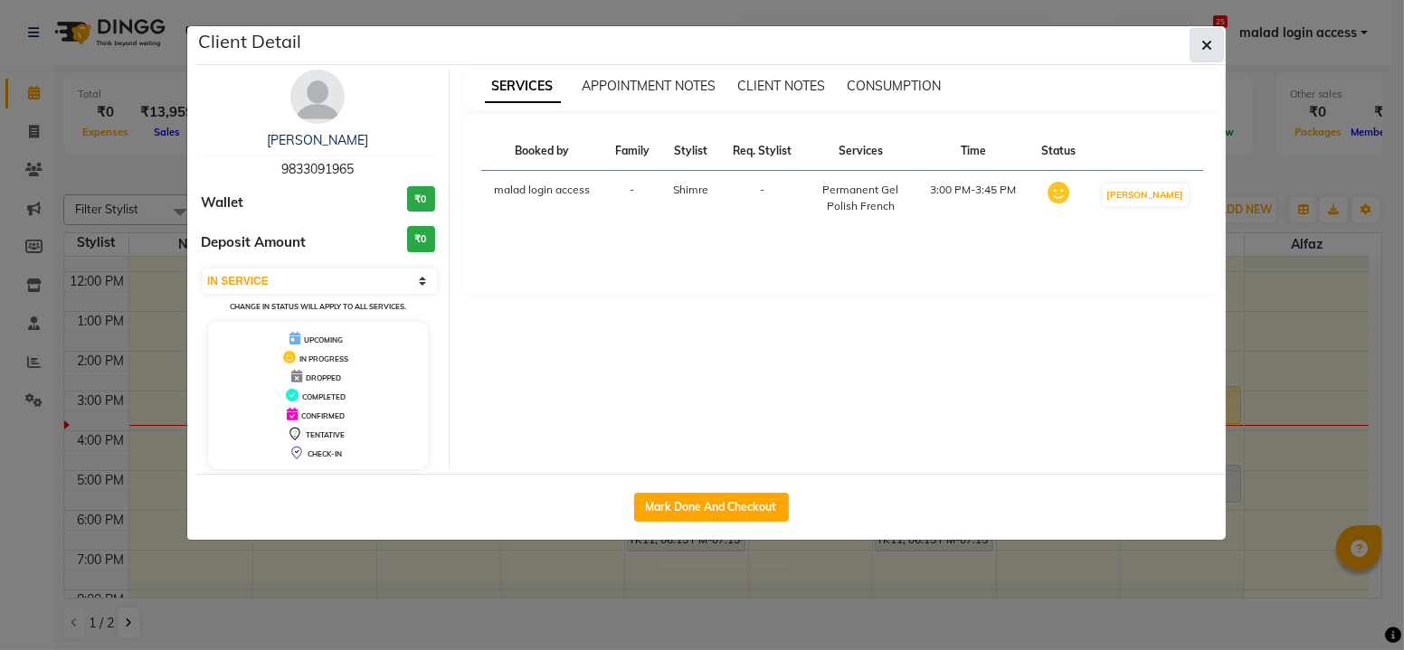
click at [1208, 42] on icon "button" at bounding box center [1206, 45] width 11 height 14
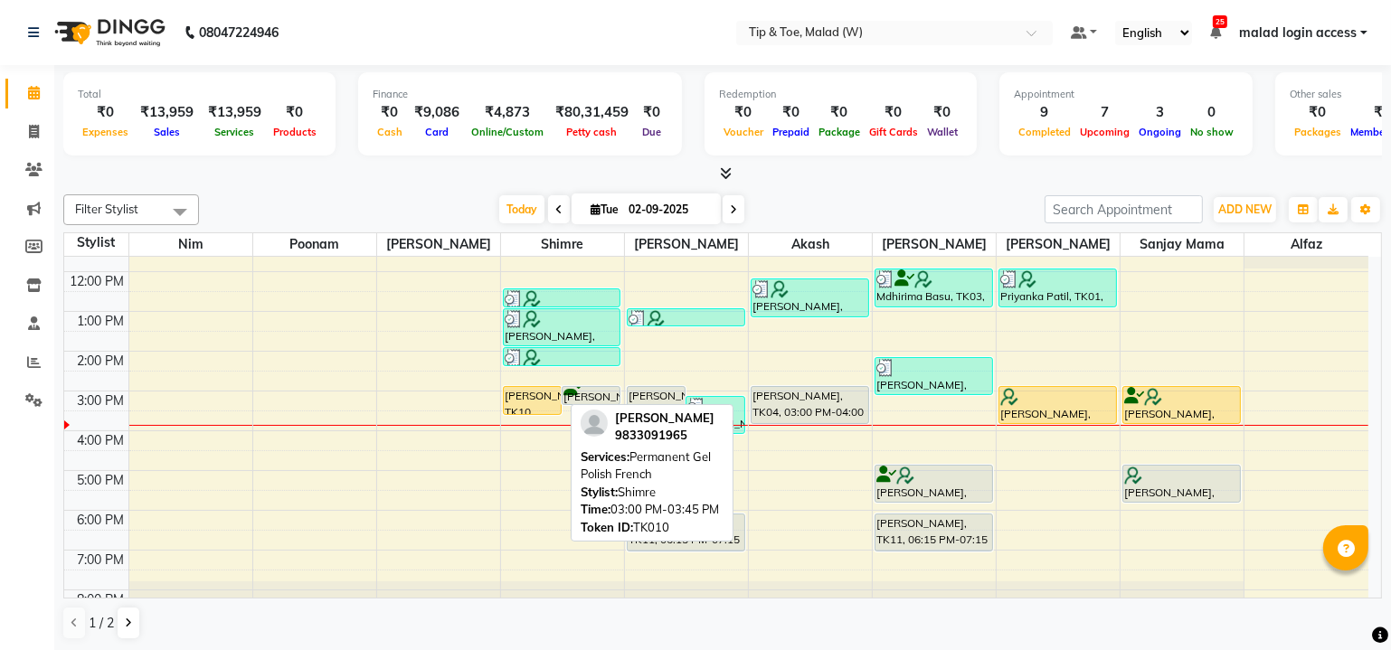
click at [516, 397] on div "[PERSON_NAME], TK10, 03:00 PM-03:45 PM, Permanent Gel Polish French" at bounding box center [532, 400] width 57 height 27
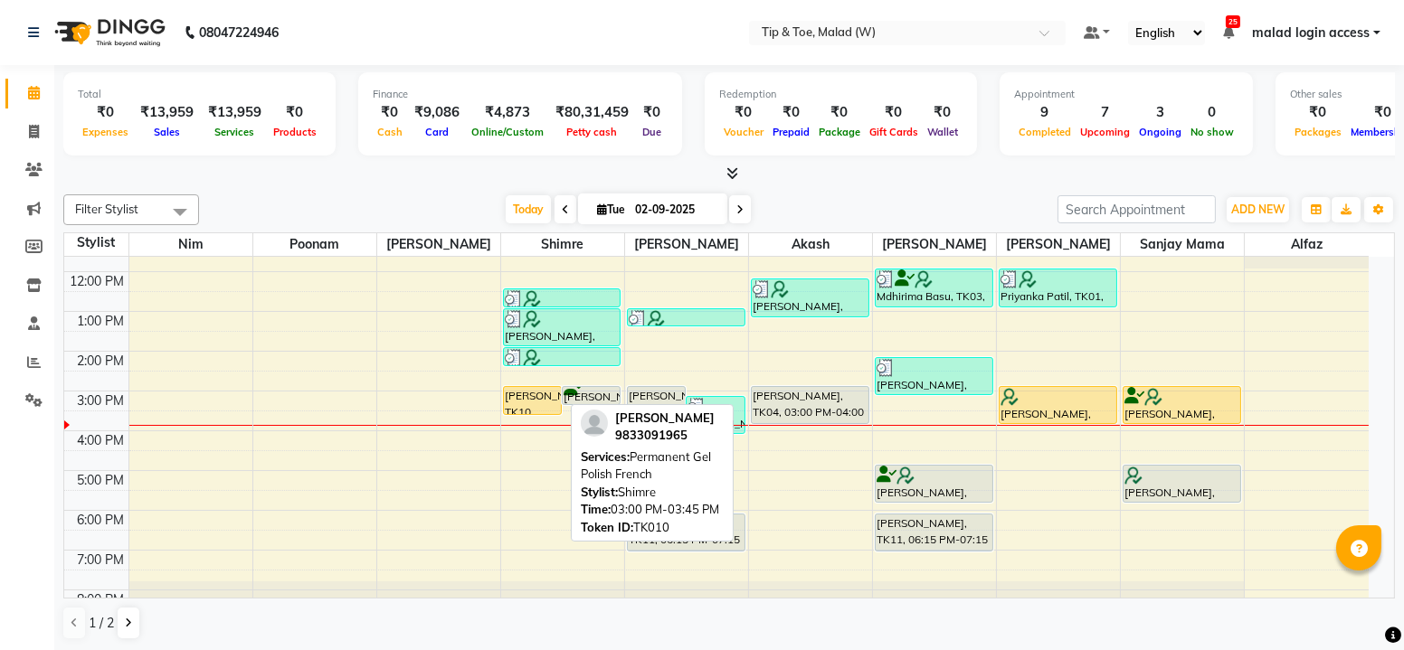
select select "1"
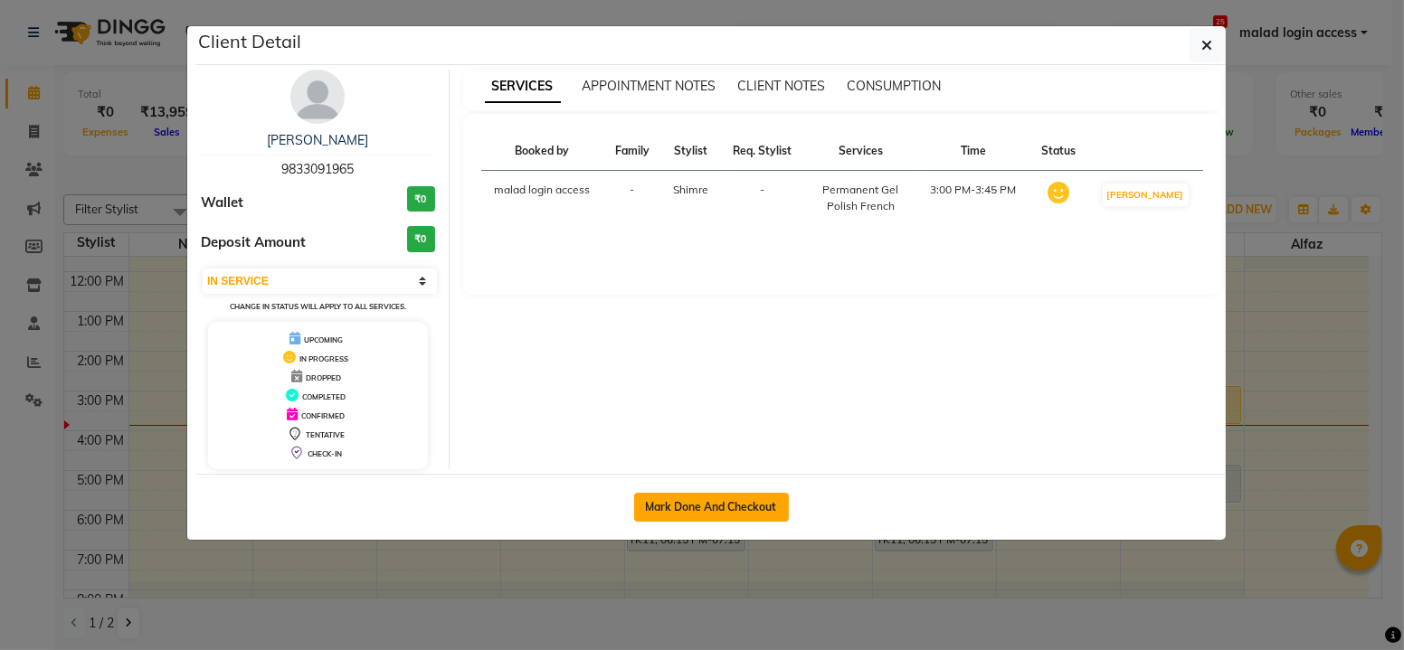
click at [669, 497] on button "Mark Done And Checkout" at bounding box center [711, 507] width 155 height 29
select select "5930"
select select "service"
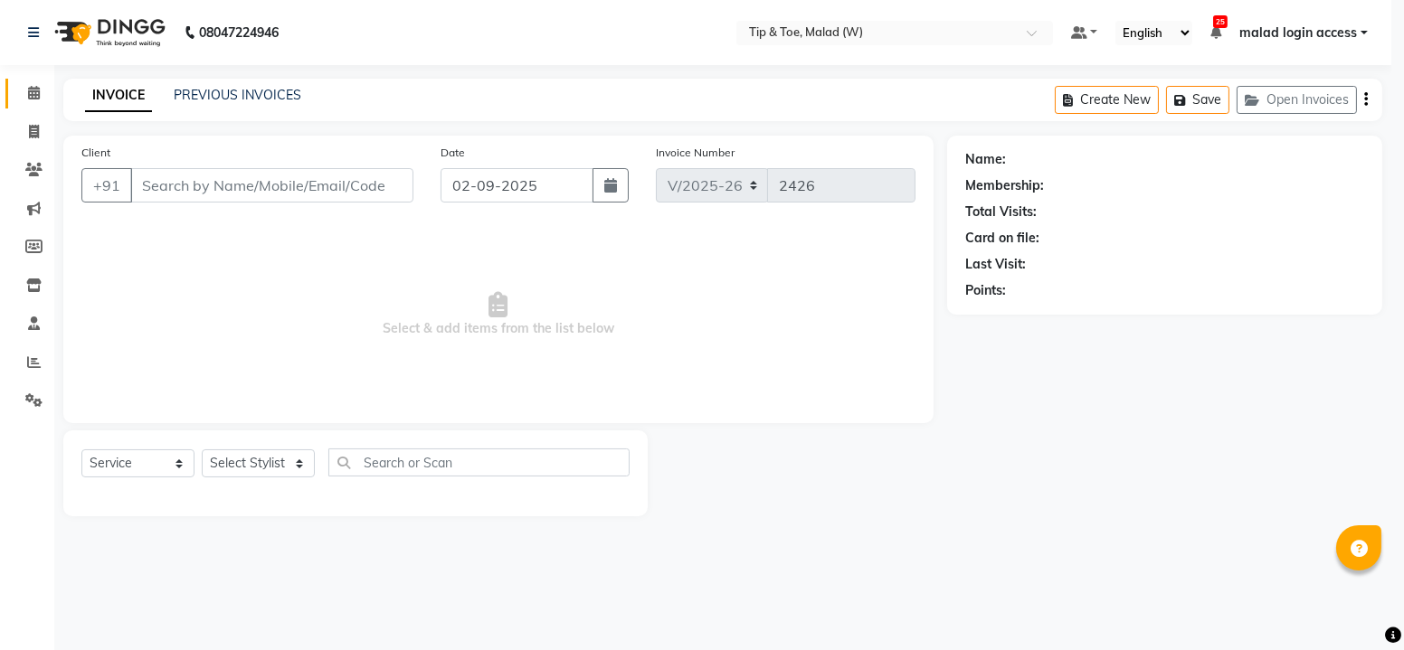
select select "3"
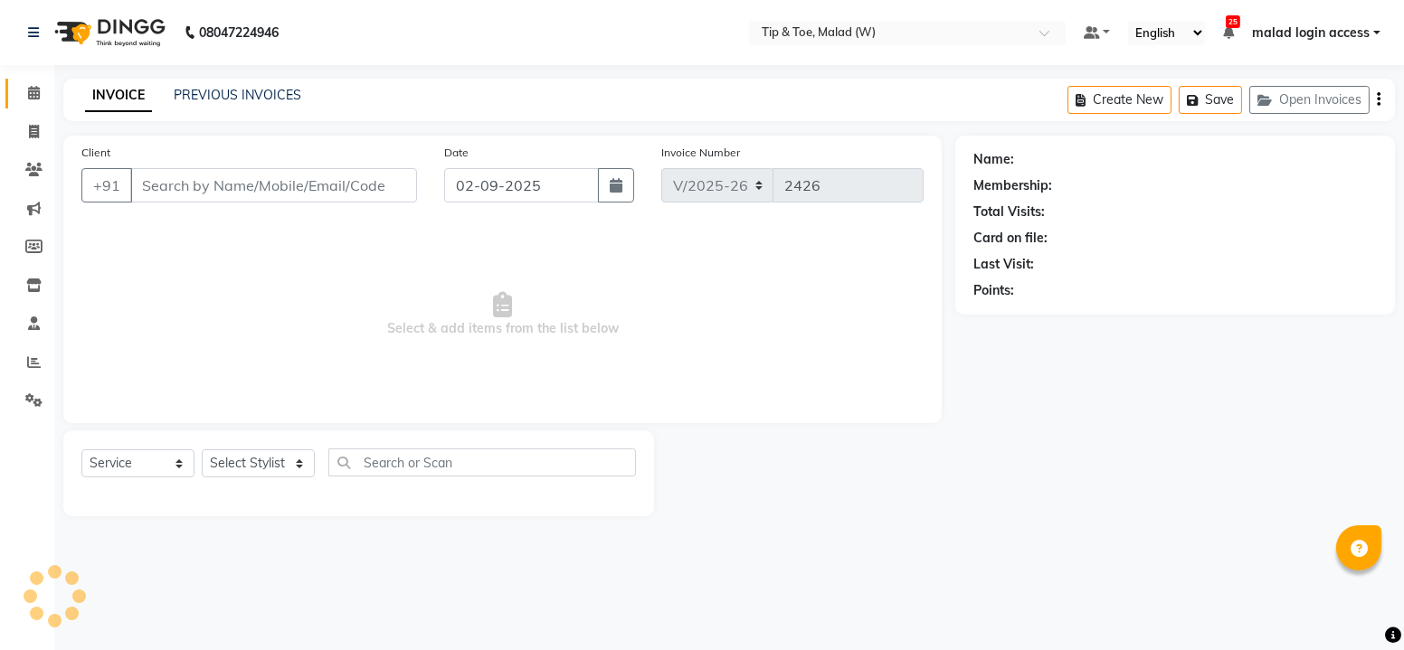
type input "9833091965"
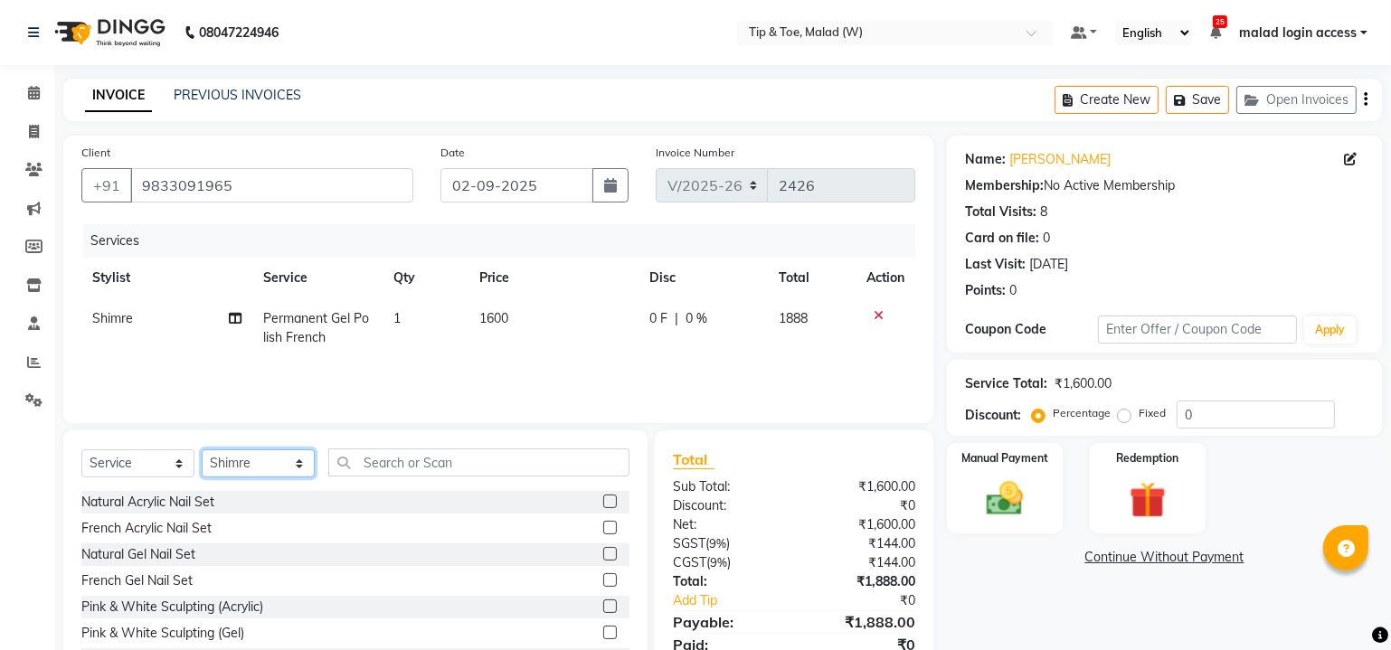
click at [242, 469] on select "Select Stylist Ajay Akash Alfaz Amreen Danish Dhanashree Dibakar House Sale Kes…" at bounding box center [258, 463] width 113 height 28
select select "84308"
click at [202, 449] on select "Select Stylist Ajay Akash Alfaz Amreen Danish Dhanashree Dibakar House Sale Kes…" at bounding box center [258, 463] width 113 height 28
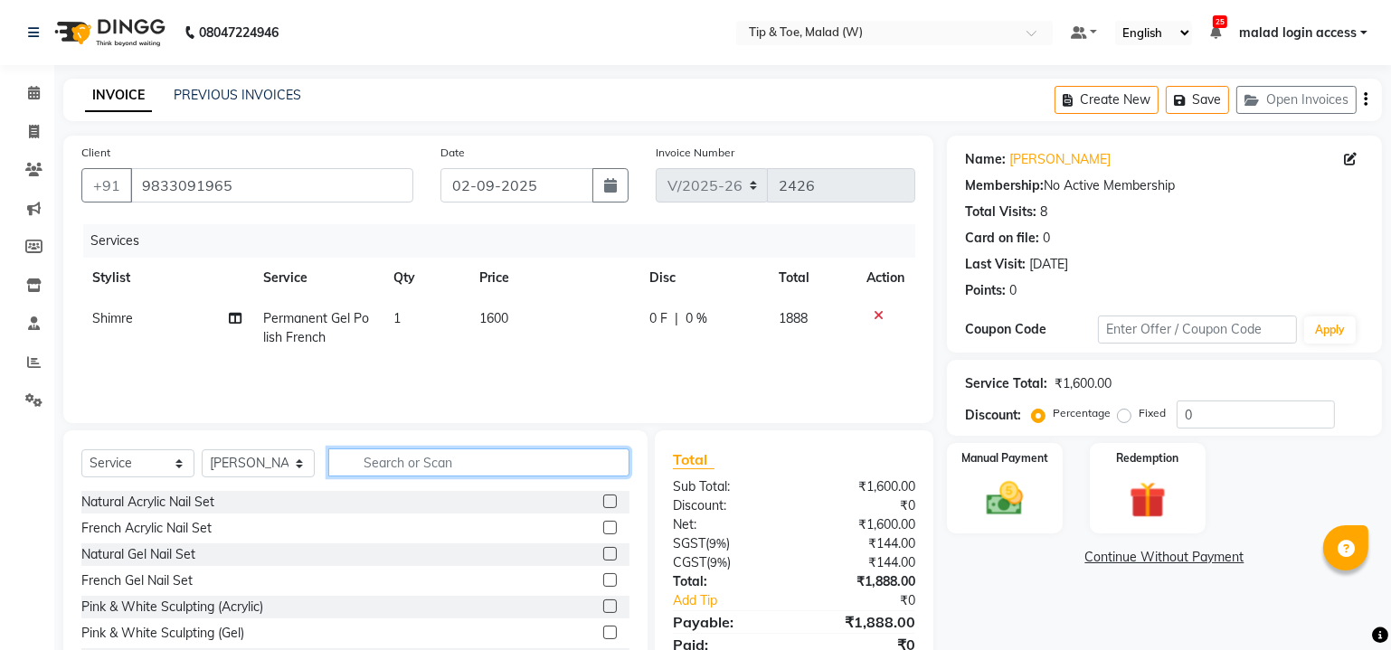
click at [430, 461] on input "text" at bounding box center [478, 463] width 301 height 28
type input "a"
type input "ca"
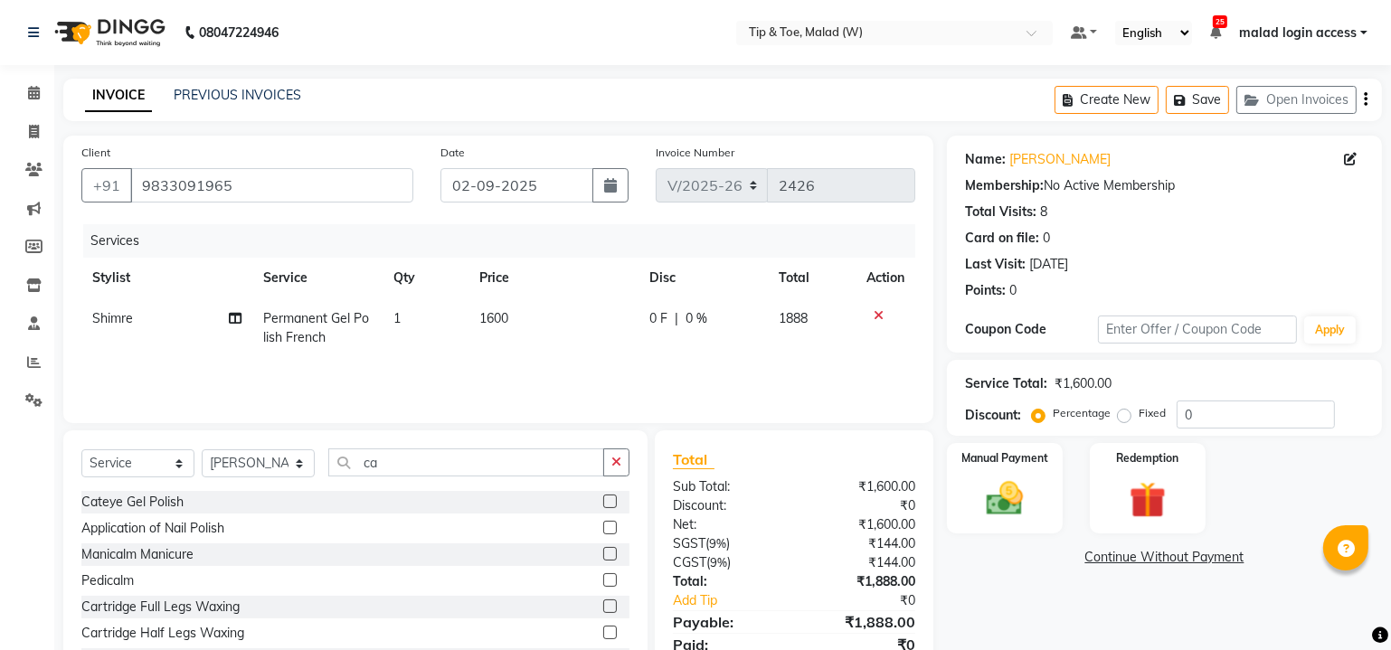
click at [603, 529] on label at bounding box center [610, 528] width 14 height 14
click at [603, 529] on input "checkbox" at bounding box center [609, 529] width 12 height 12
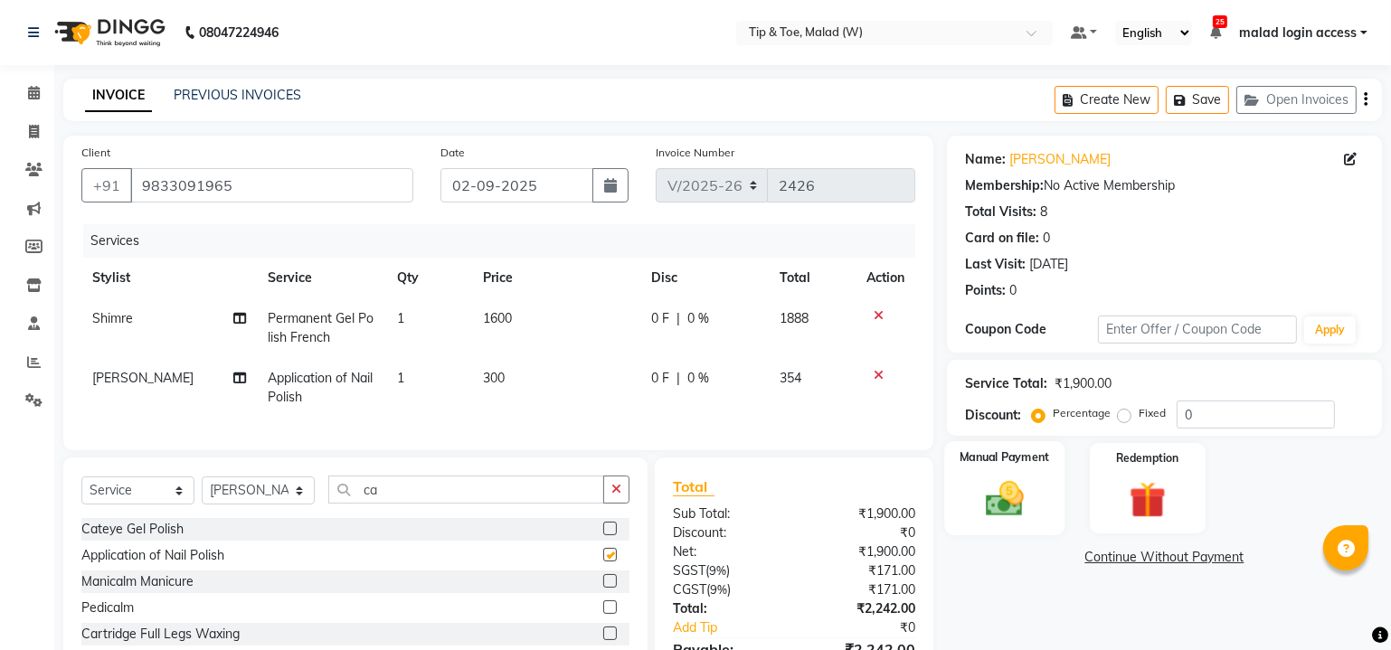
checkbox input "false"
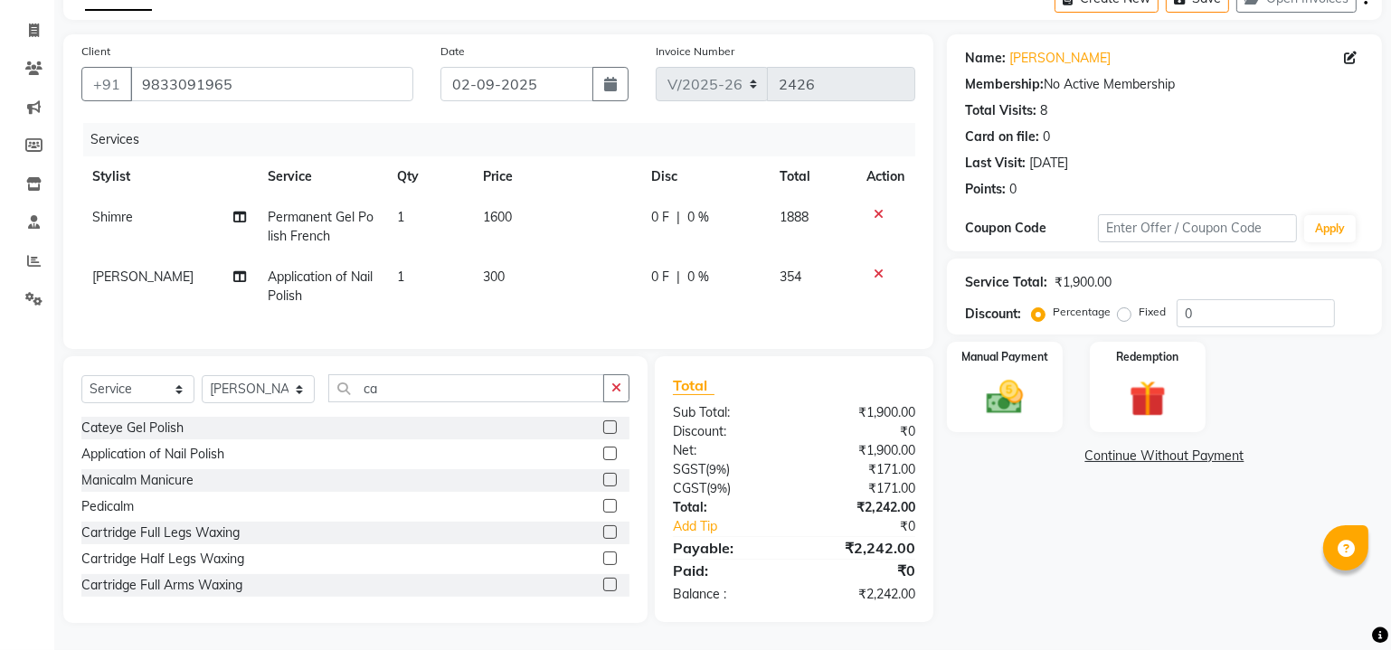
click at [1139, 612] on div "Name: Sharmistha Membership: No Active Membership Total Visits: 8 Card on file:…" at bounding box center [1171, 328] width 449 height 589
click at [1009, 376] on img at bounding box center [1004, 398] width 61 height 44
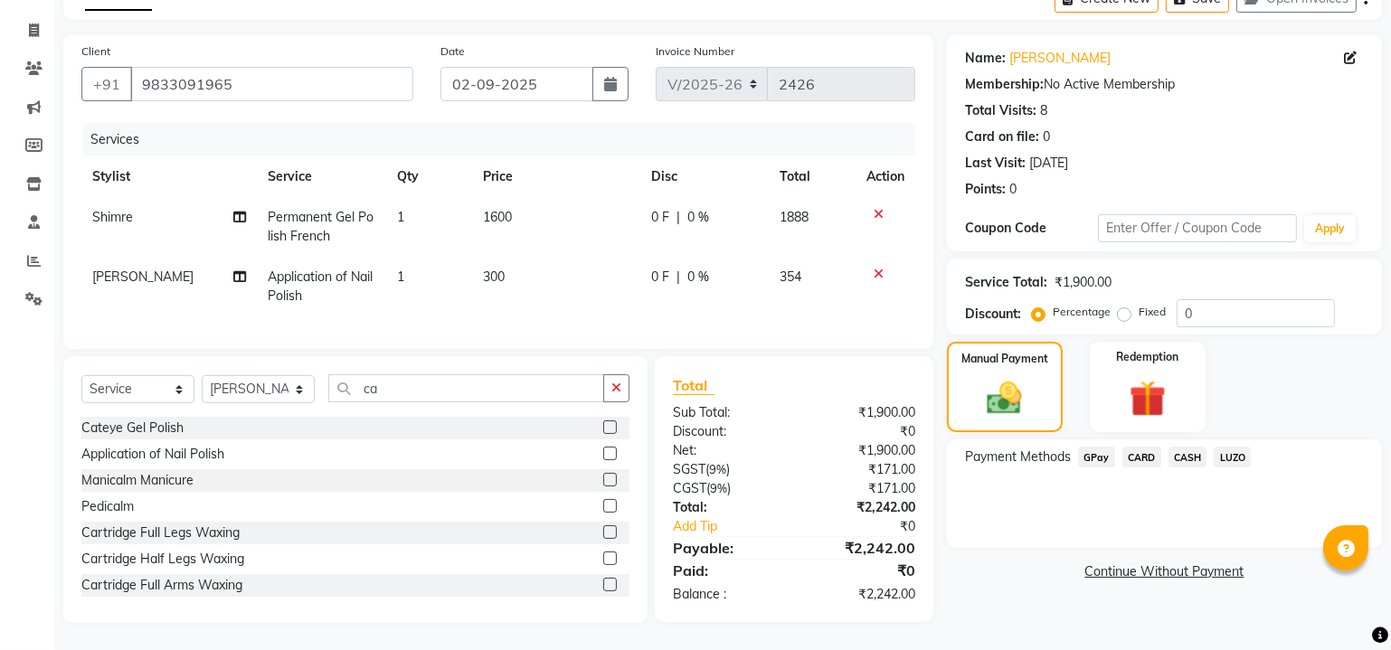
click at [1100, 447] on span "GPay" at bounding box center [1096, 457] width 37 height 21
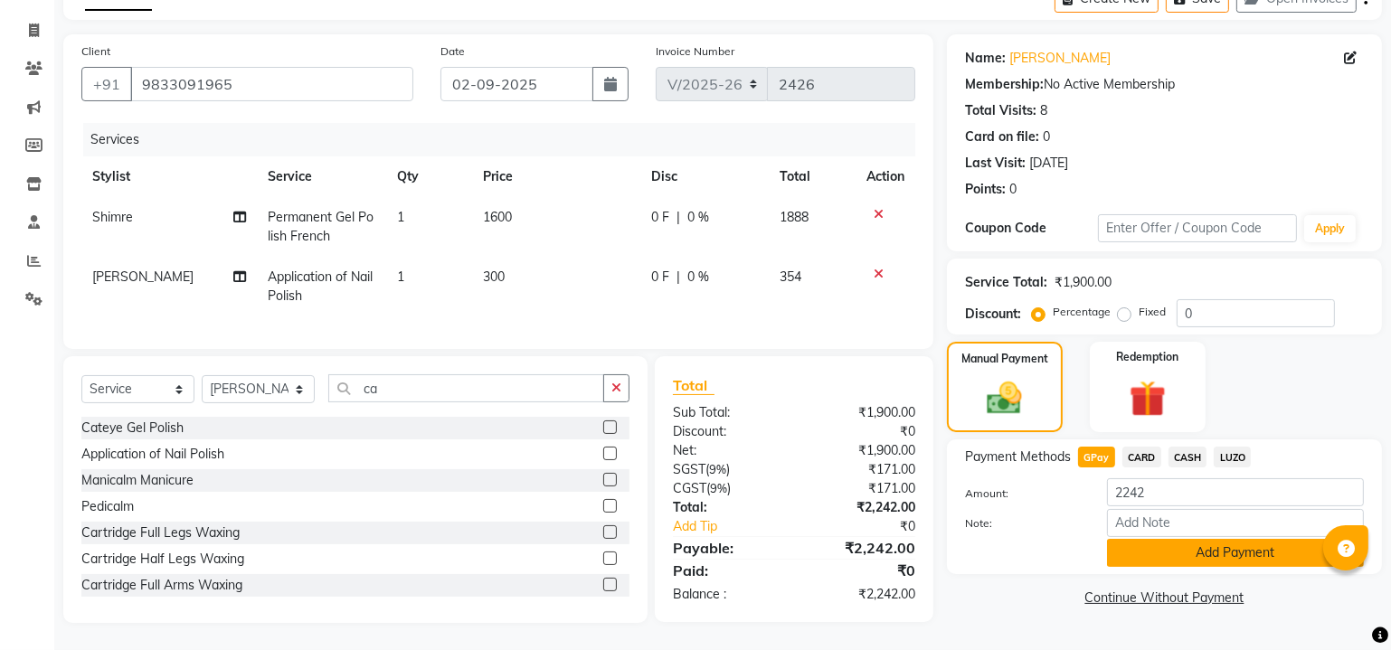
click at [1206, 539] on button "Add Payment" at bounding box center [1235, 553] width 257 height 28
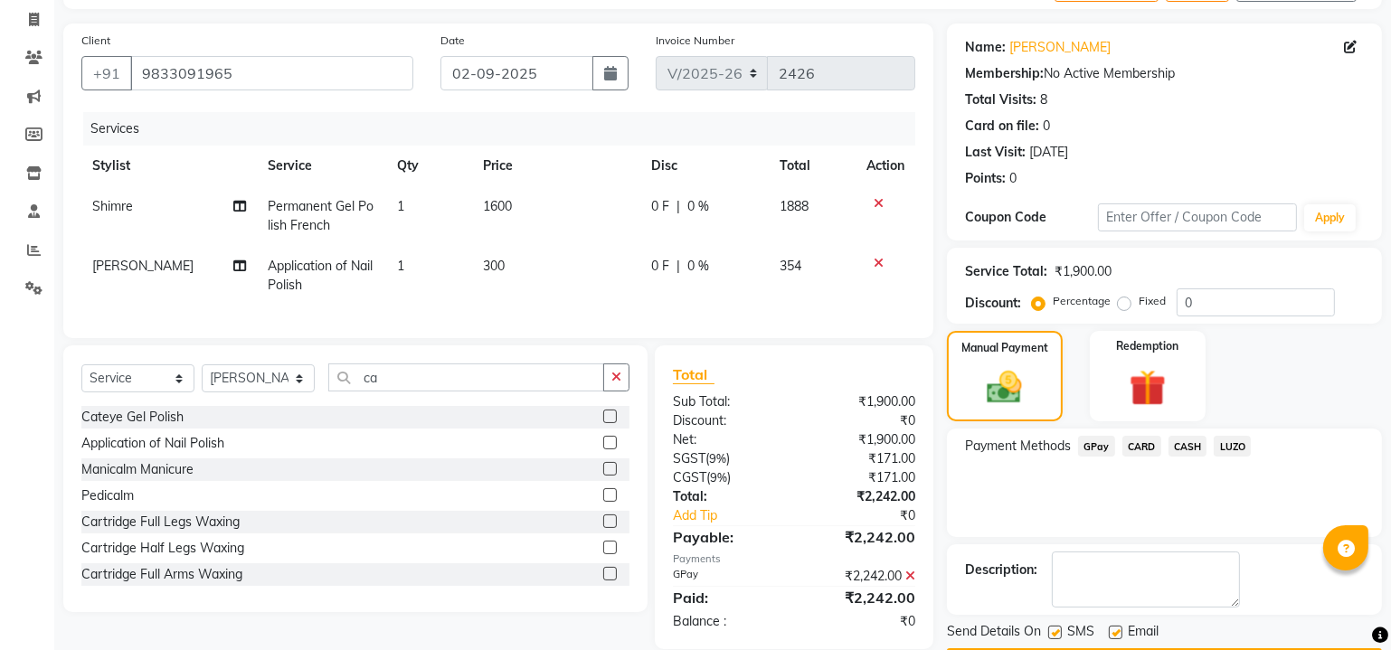
scroll to position [162, 0]
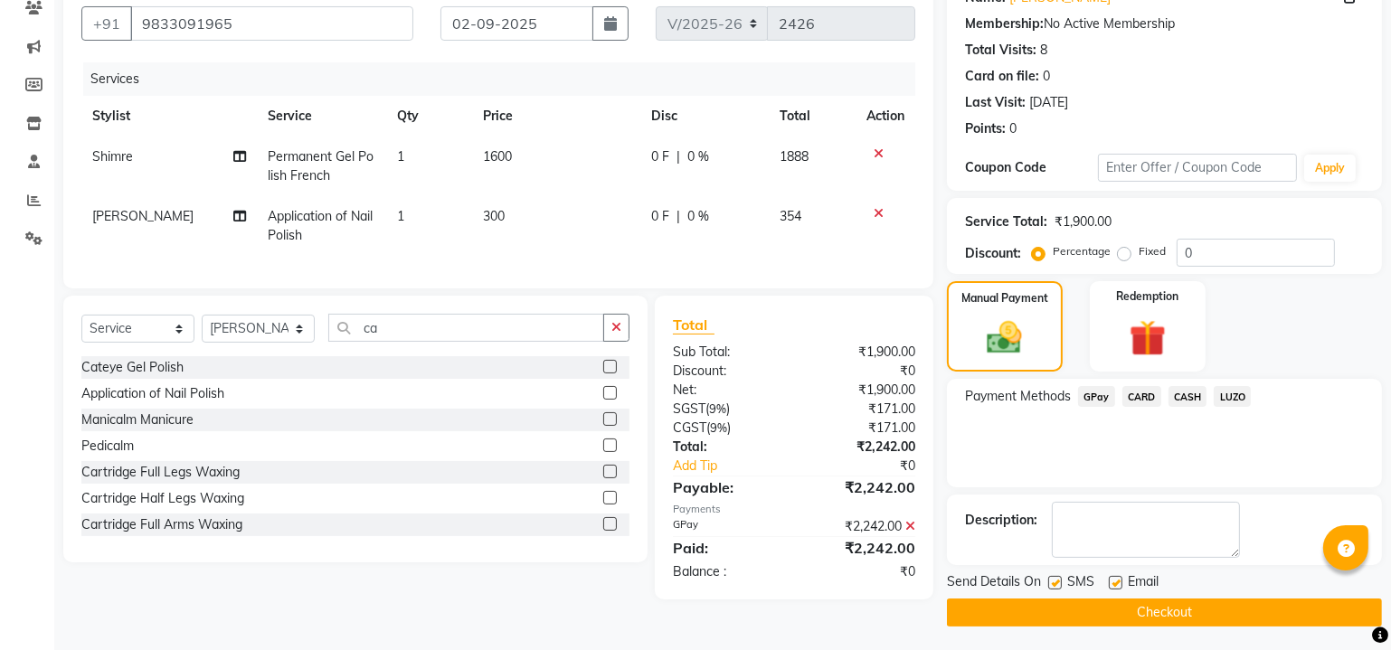
click at [1066, 610] on button "Checkout" at bounding box center [1164, 613] width 435 height 28
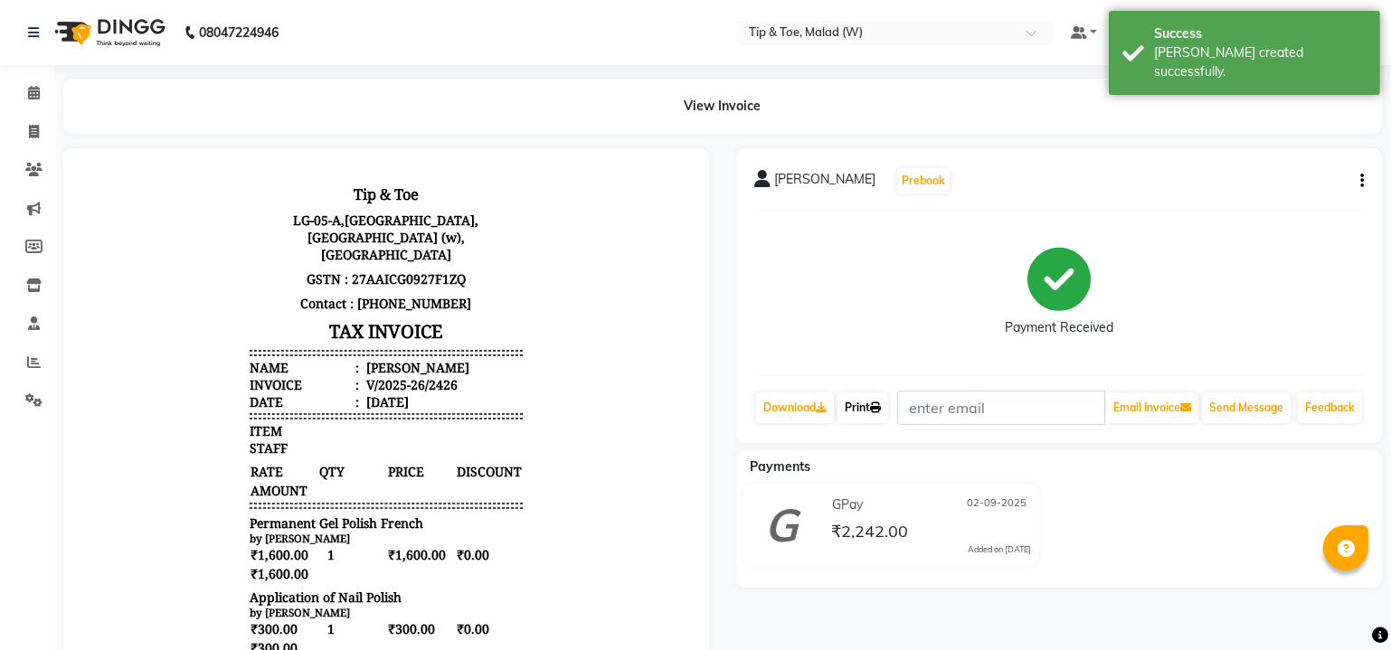
click at [866, 412] on link "Print" at bounding box center [862, 408] width 51 height 31
click at [34, 88] on icon at bounding box center [34, 93] width 12 height 14
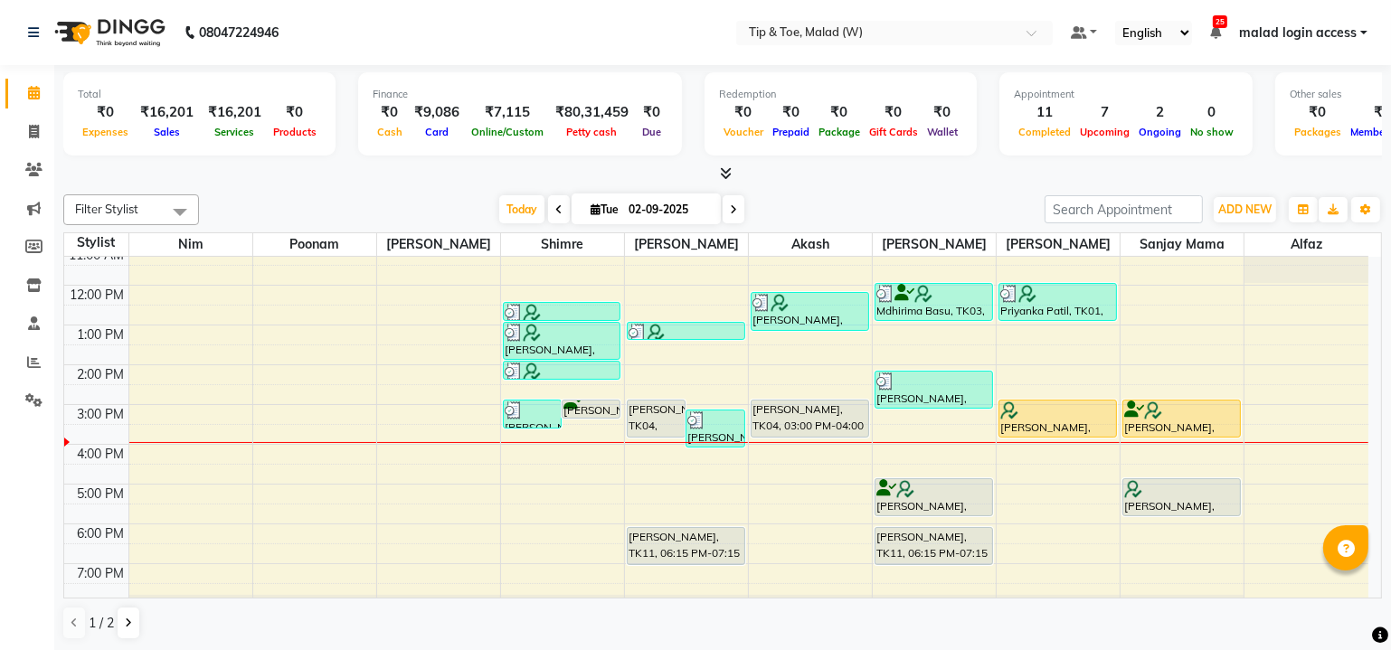
scroll to position [165, 0]
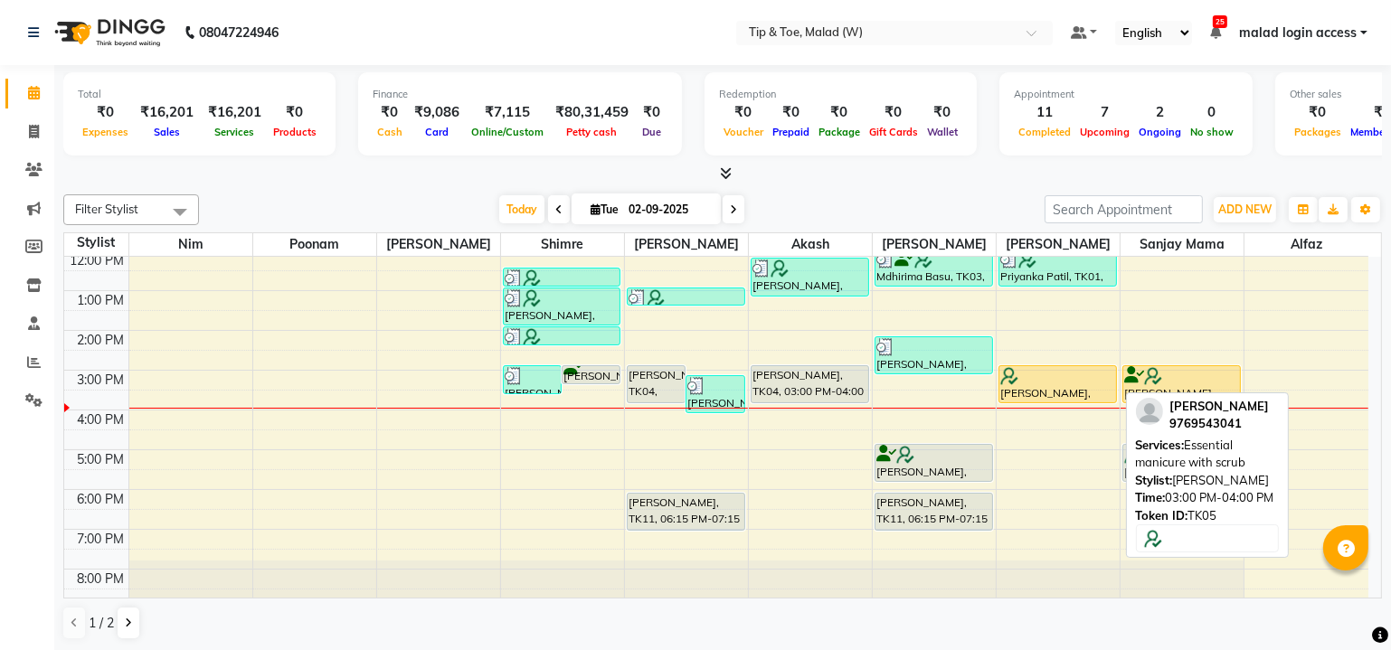
click at [1061, 379] on div at bounding box center [1057, 376] width 115 height 18
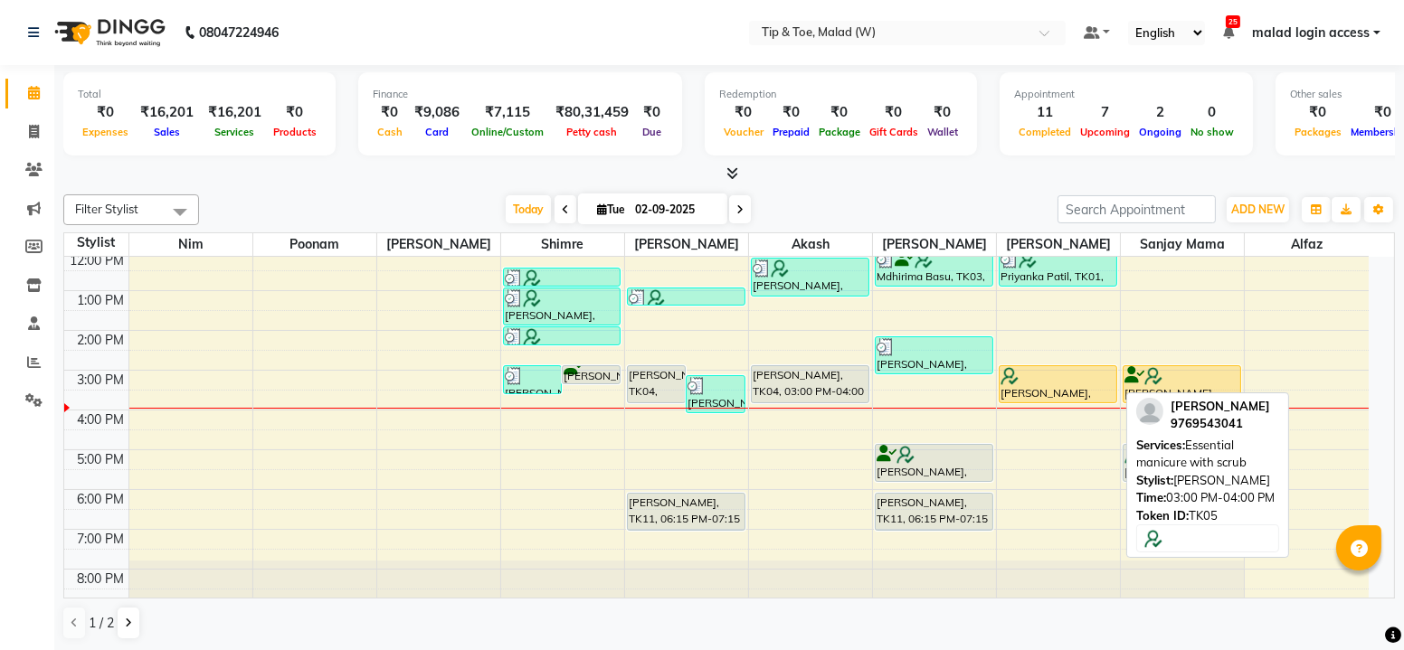
select select "1"
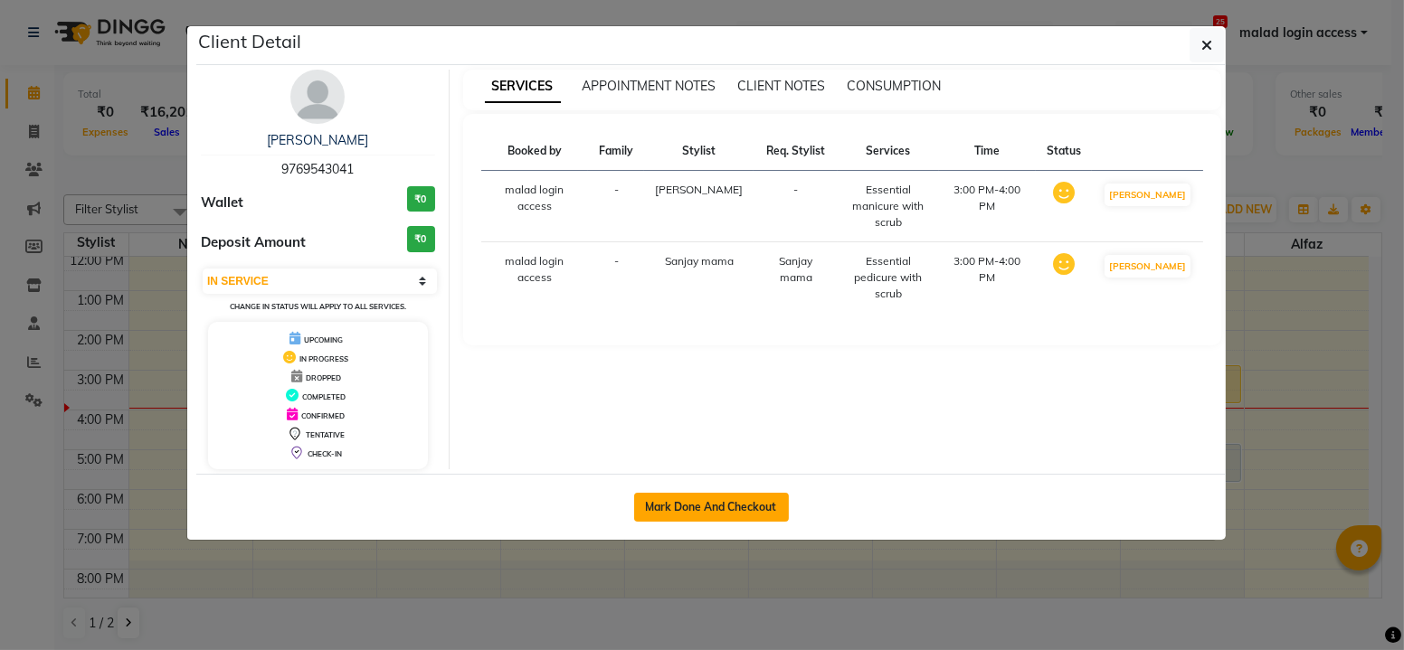
click at [744, 501] on button "Mark Done And Checkout" at bounding box center [711, 507] width 155 height 29
select select "service"
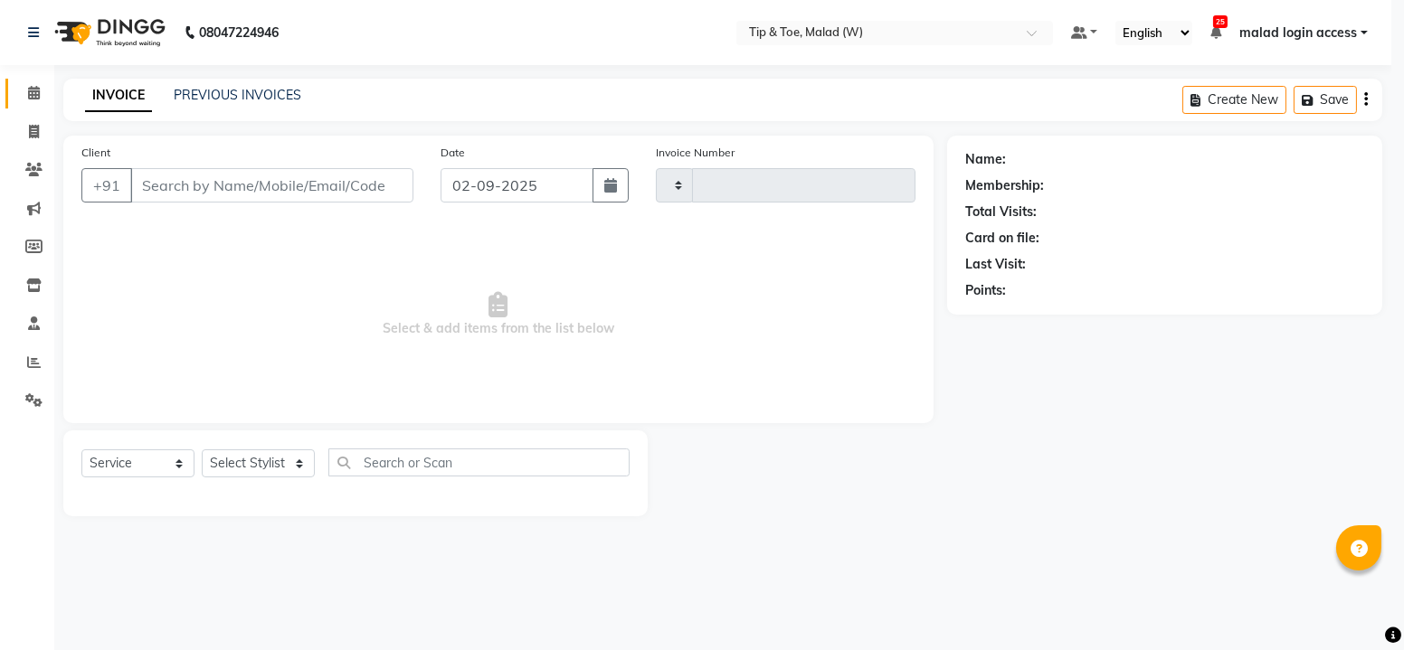
type input "2427"
select select "5930"
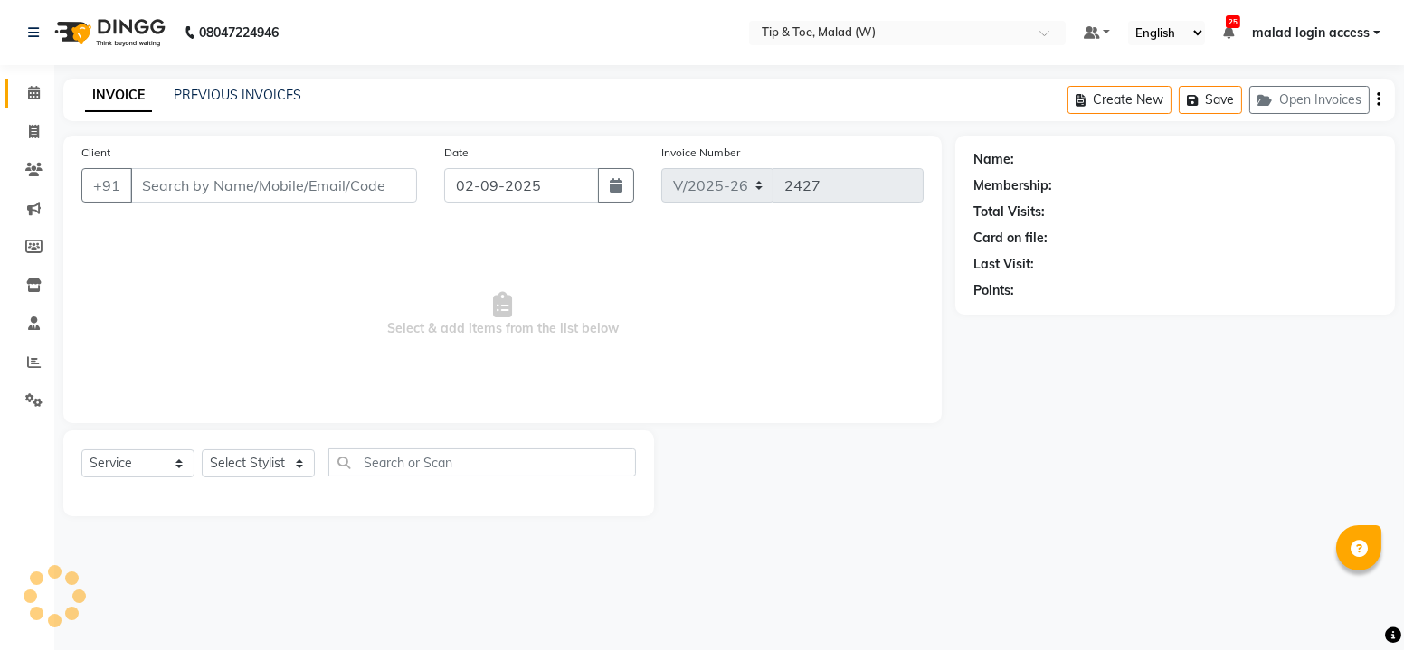
type input "9769543041"
select select "89357"
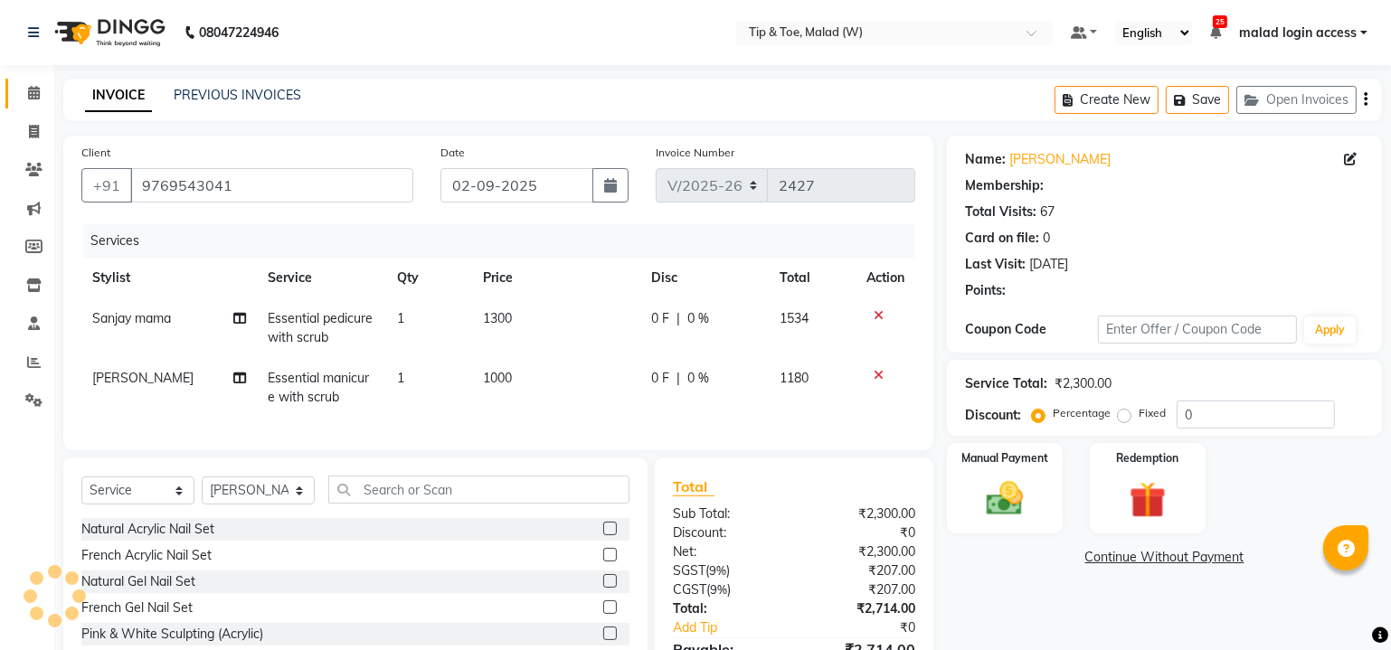
select select "1: Object"
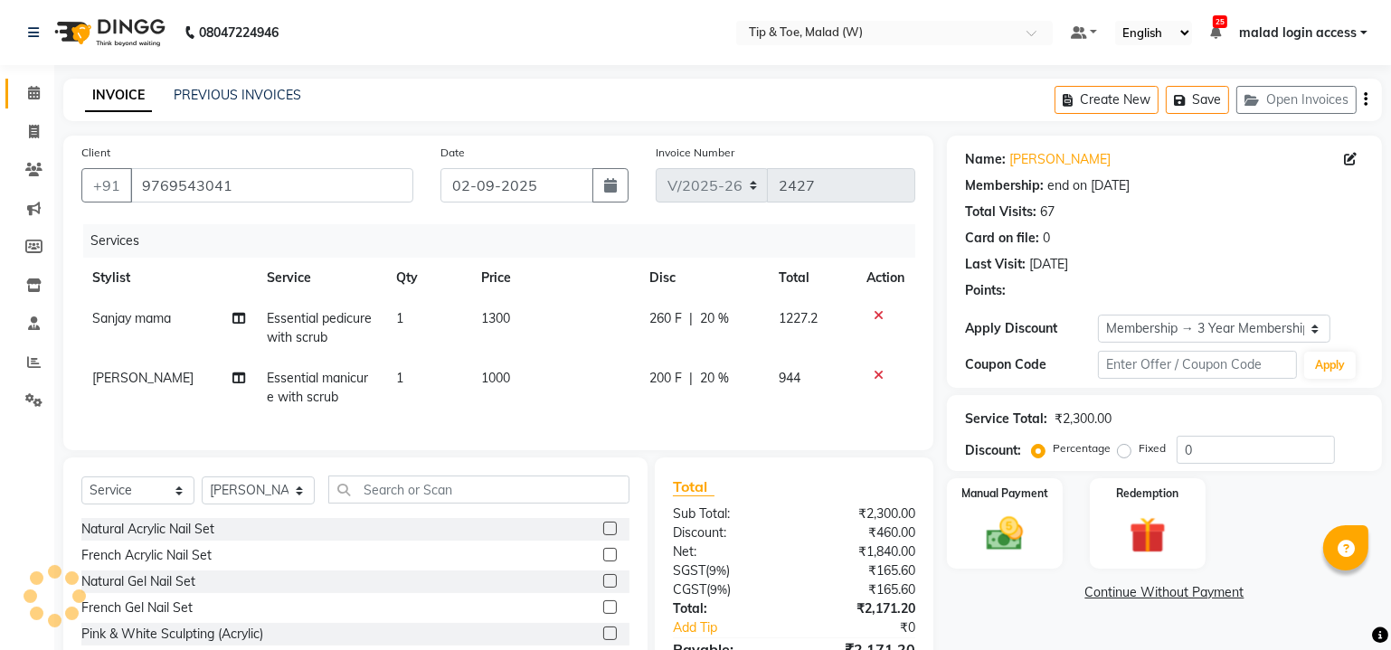
type input "20"
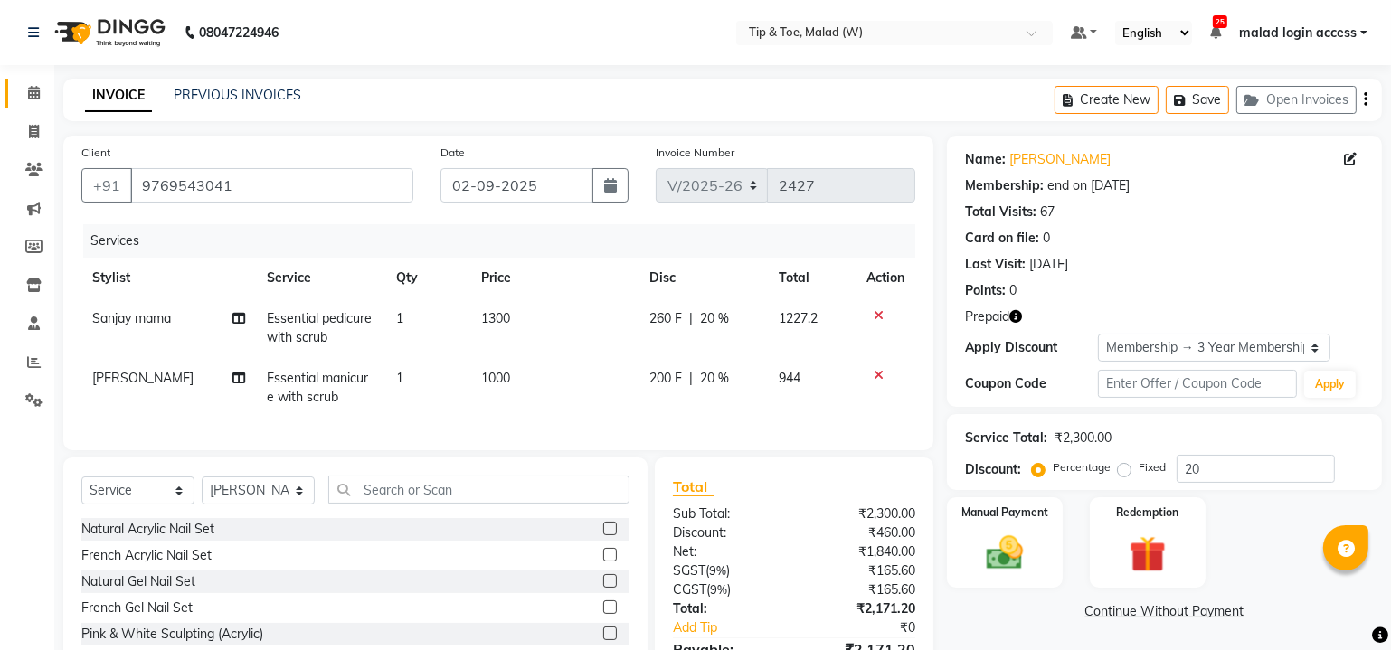
scroll to position [112, 0]
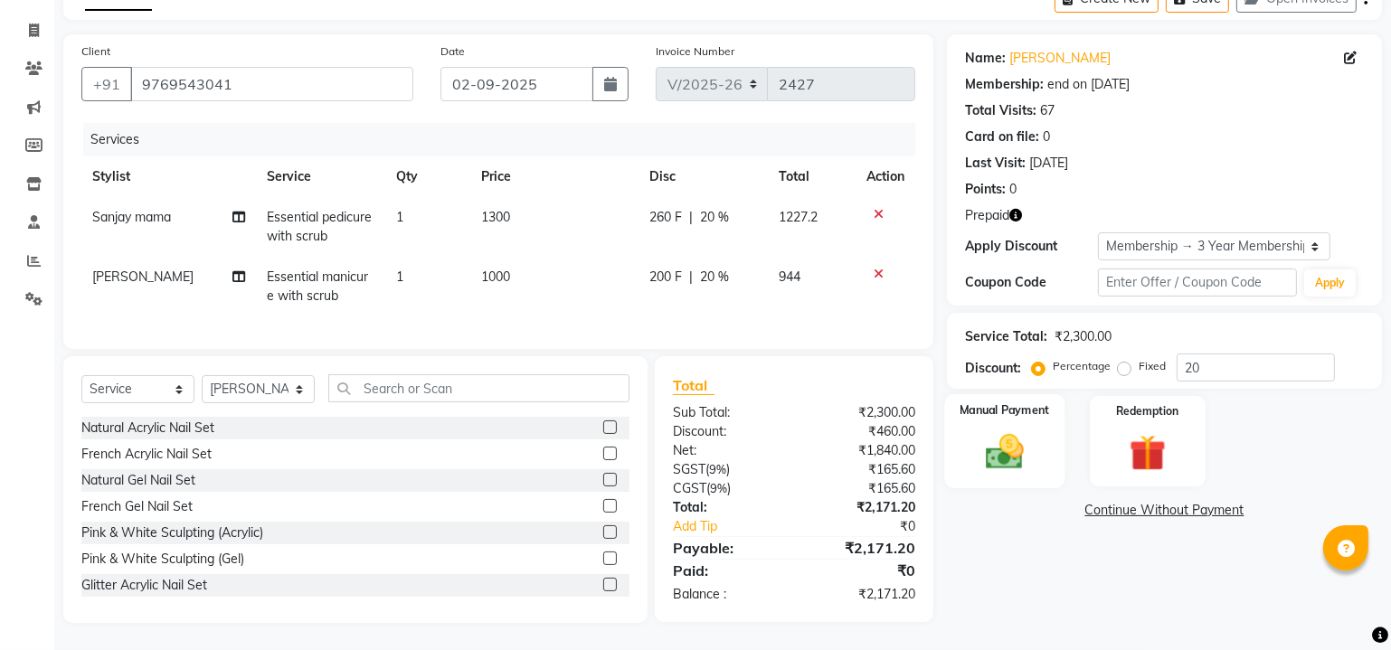
click at [981, 430] on img at bounding box center [1004, 452] width 61 height 44
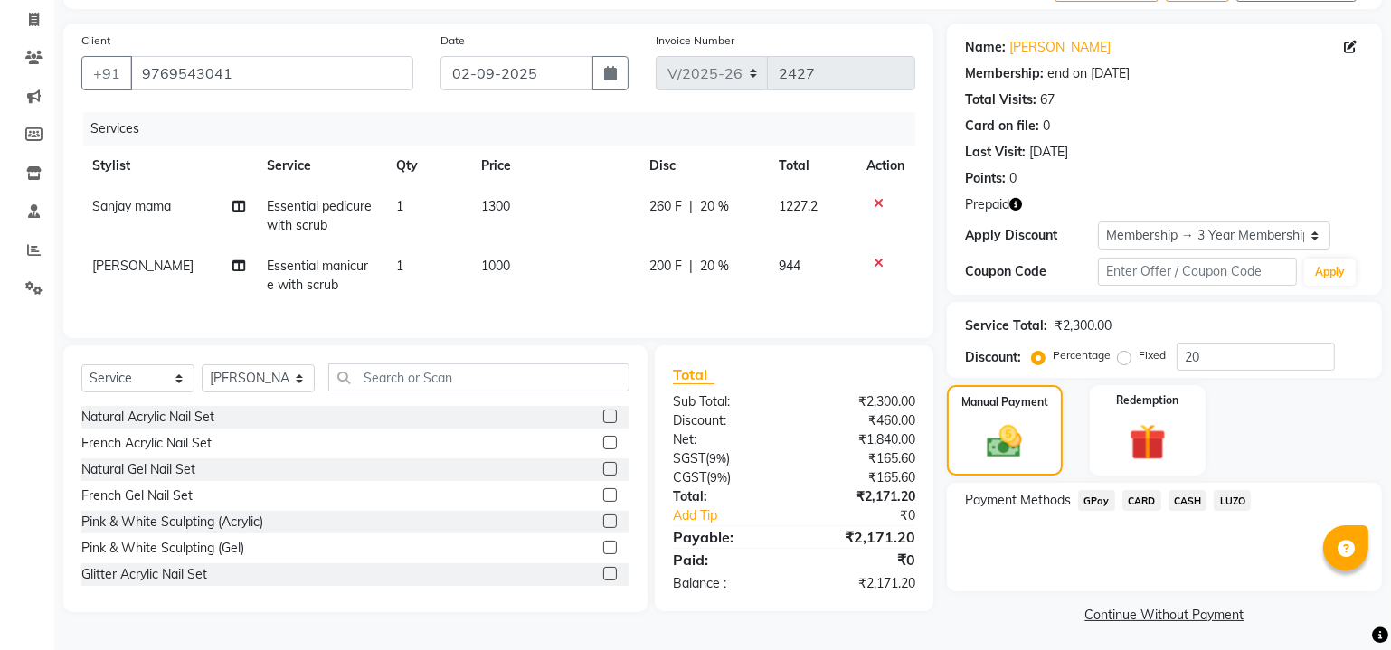
click at [1139, 500] on span "CARD" at bounding box center [1141, 500] width 39 height 21
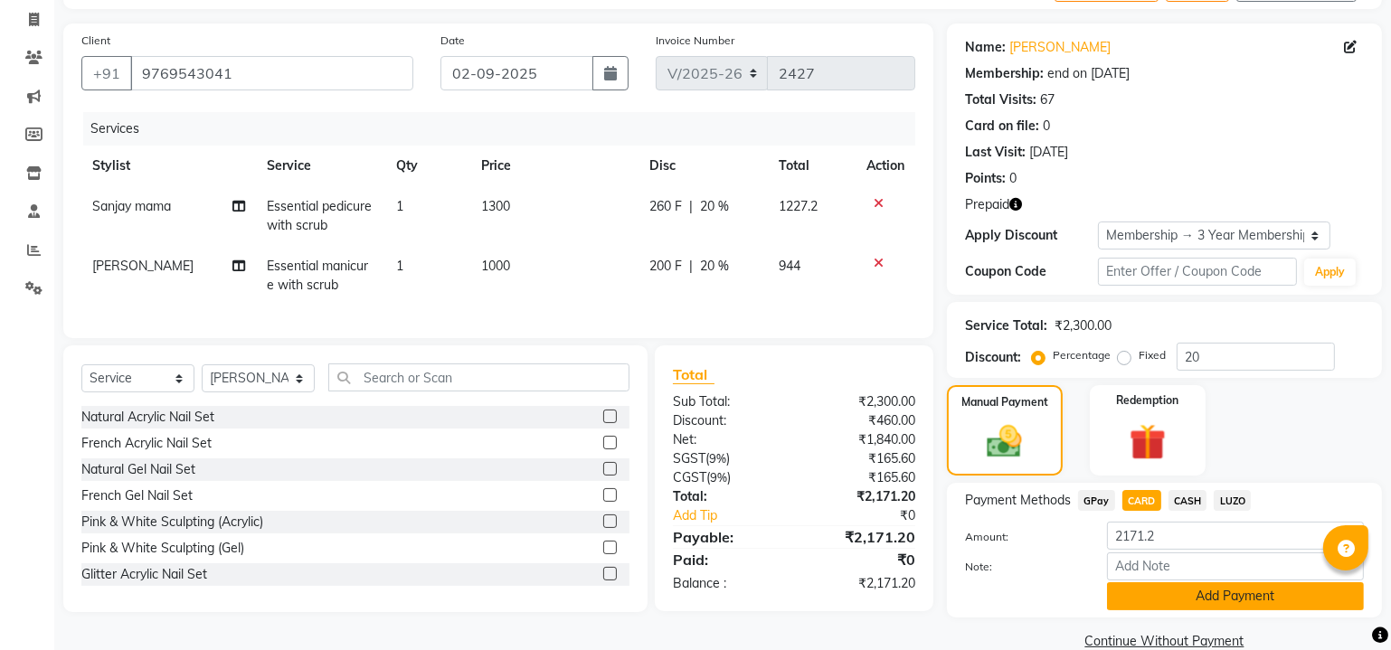
click at [1168, 599] on button "Add Payment" at bounding box center [1235, 596] width 257 height 28
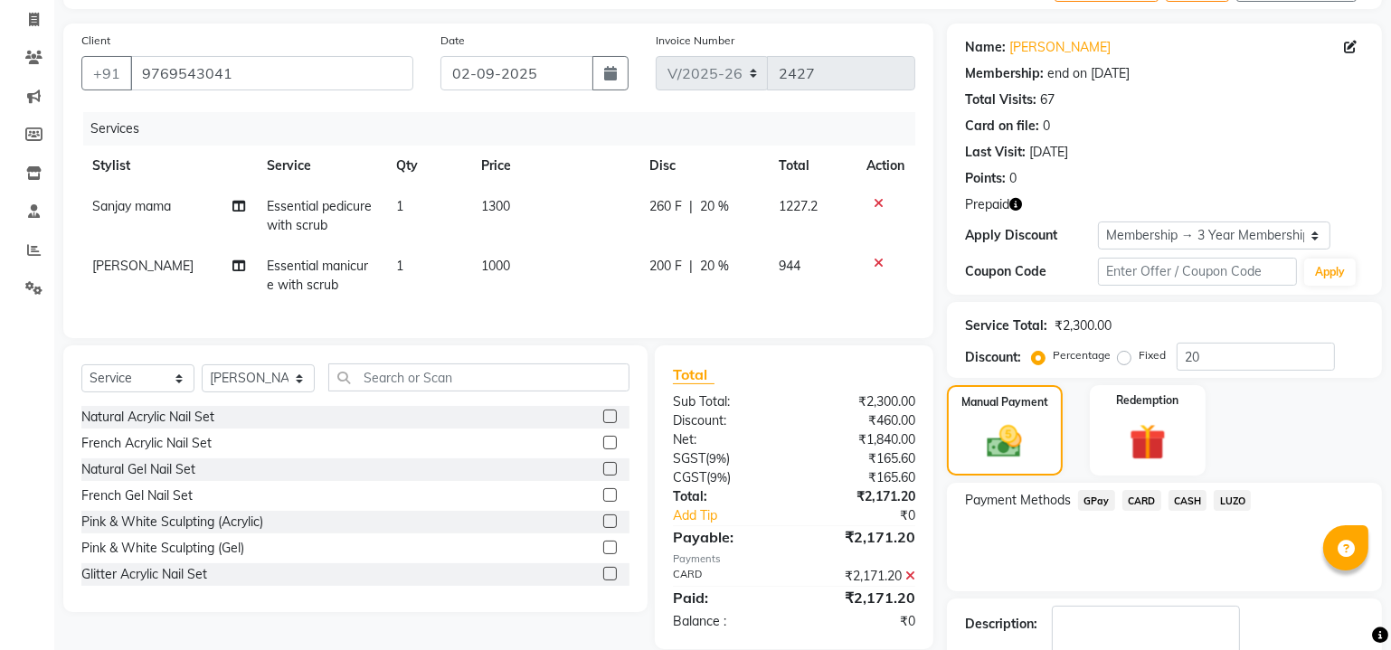
scroll to position [216, 0]
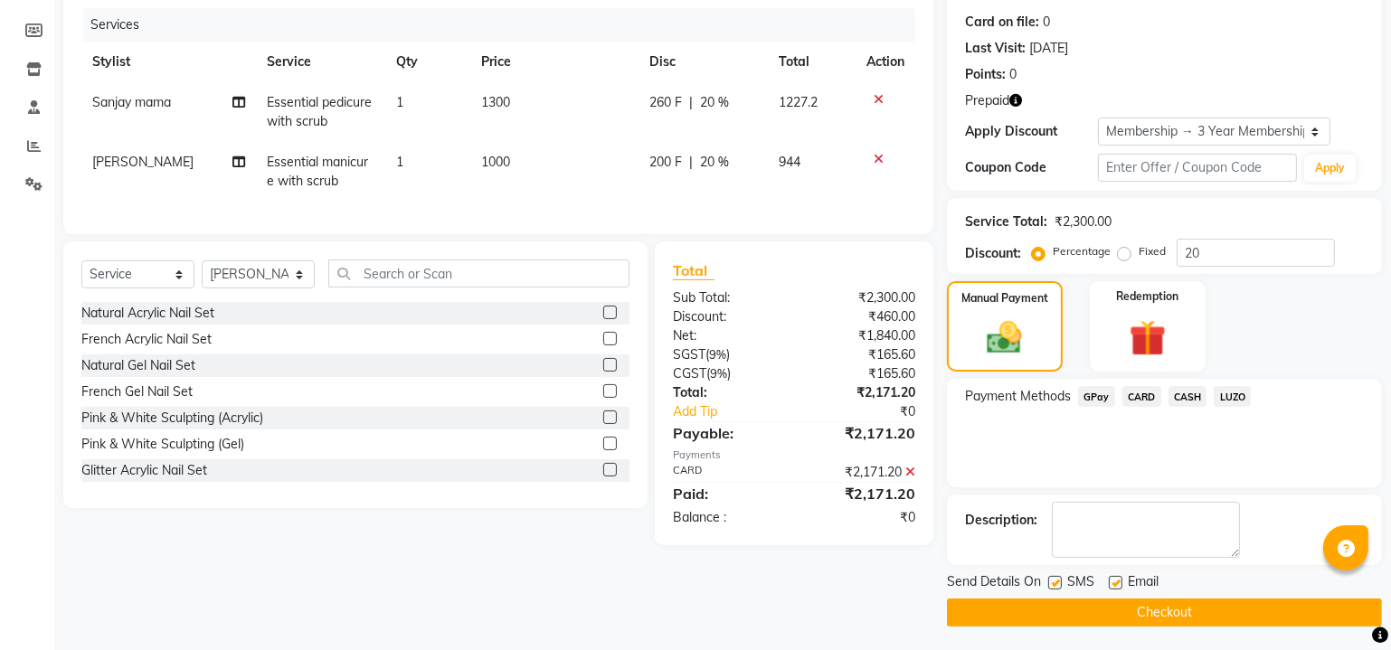
click at [1133, 621] on button "Checkout" at bounding box center [1164, 613] width 435 height 28
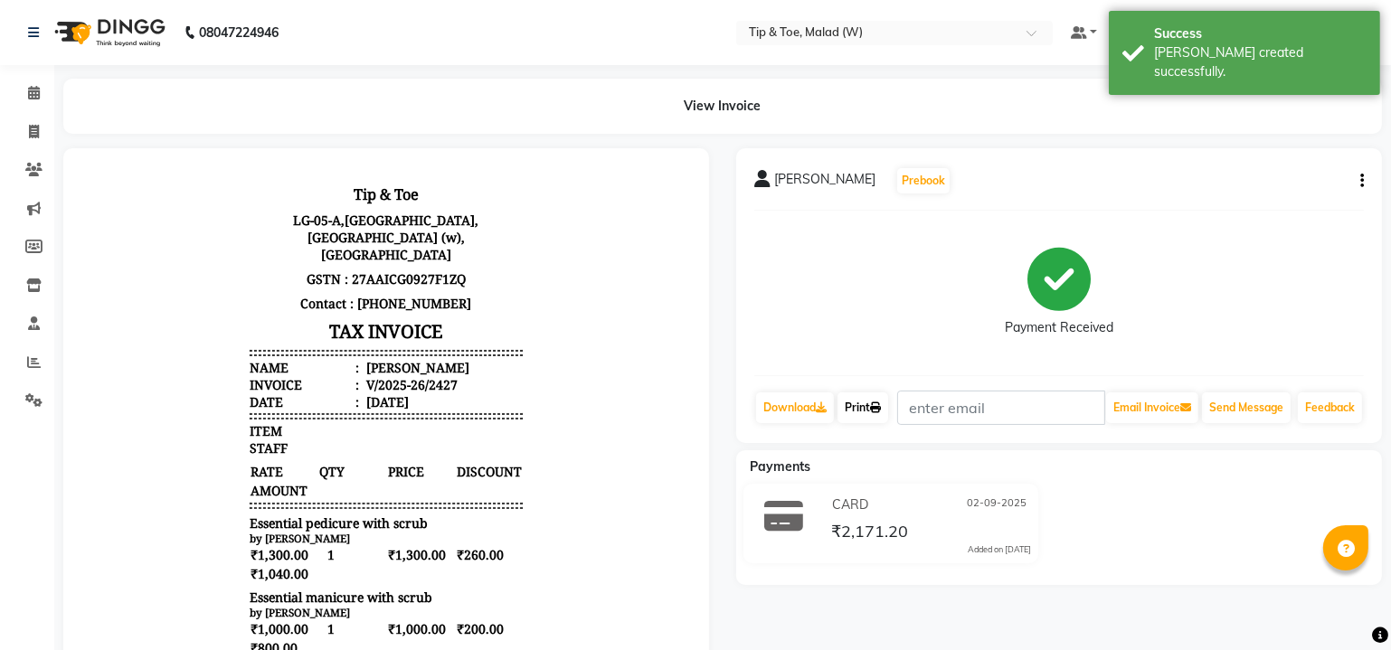
click at [856, 412] on link "Print" at bounding box center [862, 408] width 51 height 31
click at [33, 100] on span at bounding box center [34, 93] width 32 height 21
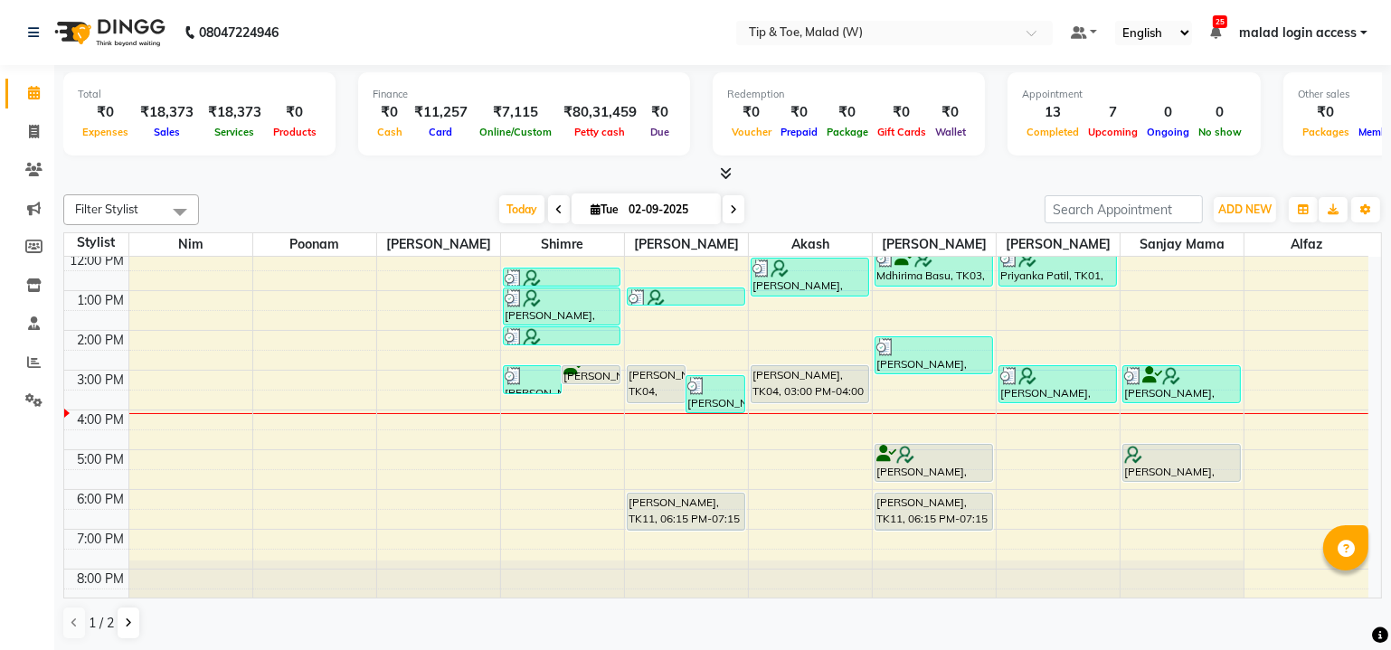
scroll to position [165, 0]
click at [808, 409] on div "8:00 AM 9:00 AM 10:00 AM 11:00 AM 12:00 PM 1:00 PM 2:00 PM 3:00 PM 4:00 PM 5:00…" at bounding box center [716, 350] width 1304 height 516
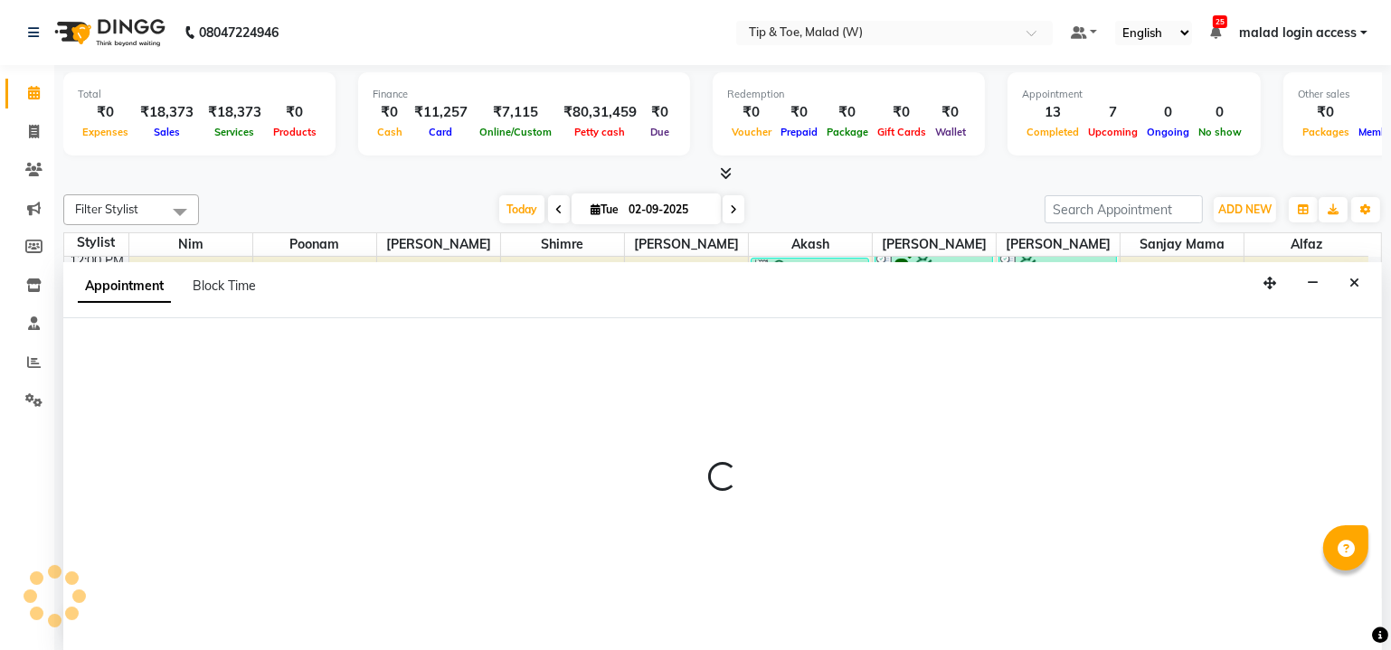
scroll to position [0, 0]
select select "41858"
select select "960"
select select "tentative"
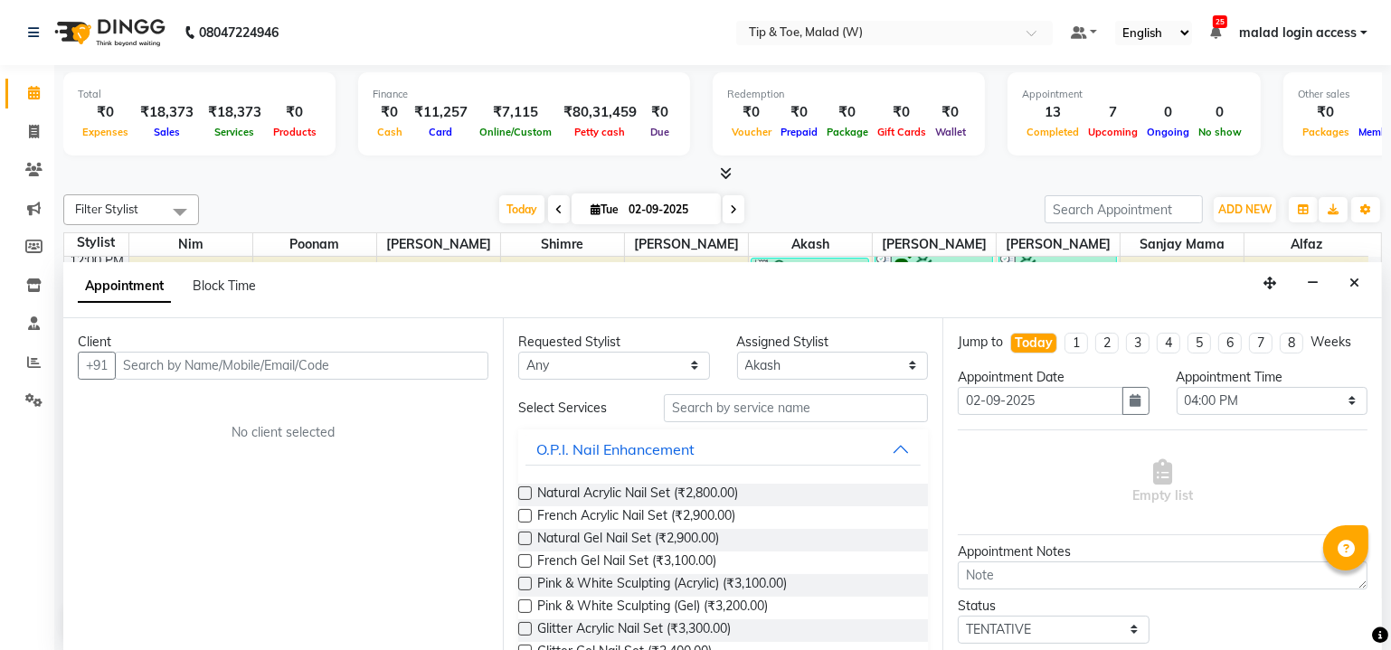
click at [166, 364] on input "text" at bounding box center [302, 366] width 374 height 28
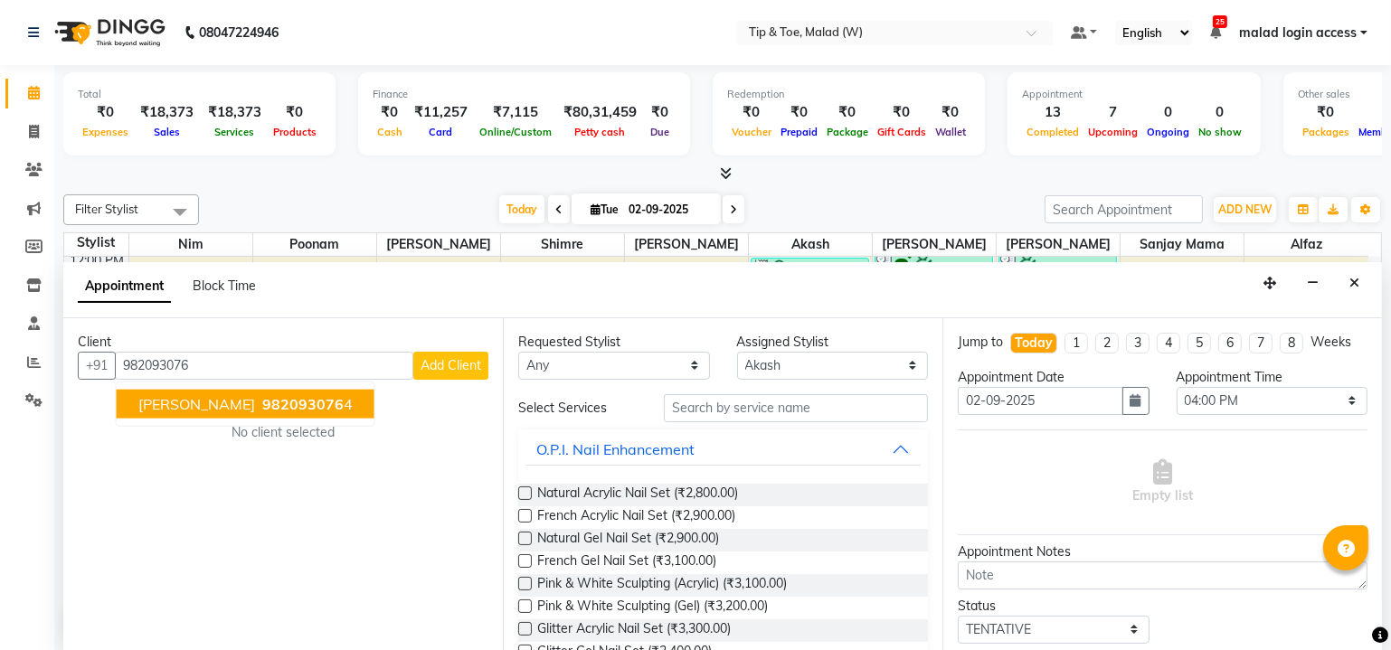
click at [262, 401] on span "982093076" at bounding box center [302, 403] width 81 height 18
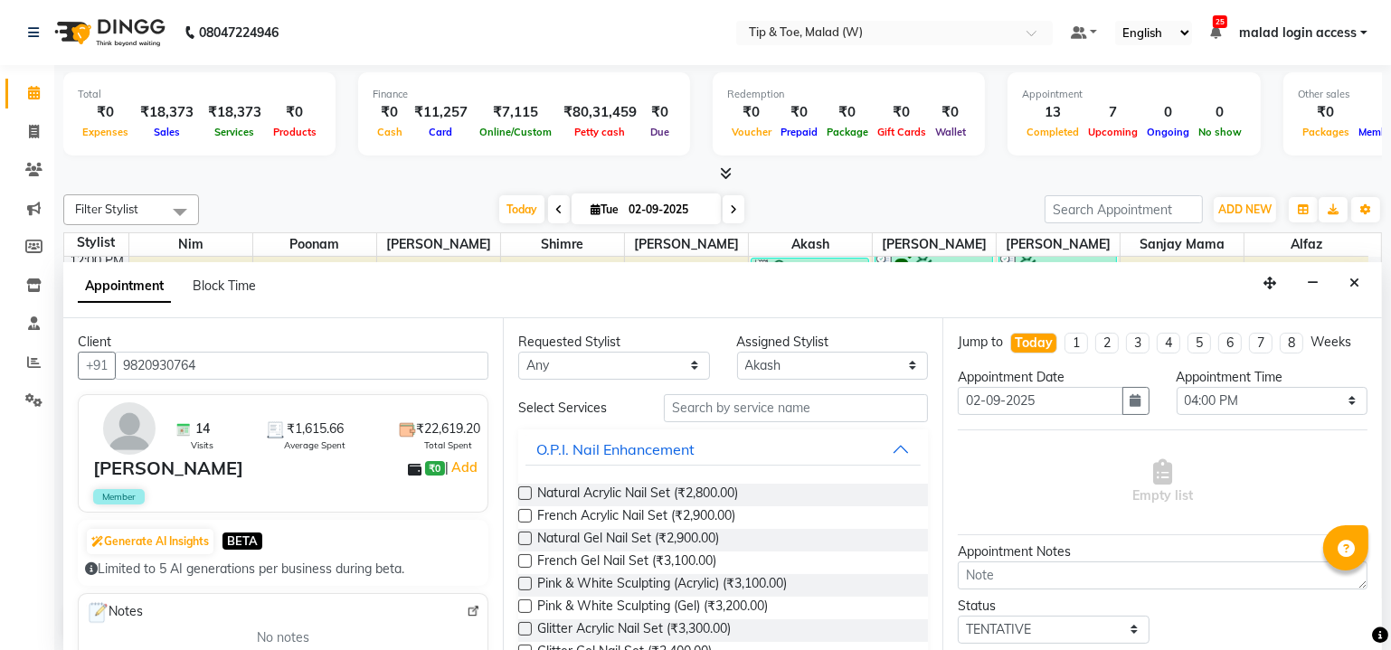
type input "9820930764"
click at [503, 384] on div "Requested Stylist Any Ajay Akash Alfaz Dibakar Manisha Singh Mayur Nim poonam S…" at bounding box center [723, 485] width 440 height 334
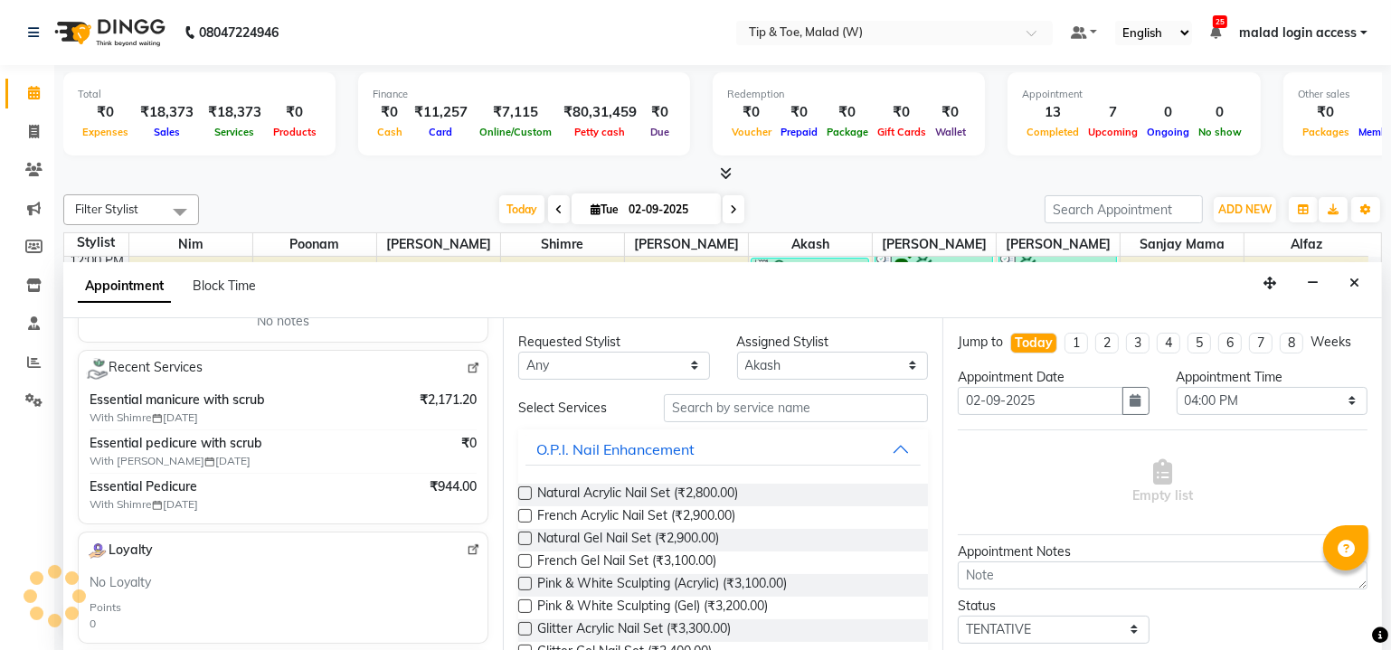
scroll to position [330, 0]
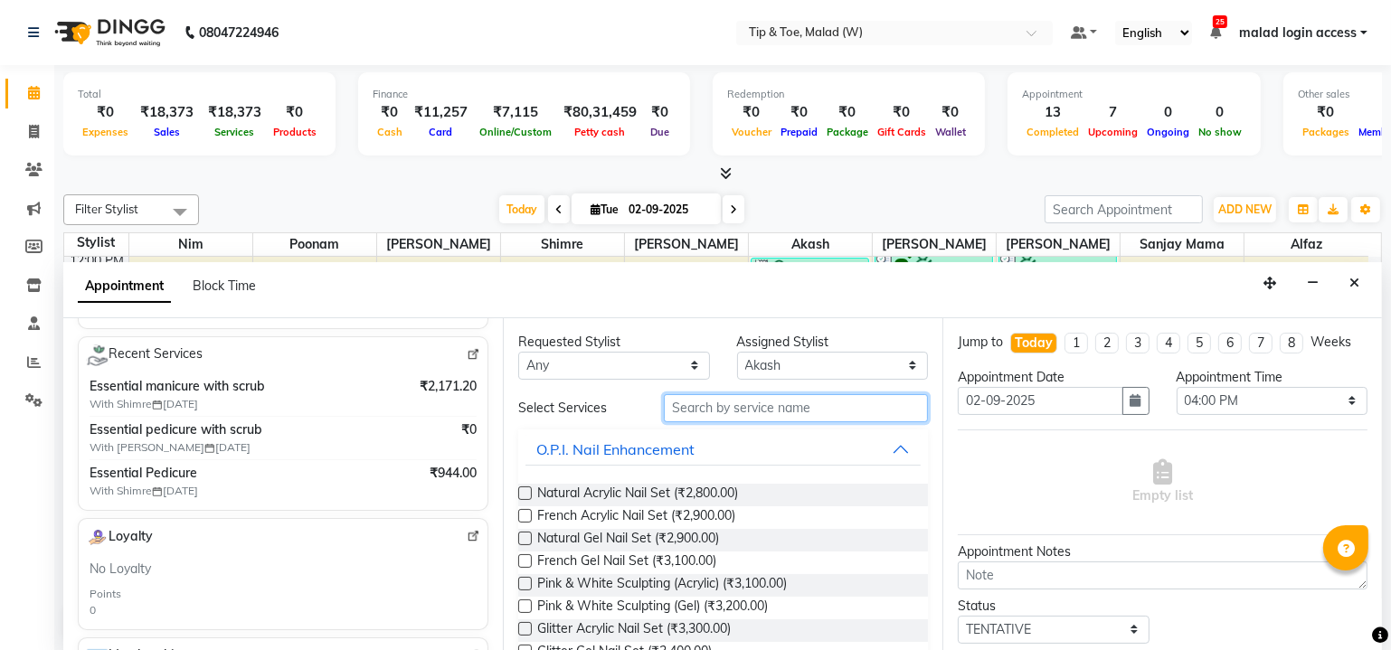
click at [719, 410] on input "text" at bounding box center [796, 408] width 264 height 28
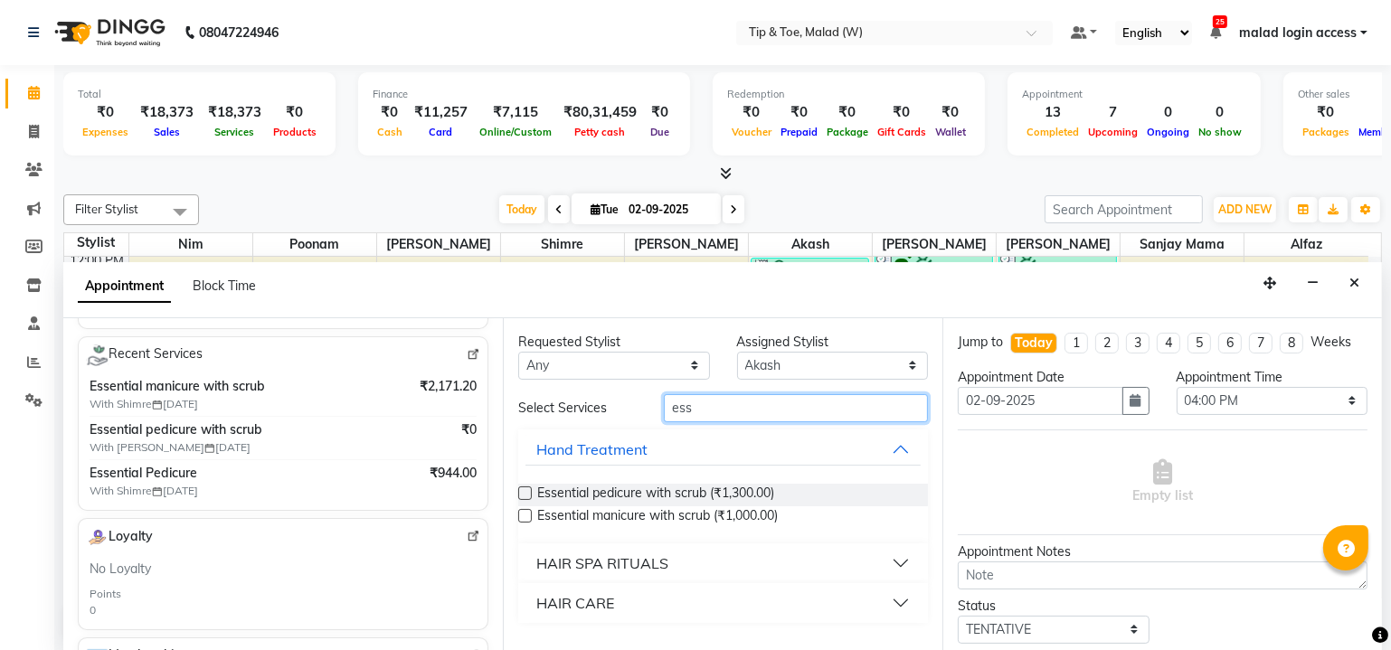
type input "ess"
click at [527, 493] on label at bounding box center [525, 494] width 14 height 14
click at [527, 493] on input "checkbox" at bounding box center [524, 495] width 12 height 12
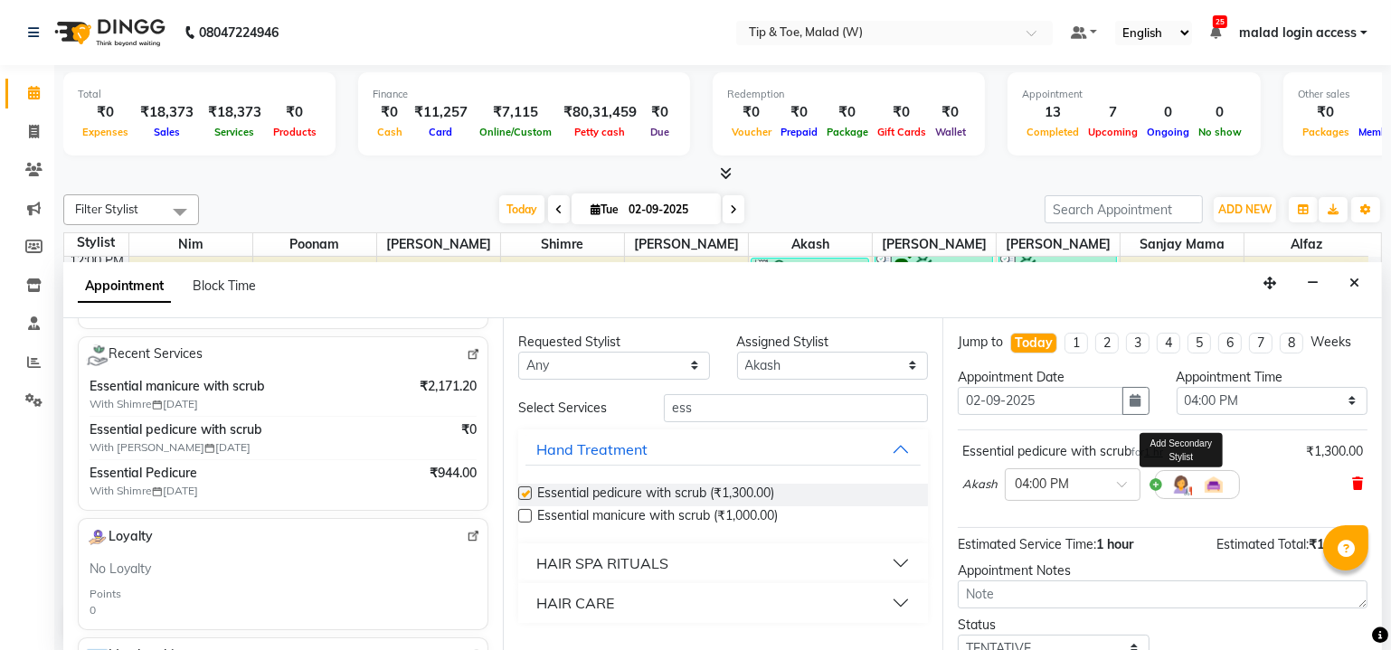
checkbox input "false"
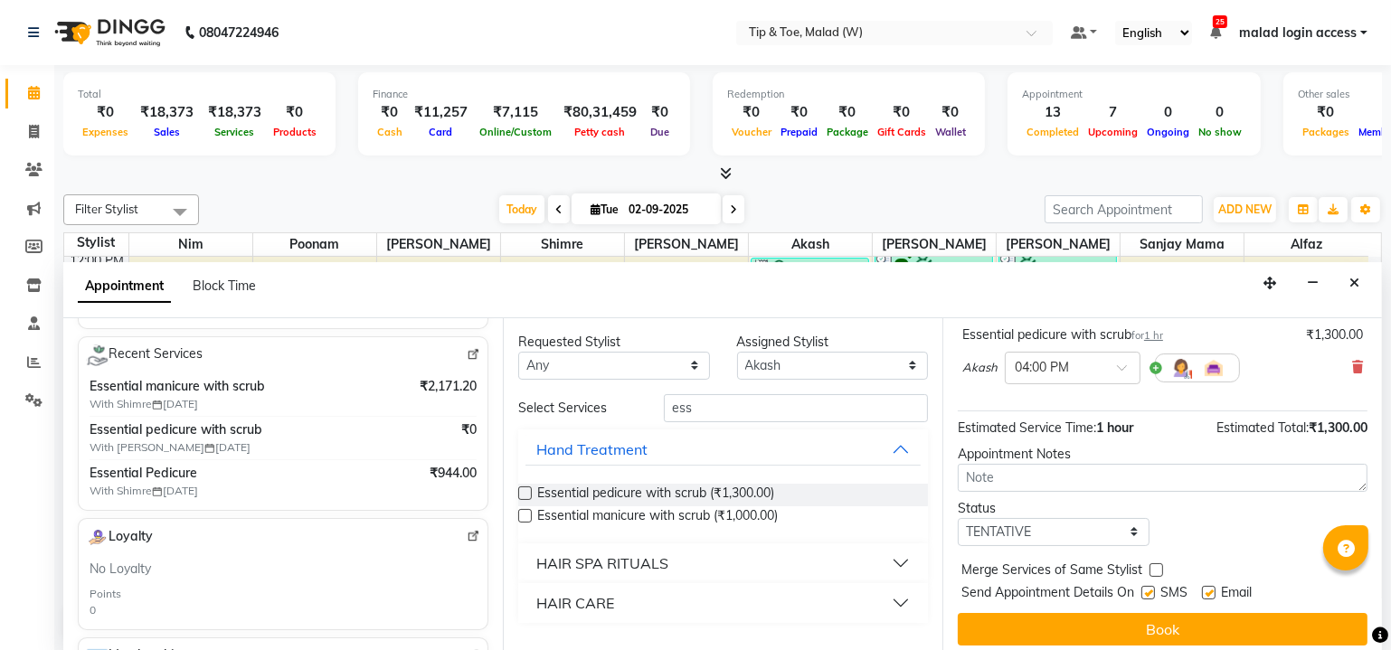
scroll to position [122, 0]
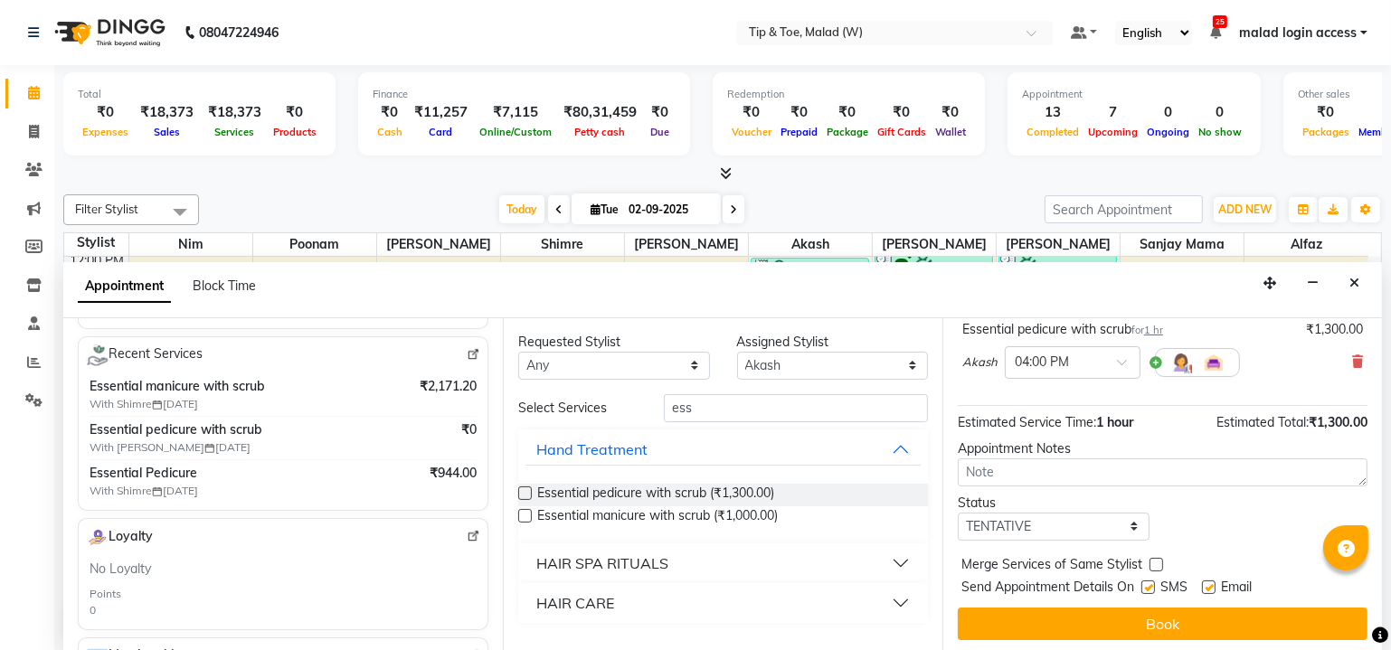
click at [1146, 589] on label at bounding box center [1148, 588] width 14 height 14
click at [1146, 589] on input "checkbox" at bounding box center [1147, 589] width 12 height 12
checkbox input "false"
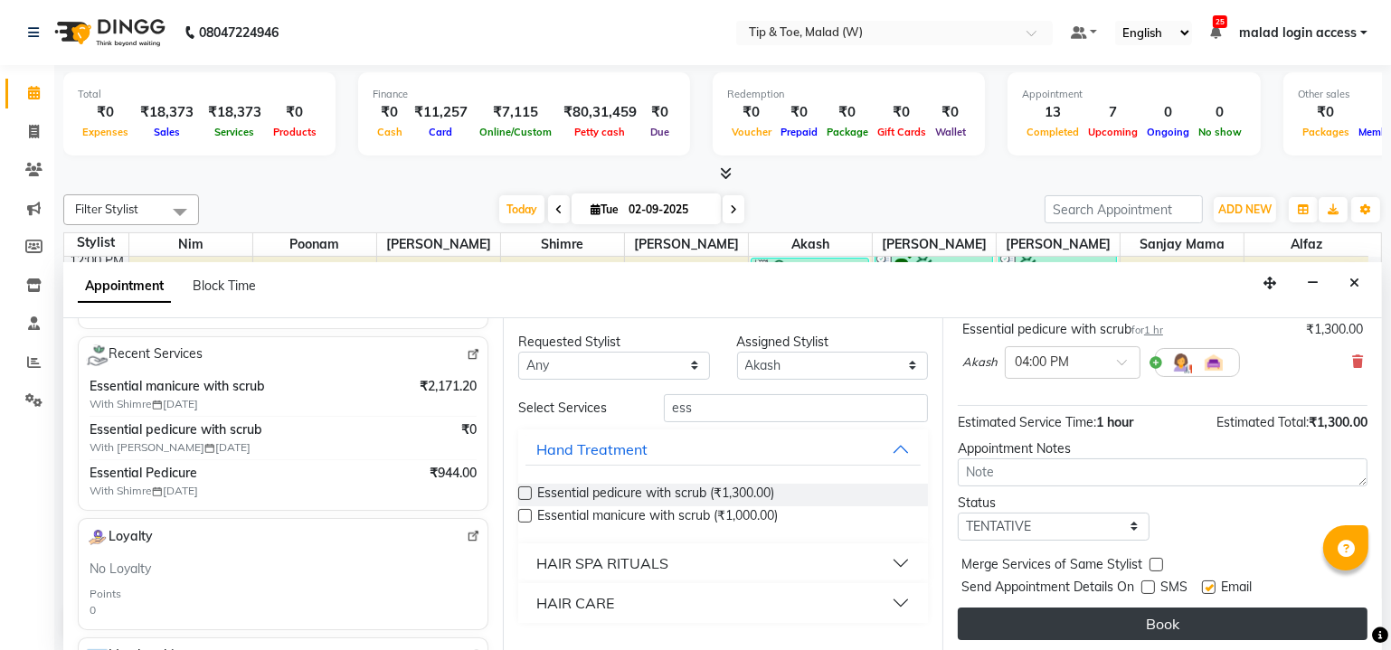
click at [1146, 610] on button "Book" at bounding box center [1163, 624] width 410 height 33
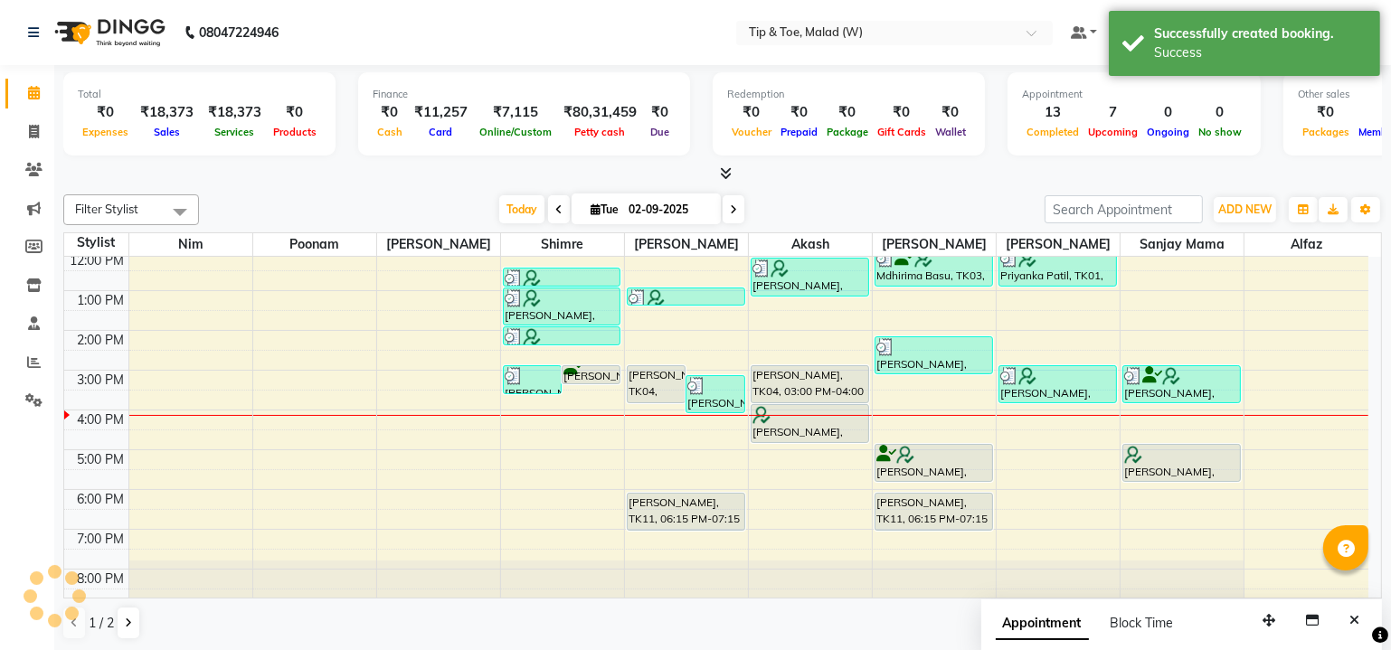
scroll to position [0, 0]
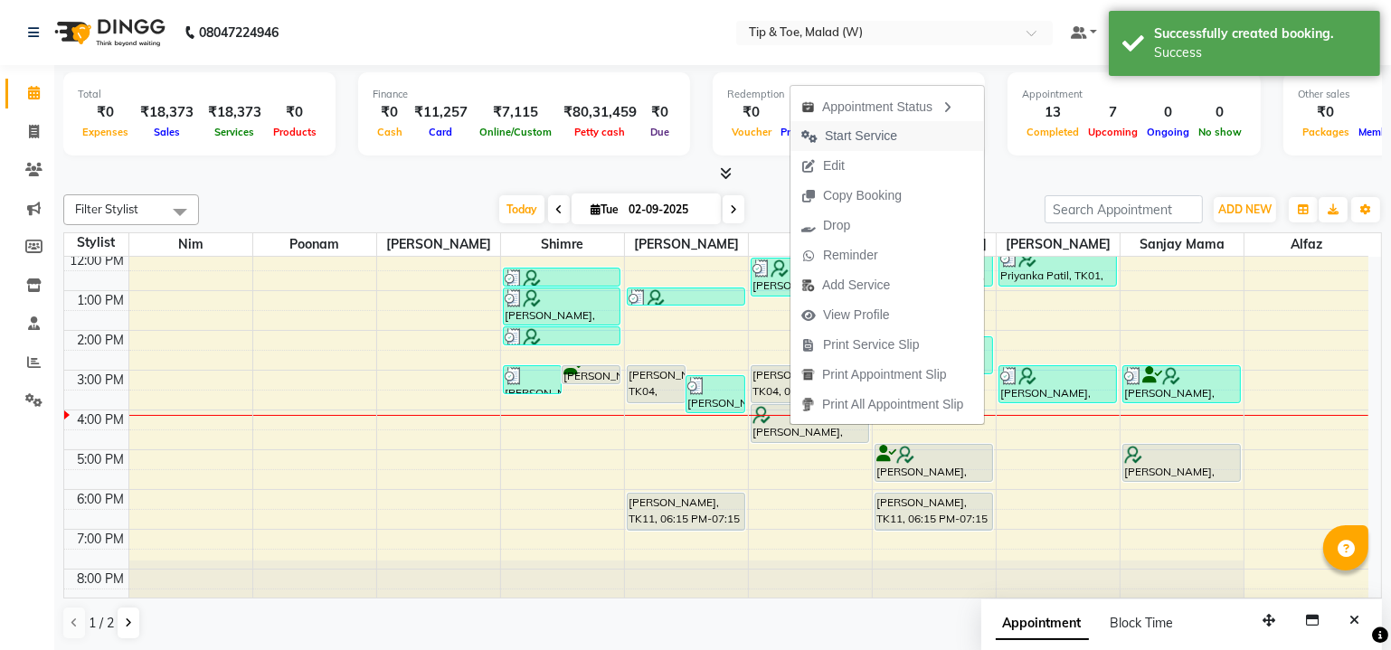
click at [865, 132] on span "Start Service" at bounding box center [861, 136] width 72 height 19
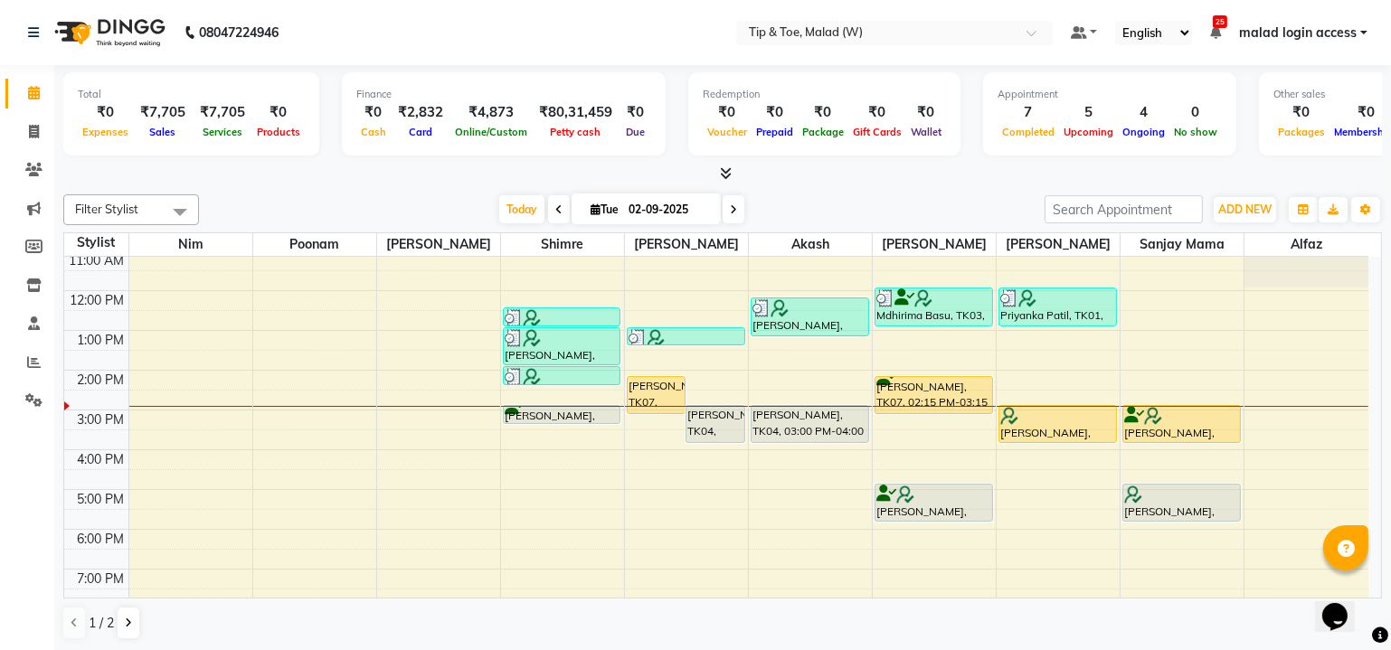
scroll to position [127, 0]
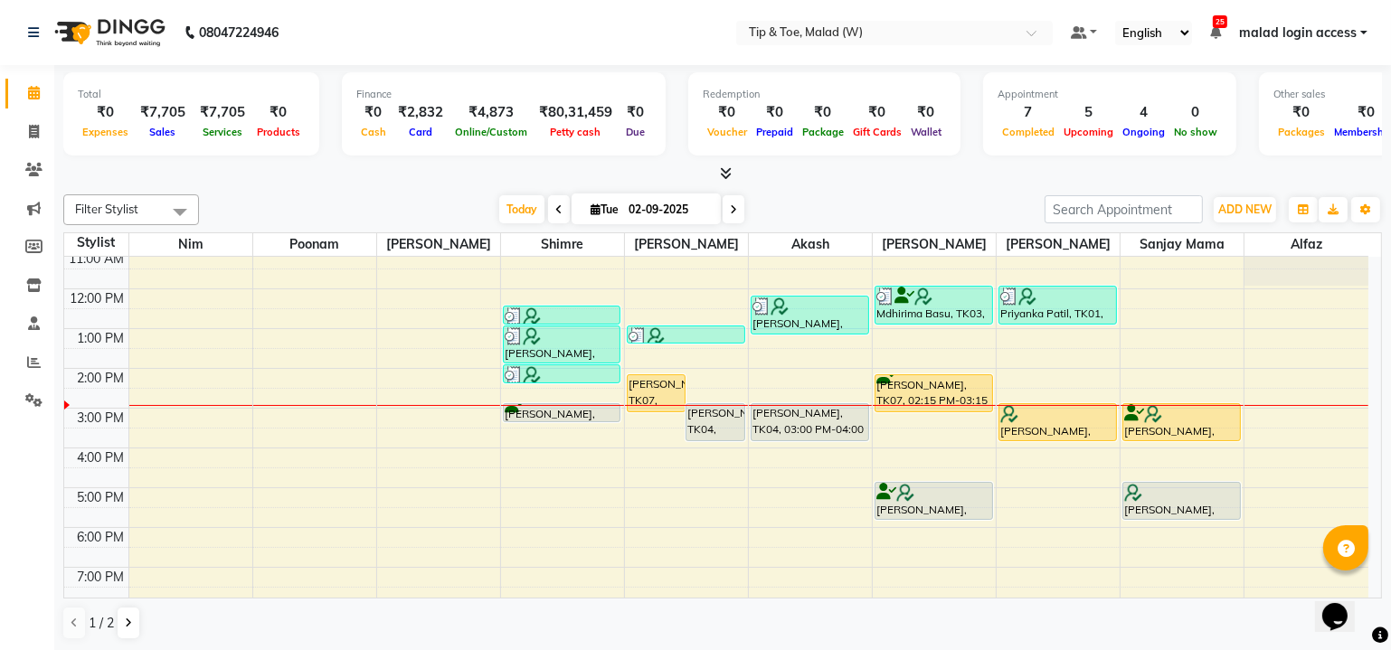
click at [477, 412] on div "8:00 AM 9:00 AM 10:00 AM 11:00 AM 12:00 PM 1:00 PM 2:00 PM 3:00 PM 4:00 PM 5:00…" at bounding box center [716, 388] width 1304 height 516
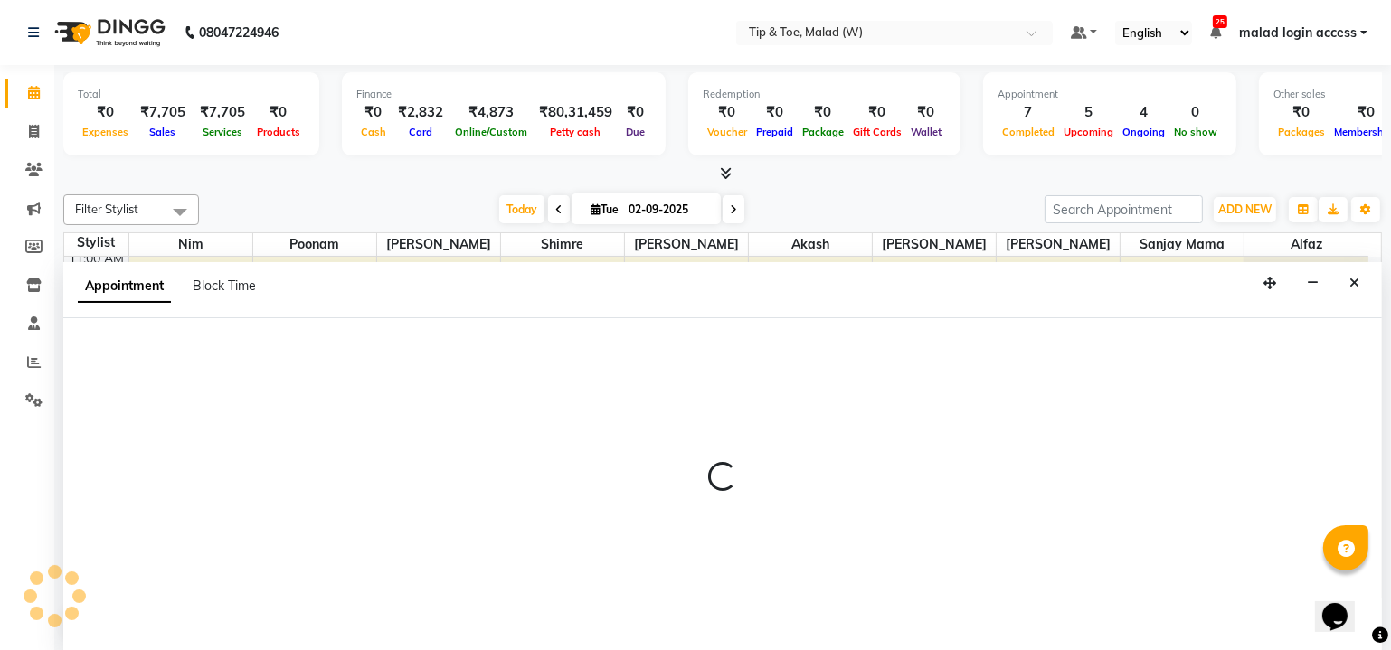
select select "41794"
select select "tentative"
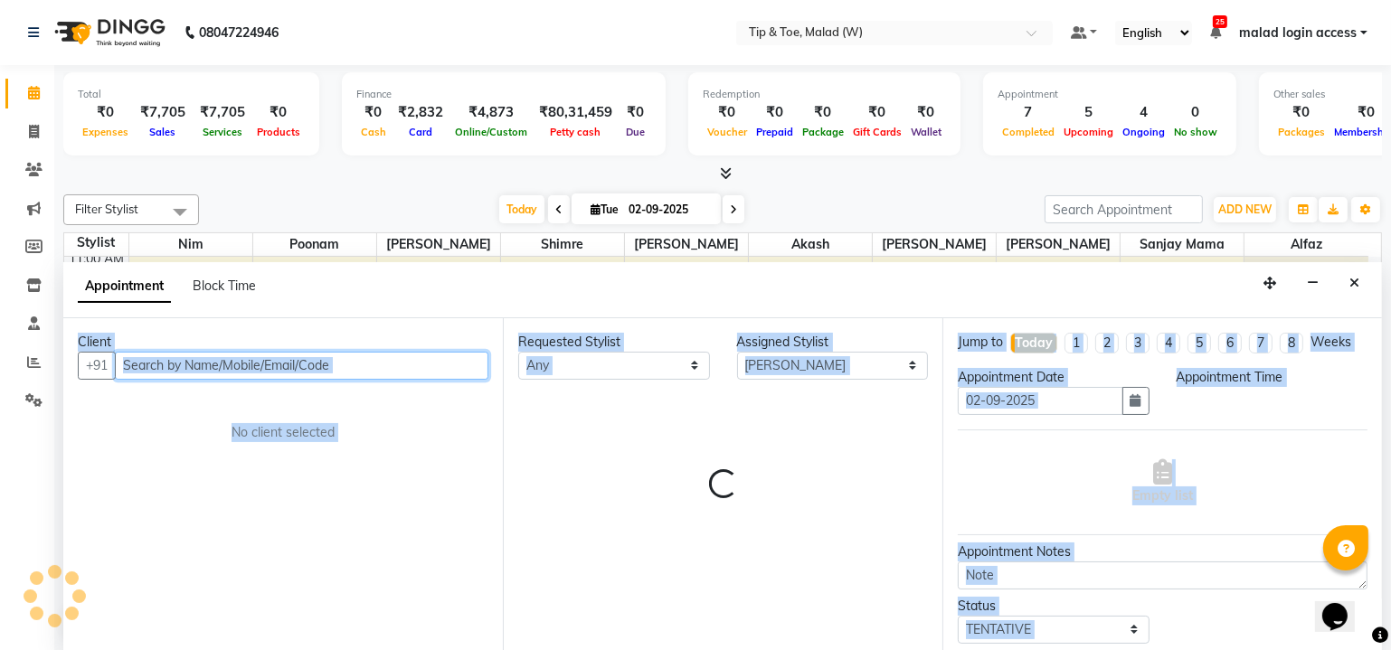
scroll to position [0, 0]
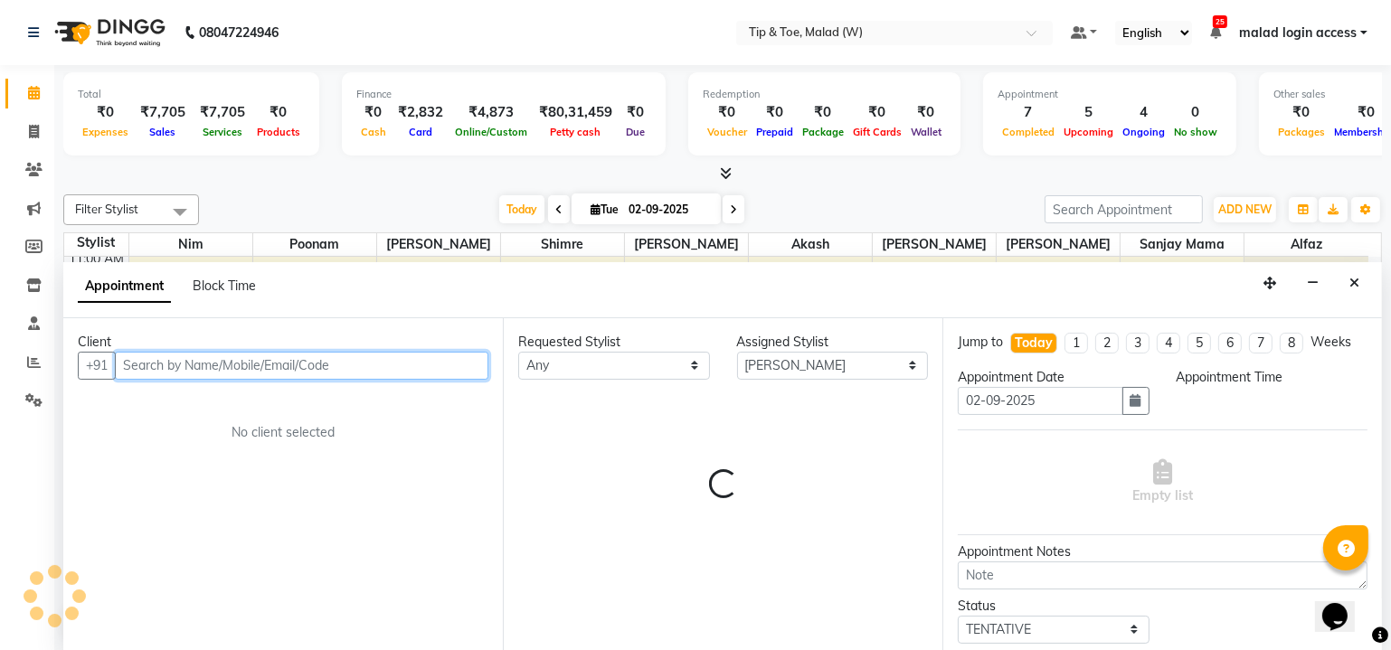
select select "900"
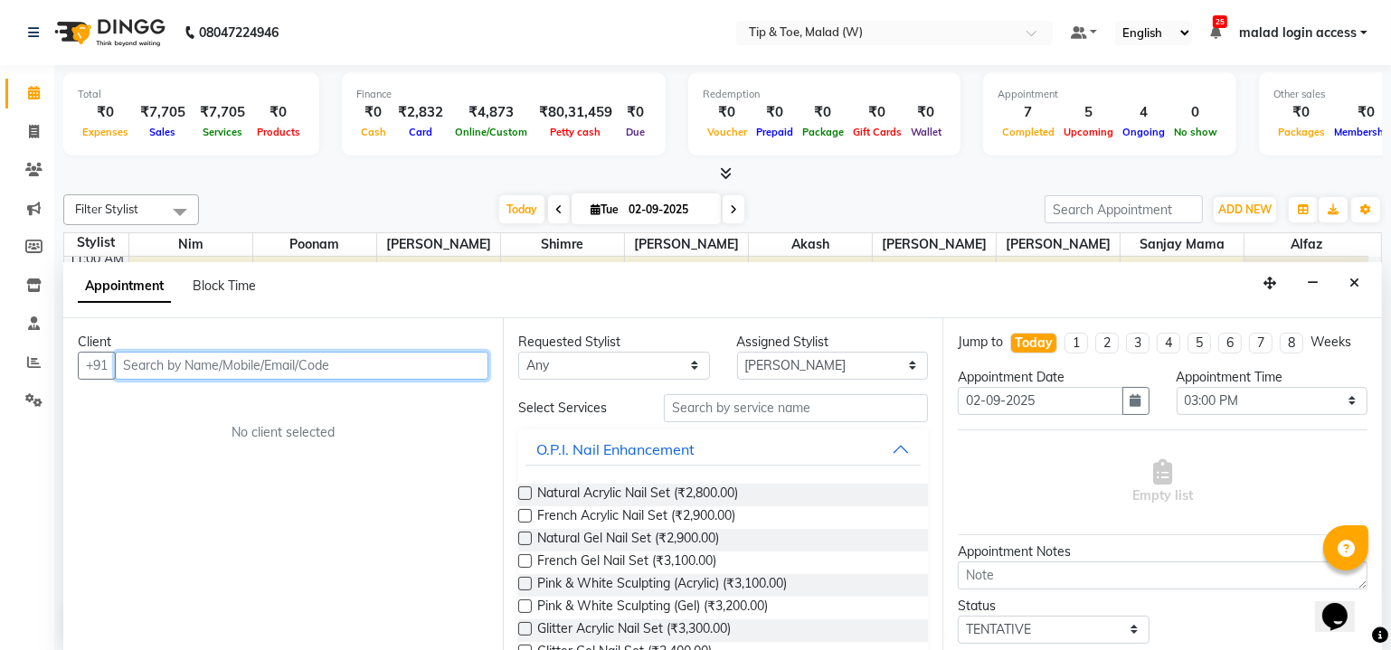
click at [251, 369] on input "text" at bounding box center [302, 366] width 374 height 28
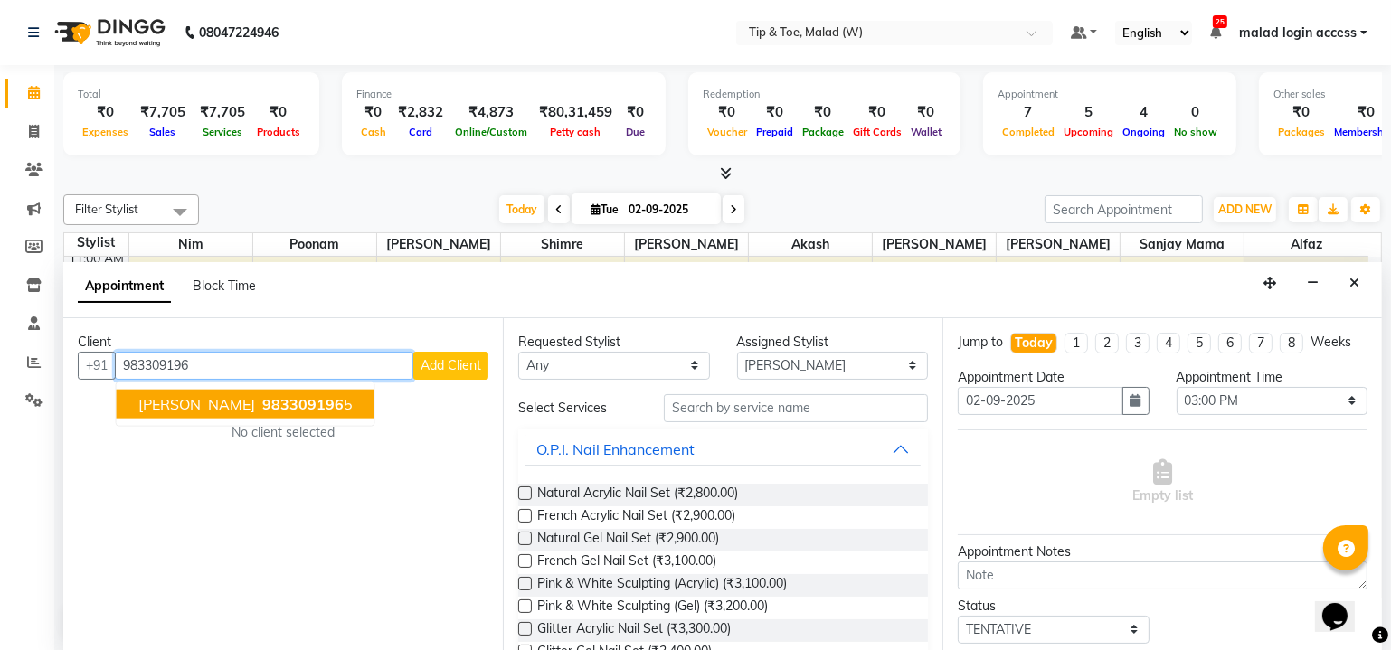
click at [262, 395] on span "983309196" at bounding box center [302, 403] width 81 height 18
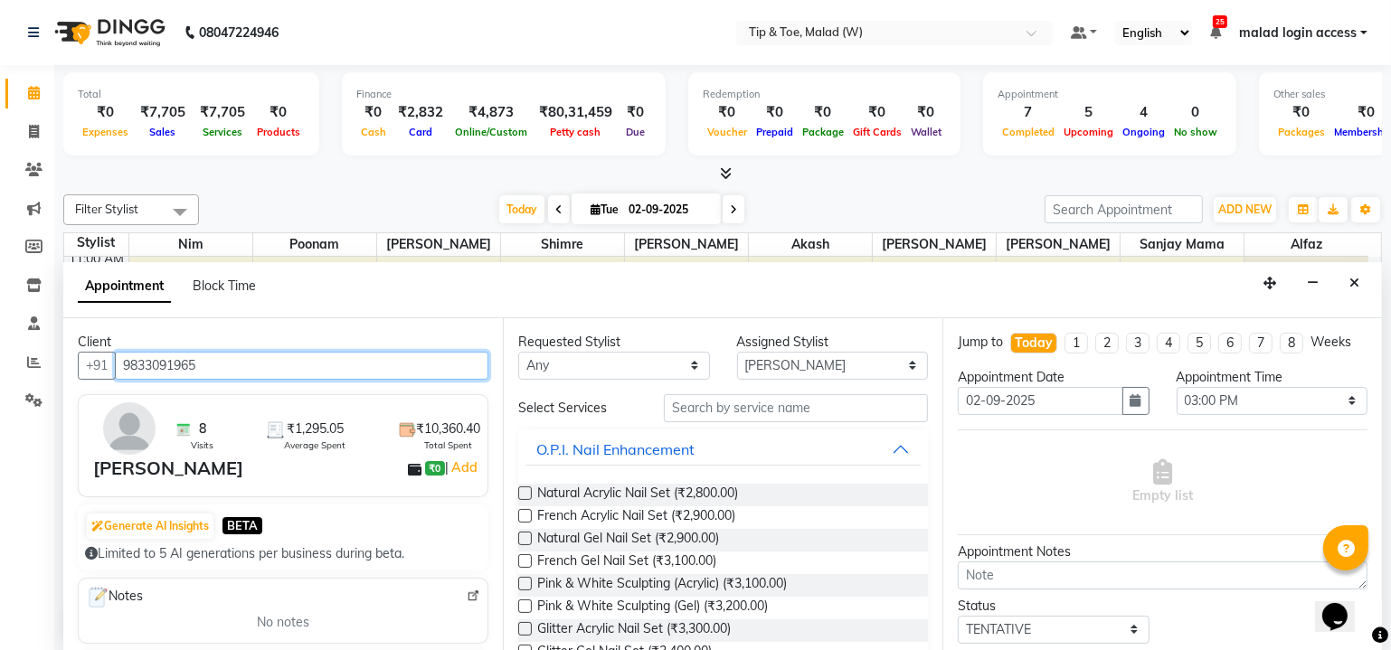
type input "9833091965"
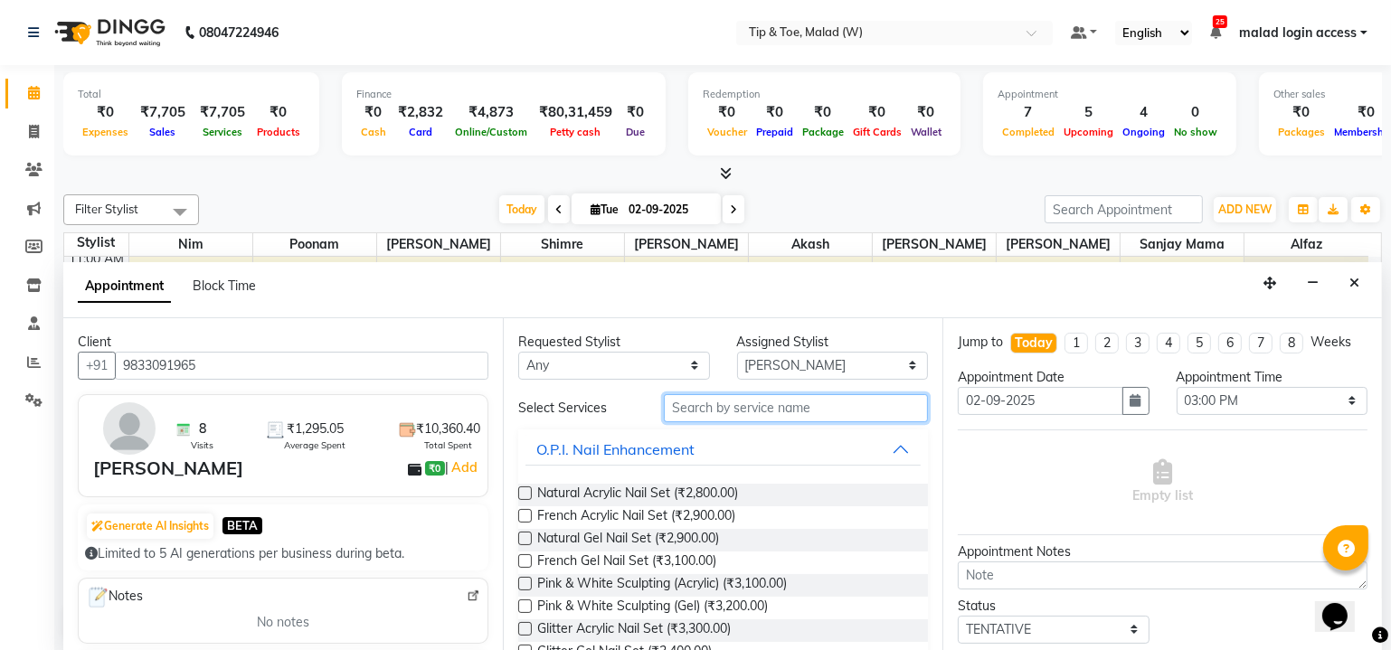
click at [752, 406] on input "text" at bounding box center [796, 408] width 264 height 28
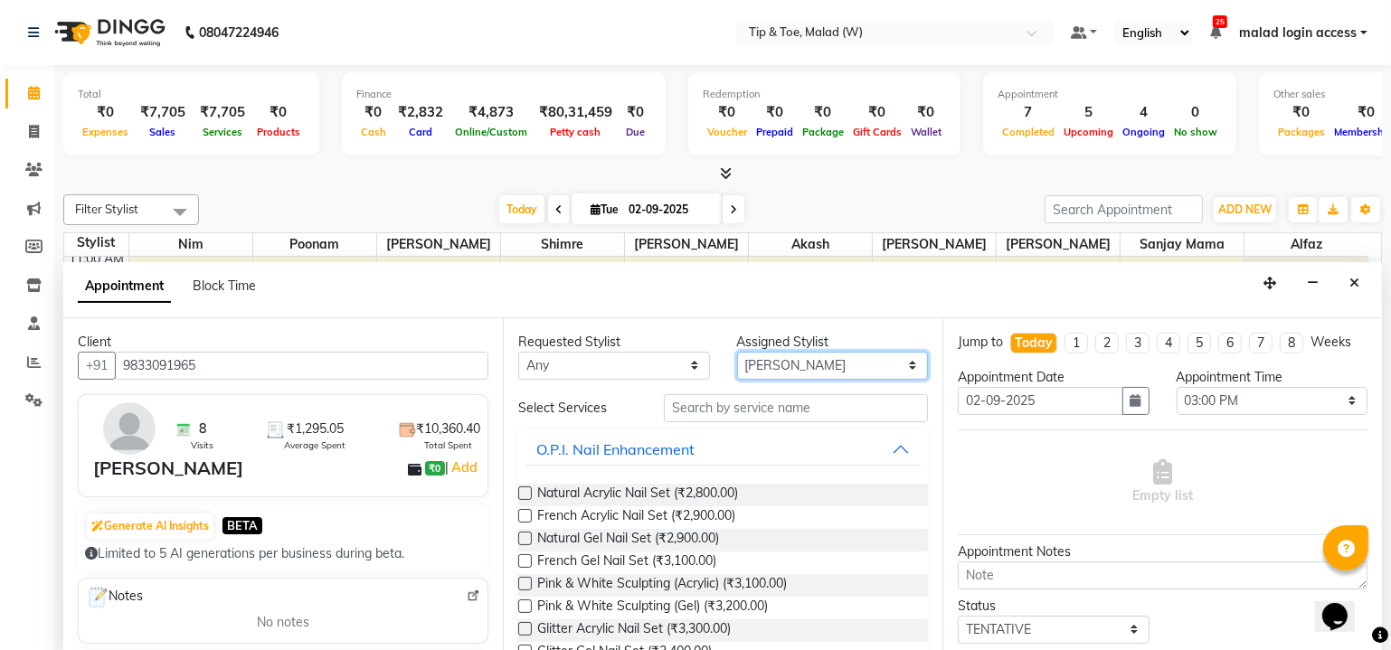
click at [766, 355] on select "Select Ajay Akash Alfaz Dibakar Manisha Singh Mayur Nim poonam Sanjay mama Shim…" at bounding box center [833, 366] width 192 height 28
select select "41842"
click at [737, 352] on select "Select Ajay Akash Alfaz Dibakar Manisha Singh Mayur Nim poonam Sanjay mama Shim…" at bounding box center [833, 366] width 192 height 28
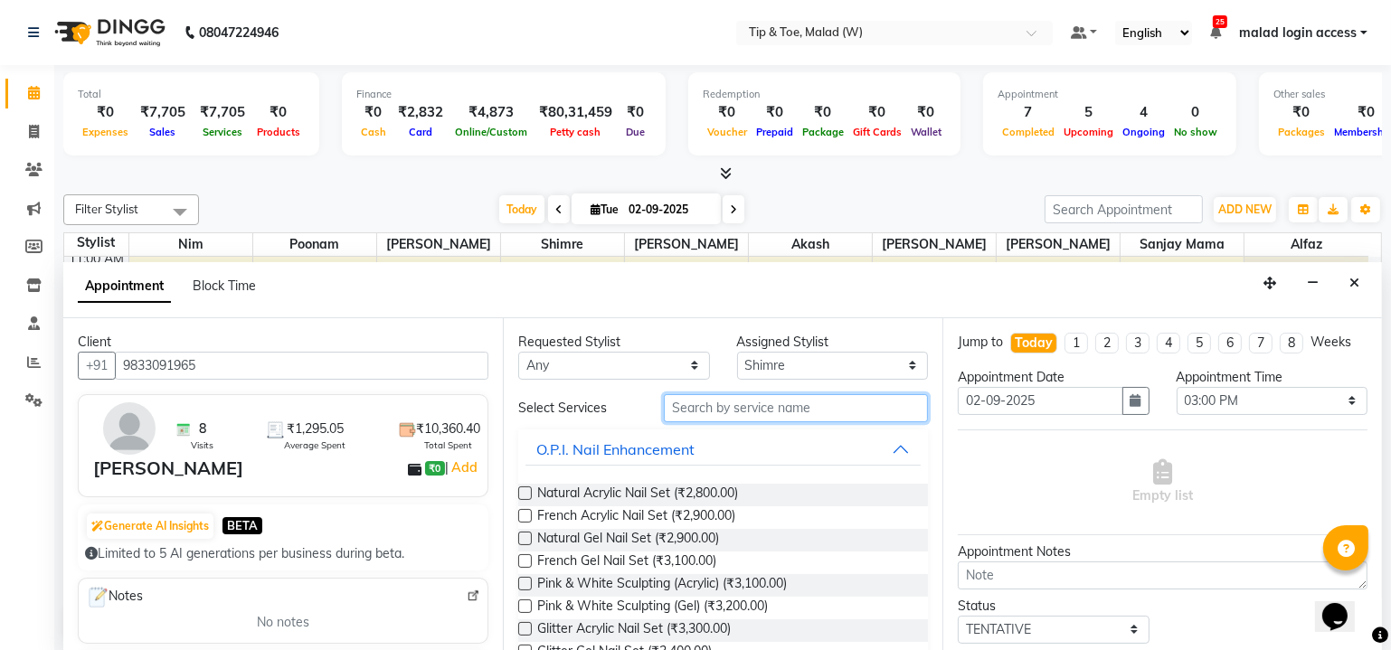
click at [720, 403] on input "text" at bounding box center [796, 408] width 264 height 28
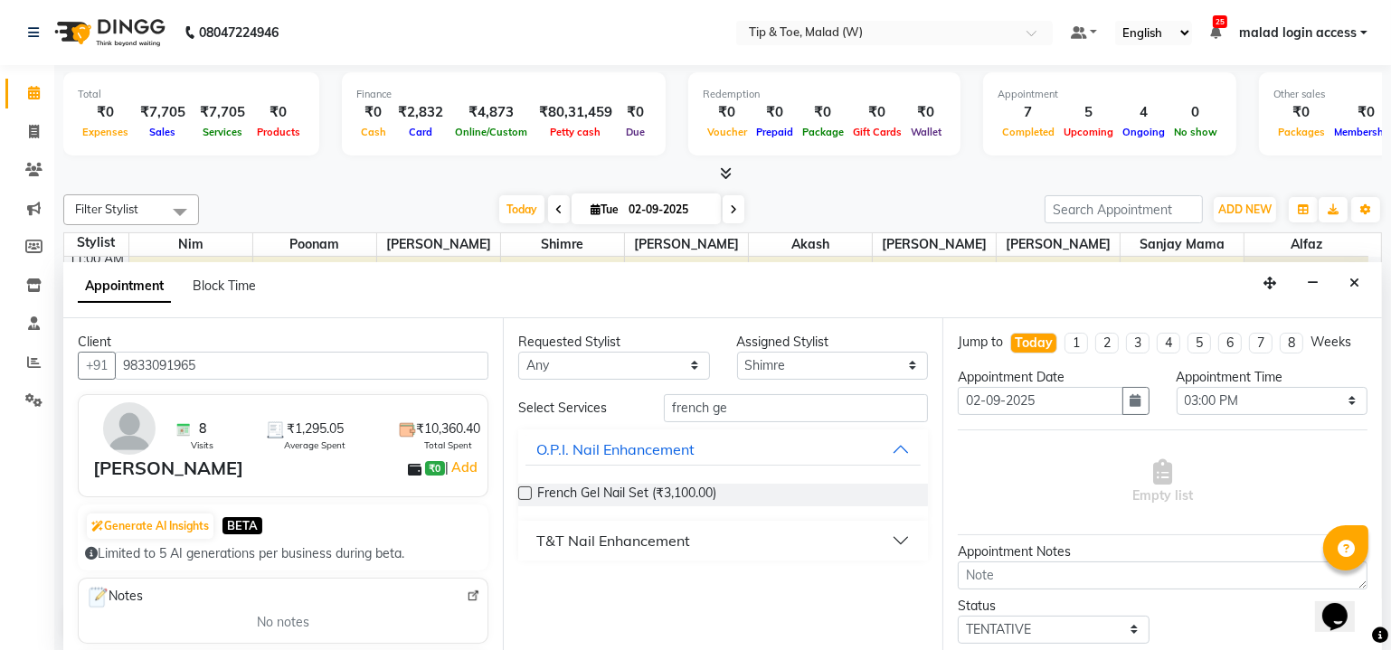
click at [663, 530] on div "T&T Nail Enhancement" at bounding box center [613, 541] width 154 height 22
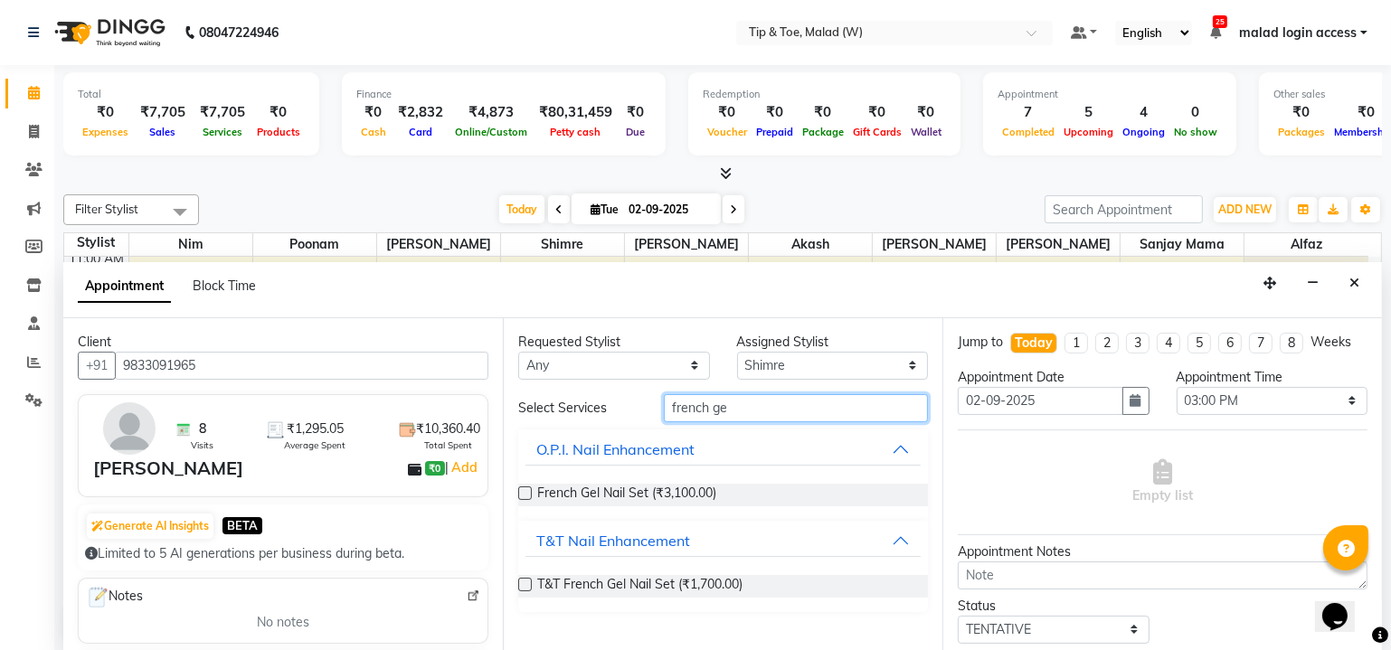
drag, startPoint x: 744, startPoint y: 408, endPoint x: 708, endPoint y: 403, distance: 36.5
click at [714, 404] on input "french ge" at bounding box center [796, 408] width 264 height 28
click at [660, 403] on div "french ge" at bounding box center [795, 408] width 291 height 28
click at [753, 412] on input "french ge" at bounding box center [796, 408] width 264 height 28
type input "f"
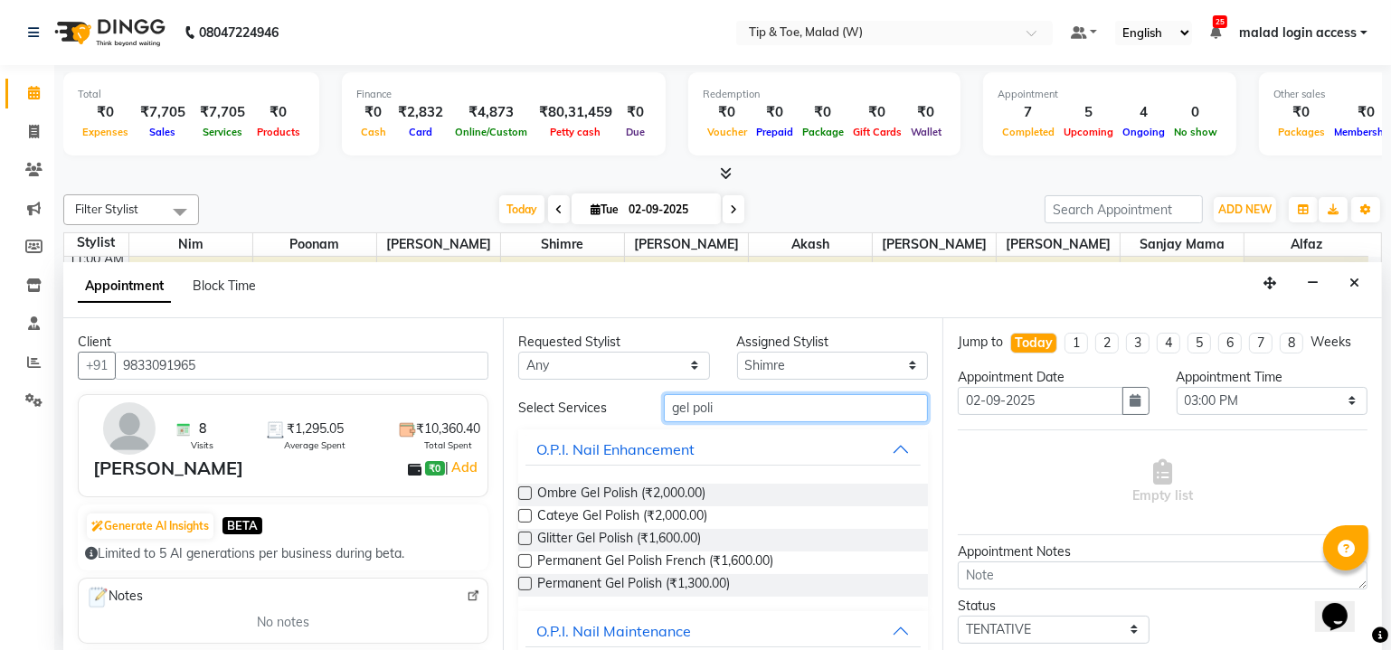
type input "gel poli"
click at [524, 559] on label at bounding box center [525, 561] width 14 height 14
click at [524, 559] on input "checkbox" at bounding box center [524, 563] width 12 height 12
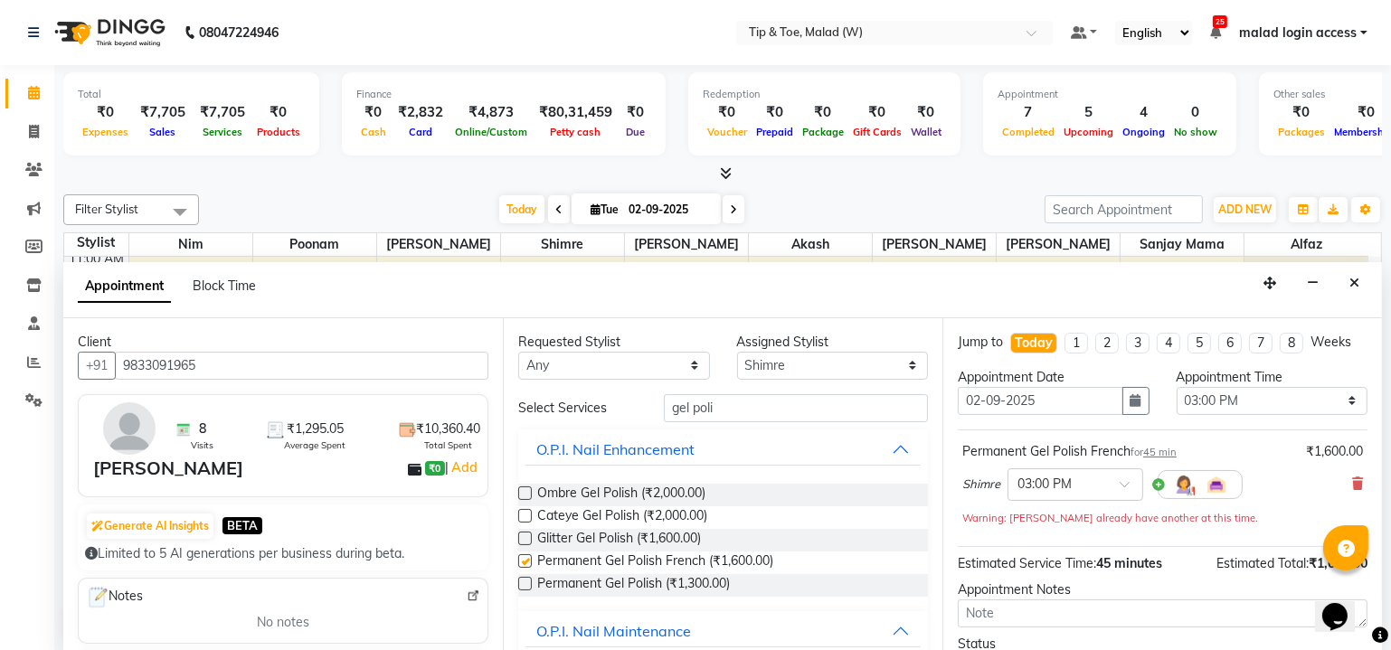
checkbox input "false"
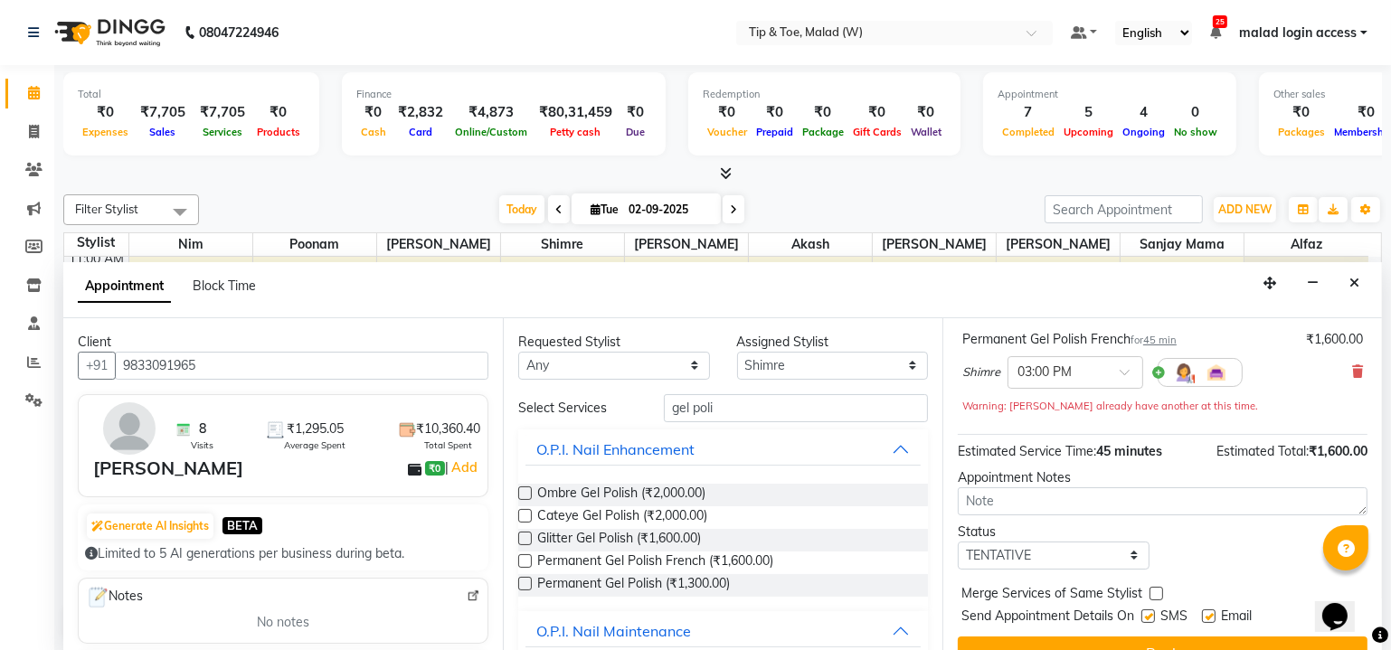
scroll to position [140, 0]
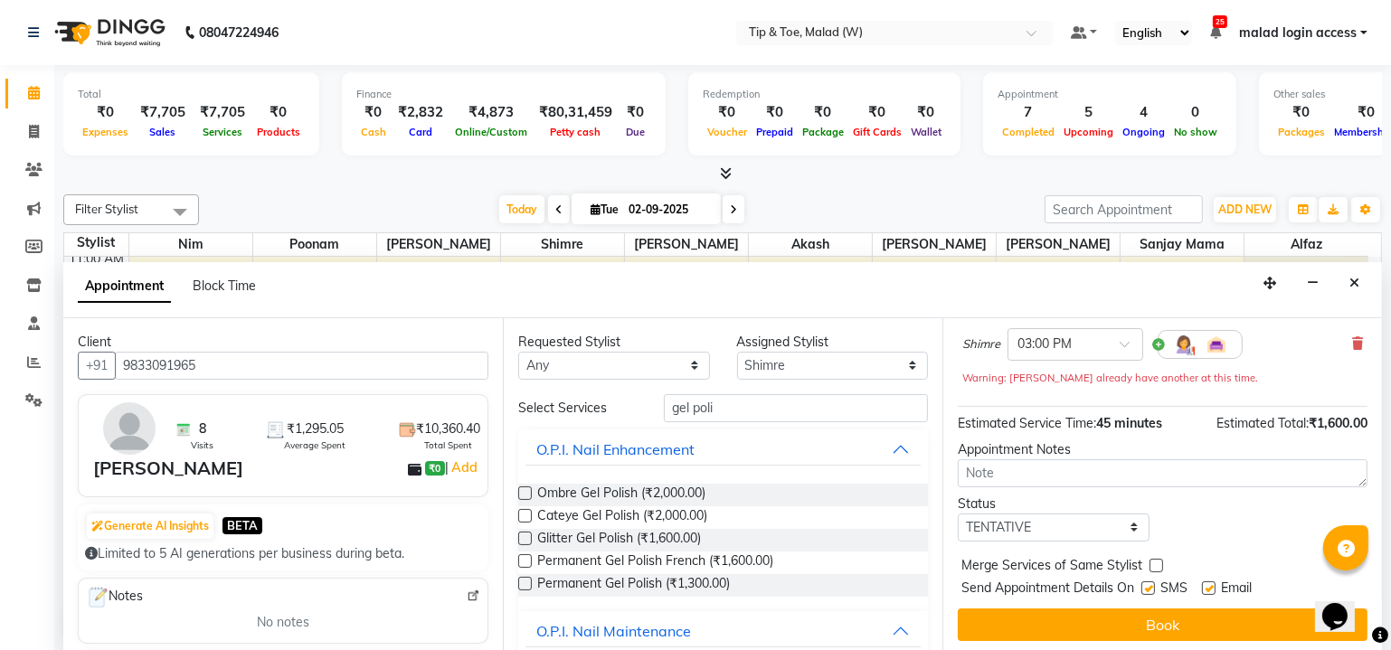
click at [1150, 583] on label at bounding box center [1148, 589] width 14 height 14
click at [1150, 584] on input "checkbox" at bounding box center [1147, 590] width 12 height 12
checkbox input "false"
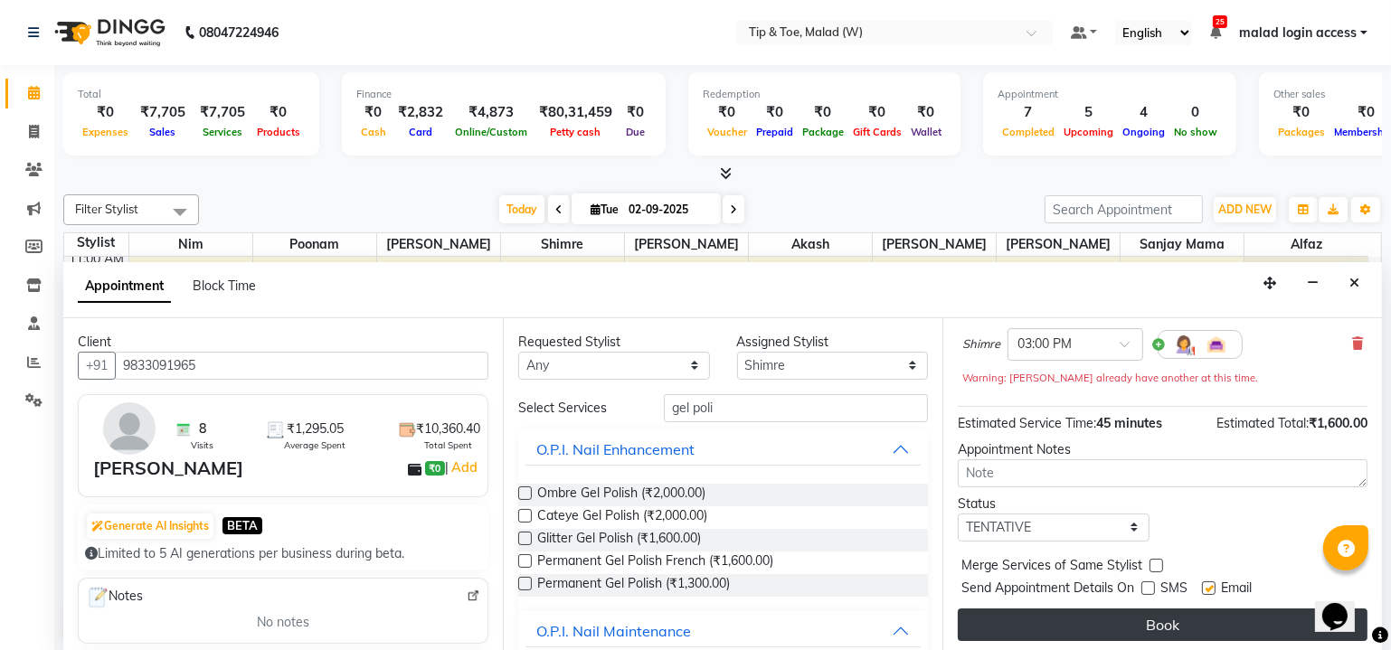
click at [1130, 615] on button "Book" at bounding box center [1163, 625] width 410 height 33
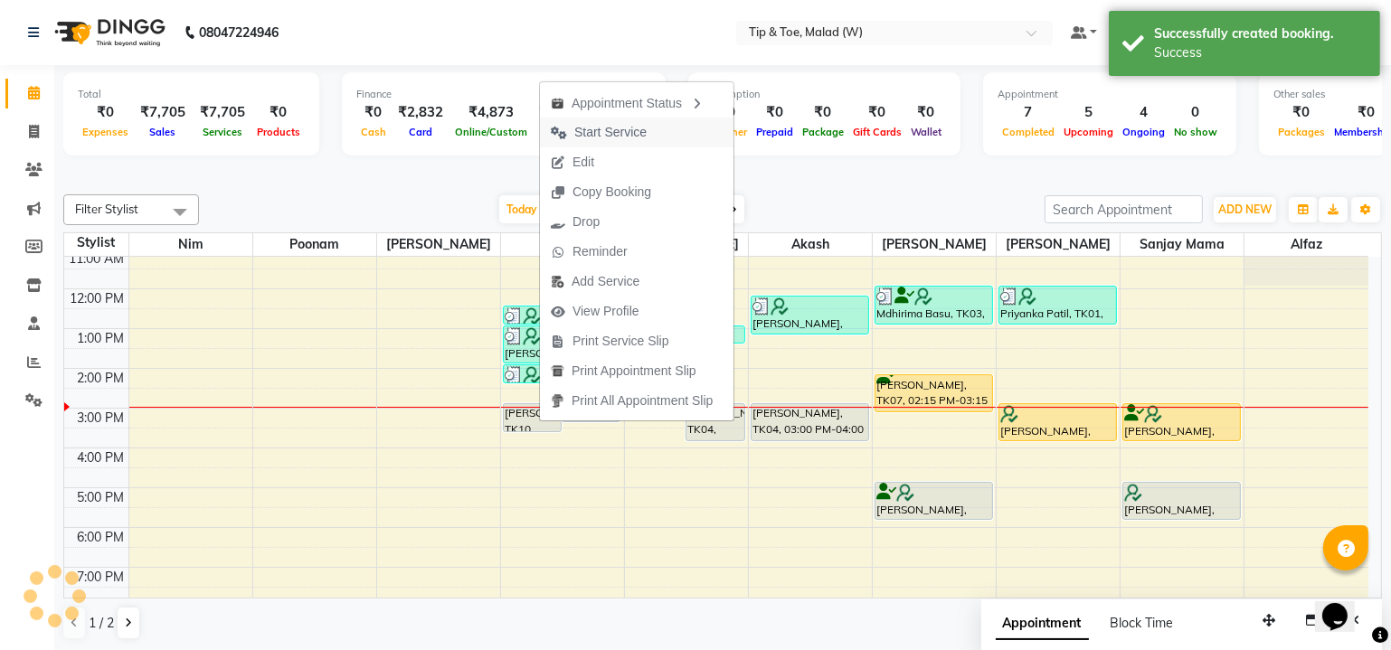
click at [609, 128] on span "Start Service" at bounding box center [610, 132] width 72 height 19
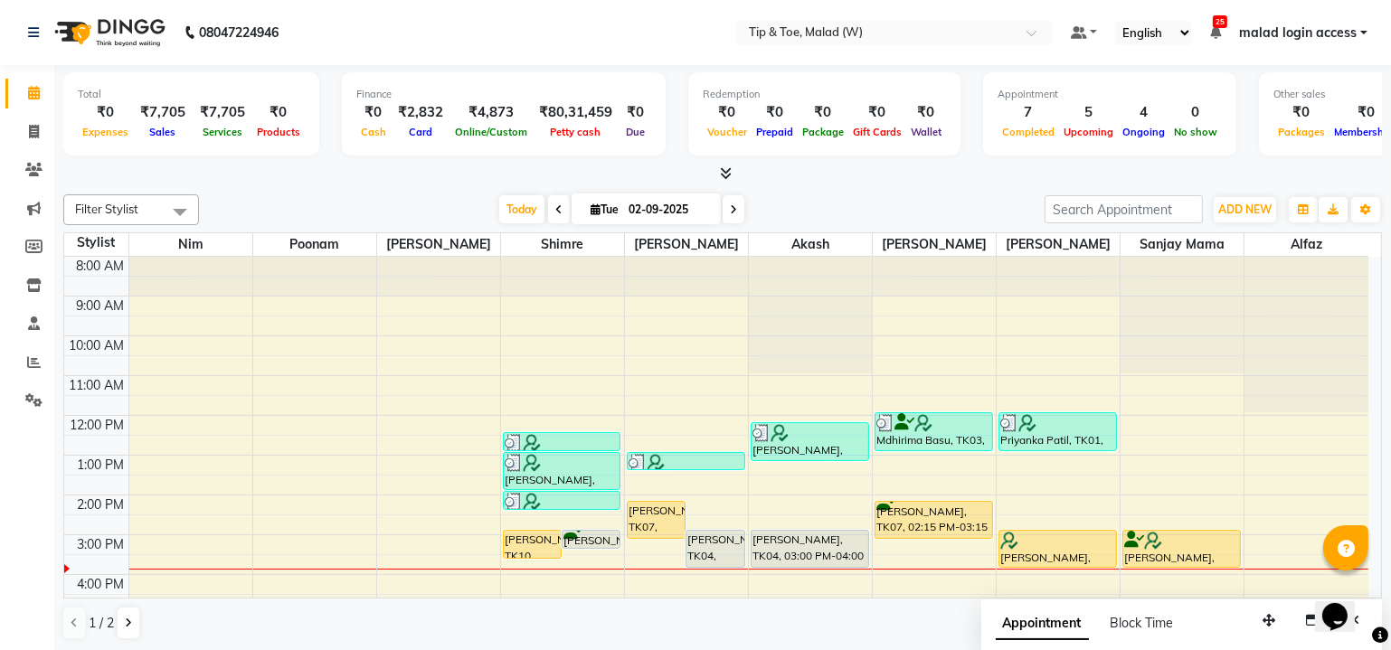
scroll to position [127, 0]
